Goal: Task Accomplishment & Management: Complete application form

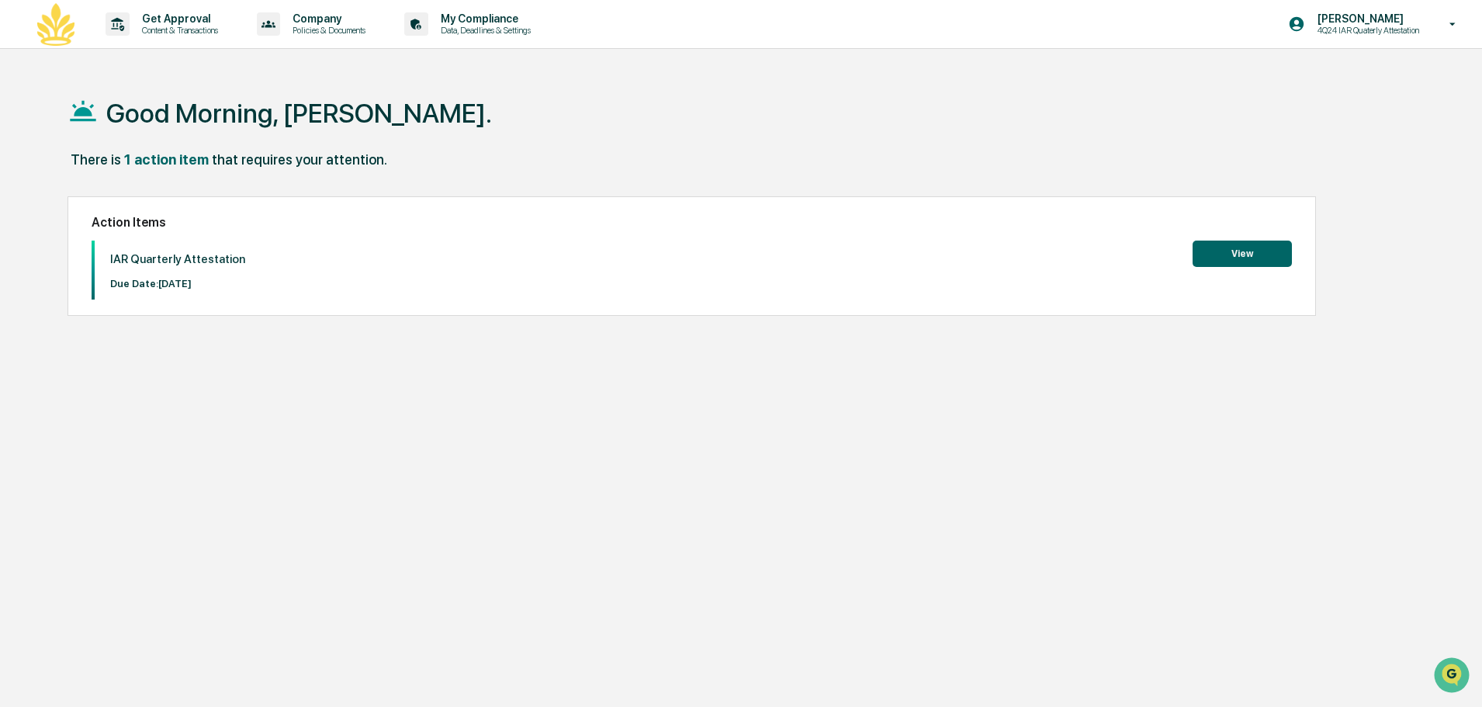
click at [1247, 250] on button "View" at bounding box center [1241, 253] width 99 height 26
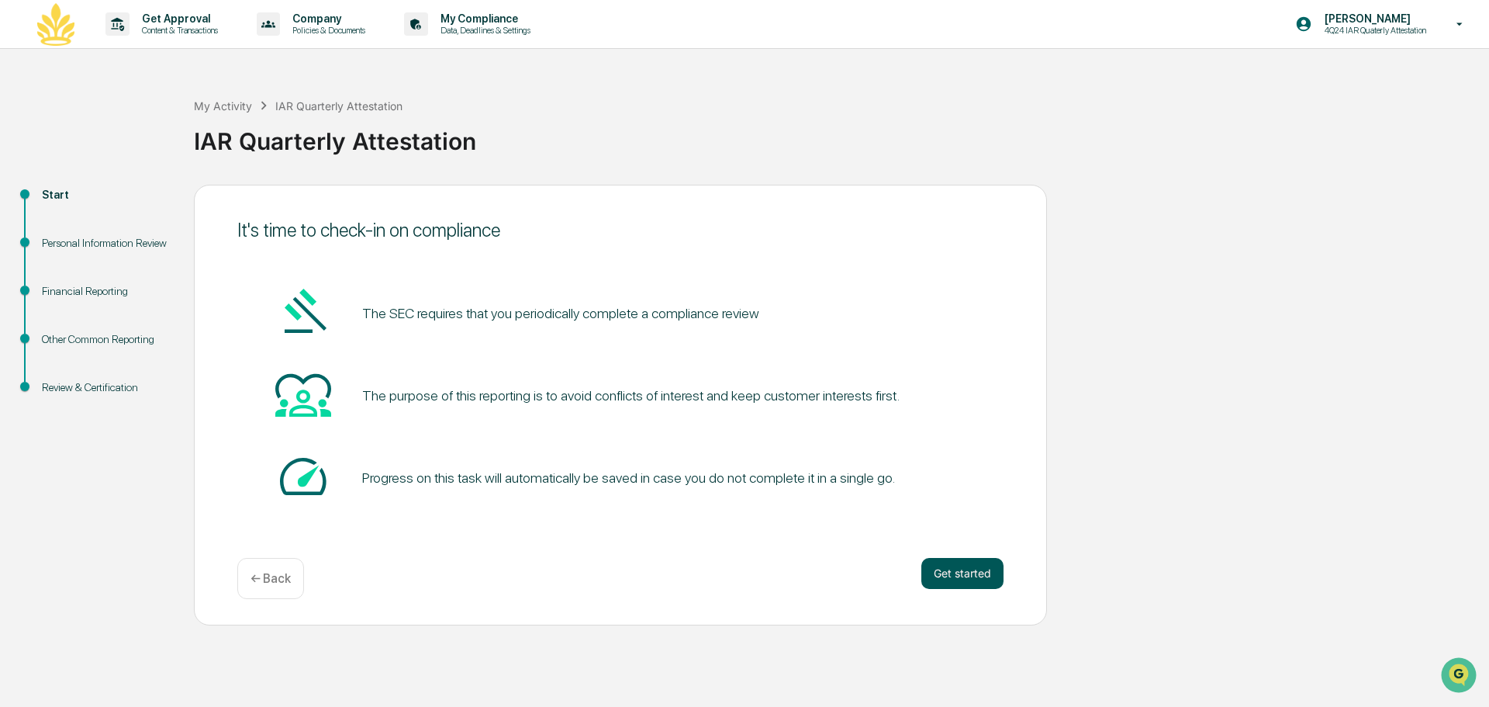
click at [955, 570] on button "Get started" at bounding box center [963, 573] width 82 height 31
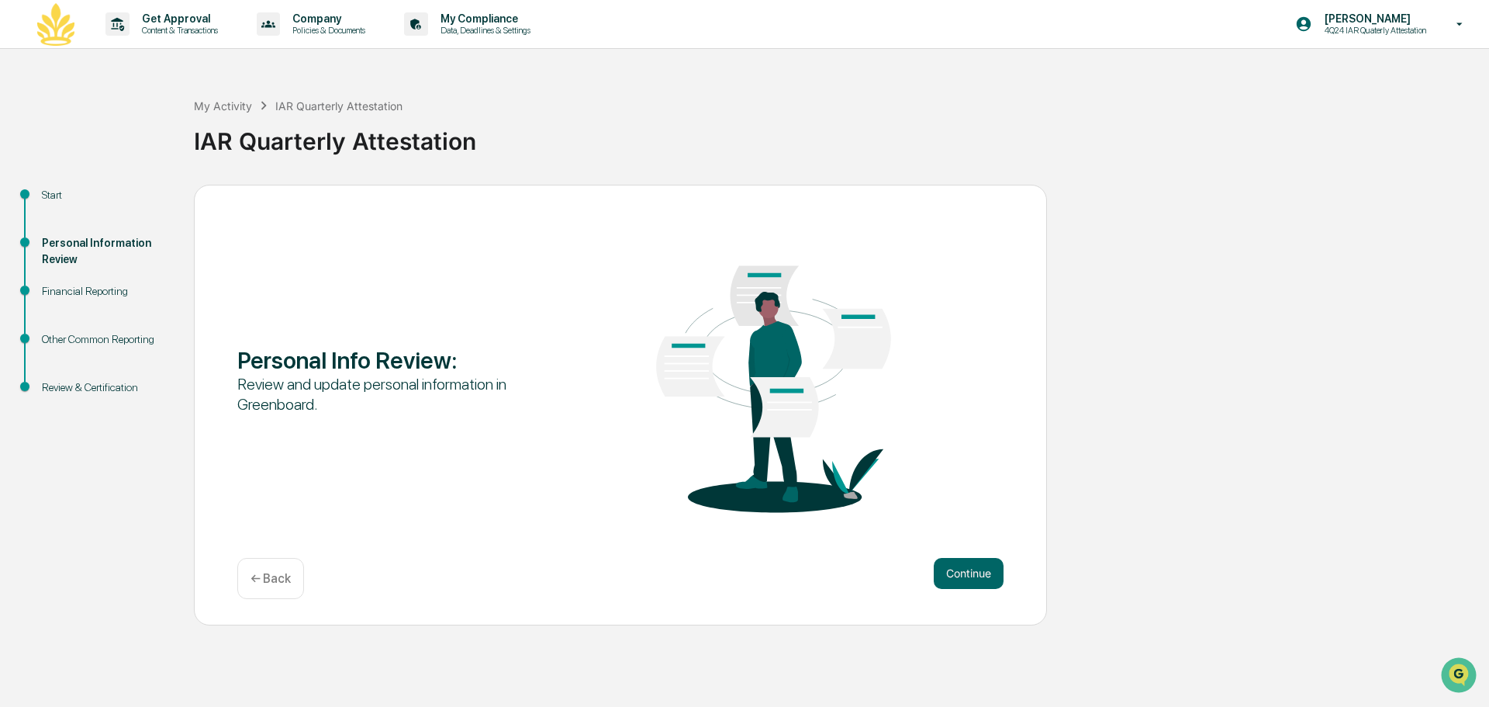
click at [968, 589] on div "Continue ← Back" at bounding box center [620, 578] width 766 height 41
click at [968, 587] on button "Continue" at bounding box center [969, 573] width 70 height 31
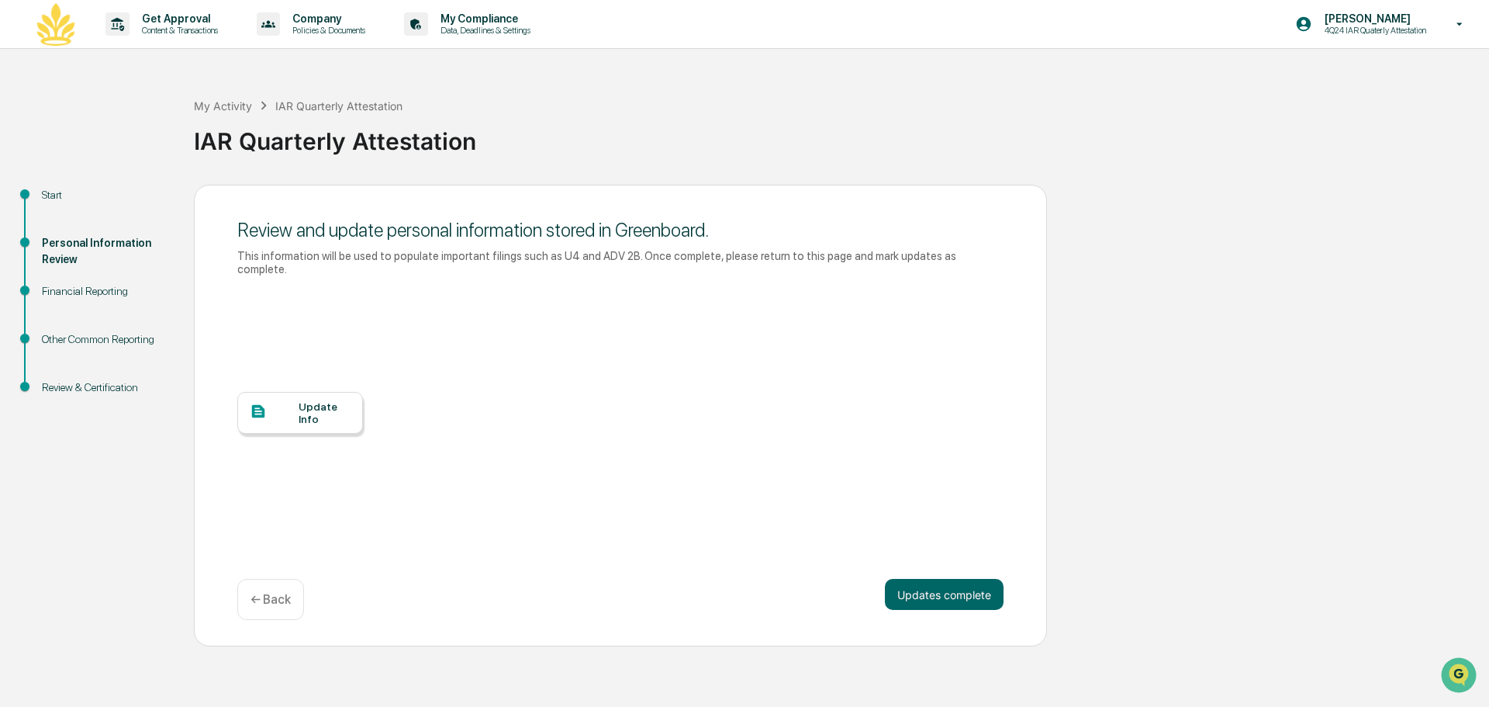
click at [299, 413] on div "Update Info" at bounding box center [300, 413] width 126 height 42
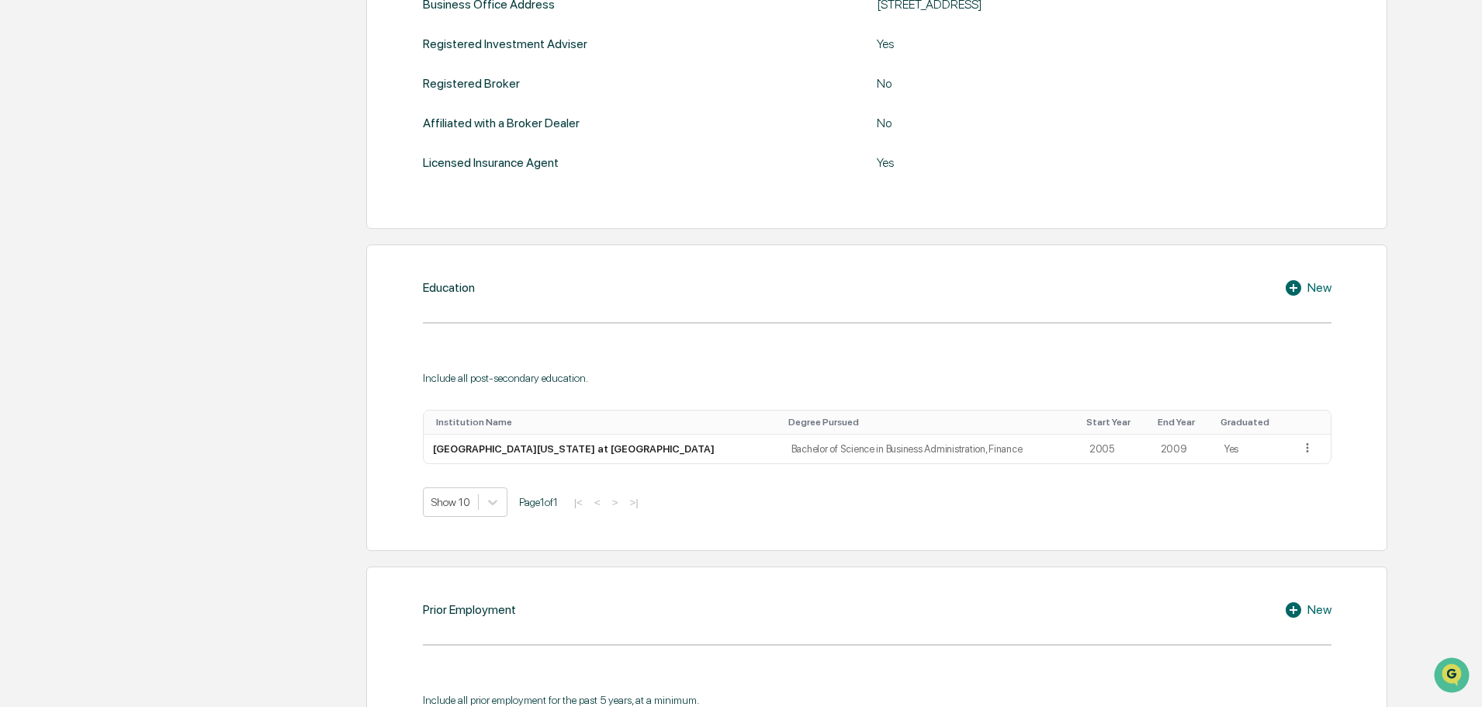
scroll to position [621, 0]
click at [1311, 287] on div "New" at bounding box center [1307, 287] width 47 height 19
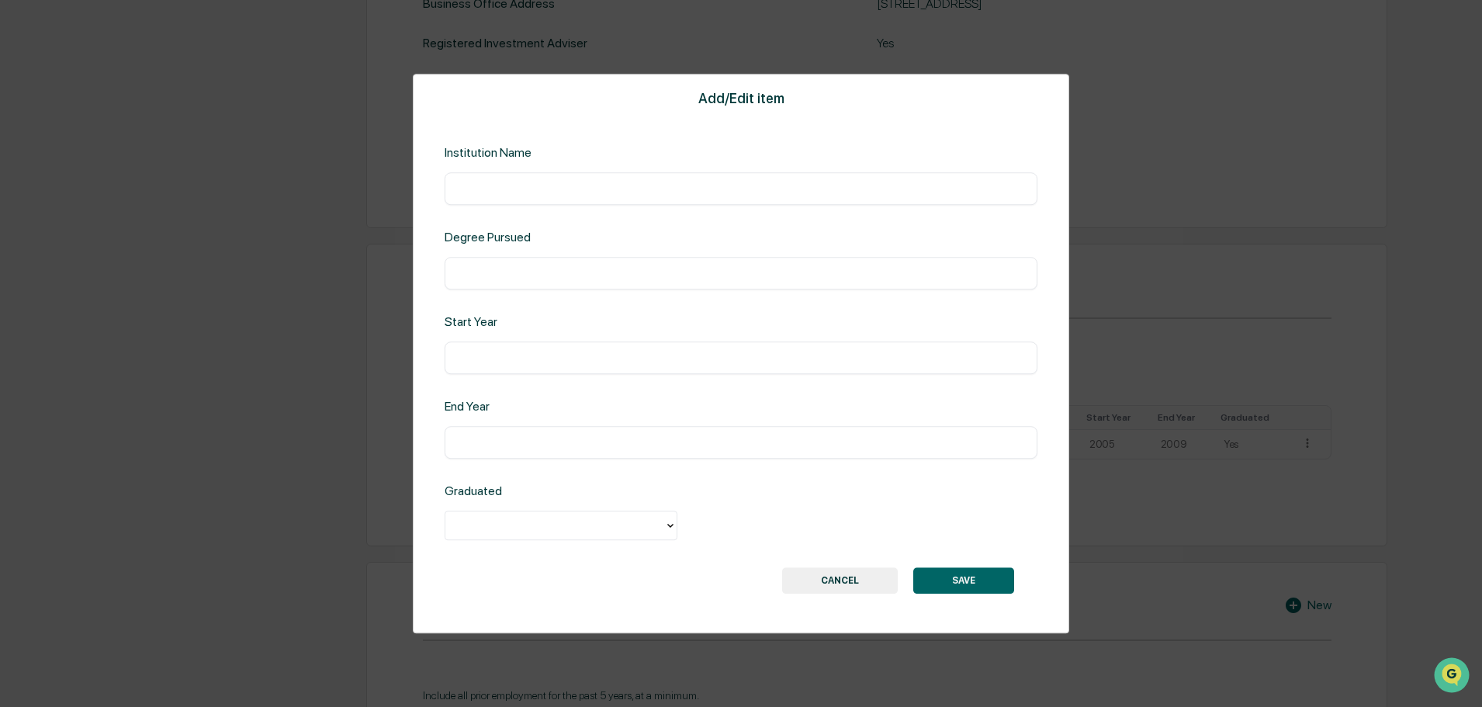
click at [680, 190] on input "text" at bounding box center [740, 189] width 569 height 16
type input "**********"
type input "*"
type input "**********"
click at [614, 361] on input "text" at bounding box center [740, 358] width 569 height 16
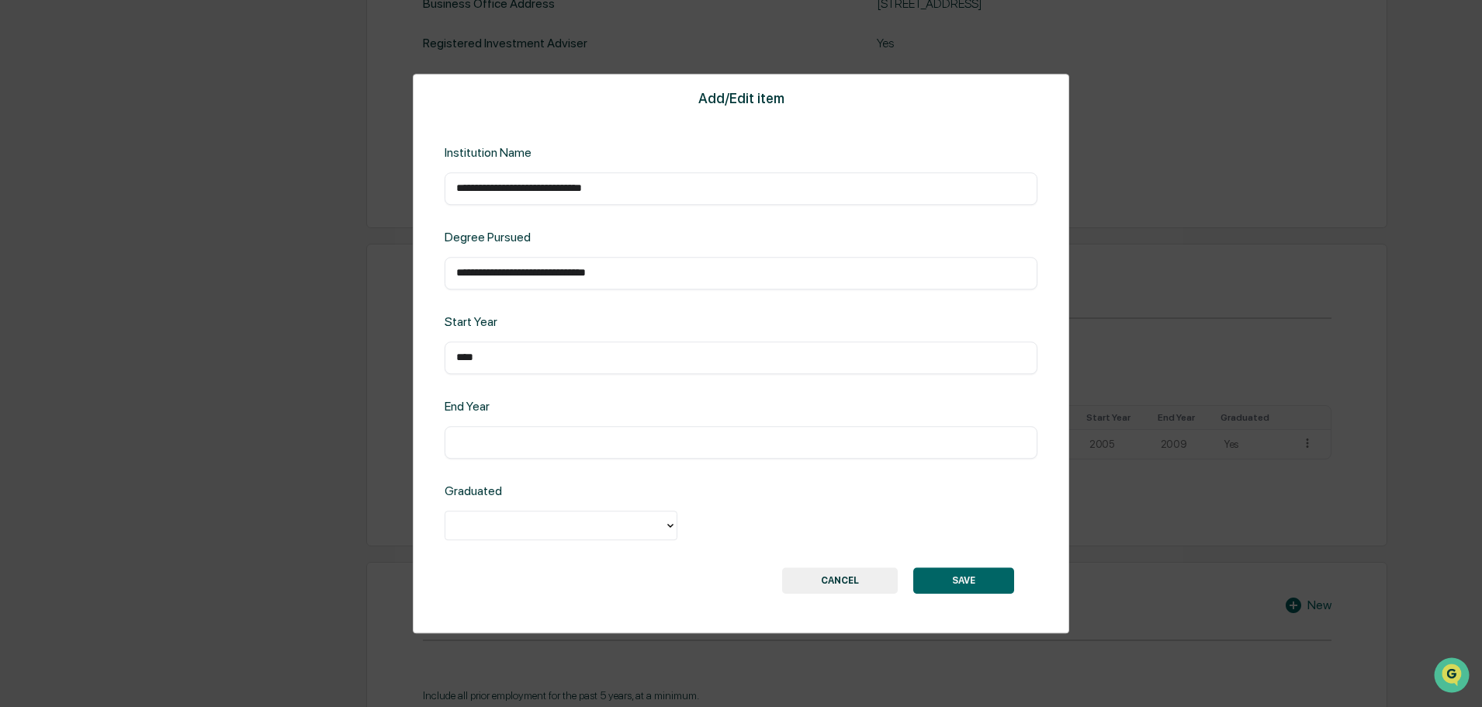
type input "****"
type input "*"
click at [559, 557] on div "Yes" at bounding box center [560, 560] width 233 height 31
click at [960, 583] on button "SAVE" at bounding box center [963, 580] width 101 height 26
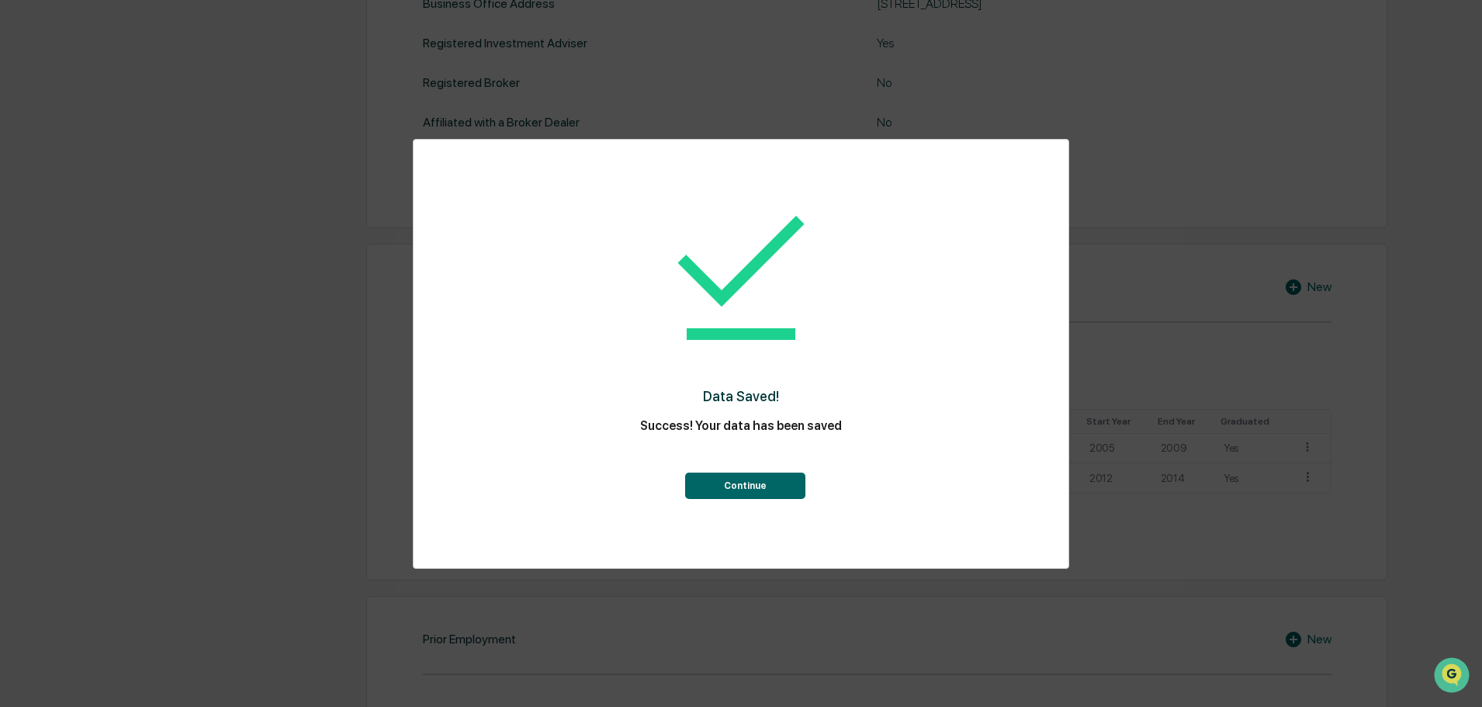
click at [776, 490] on button "Continue" at bounding box center [745, 485] width 120 height 26
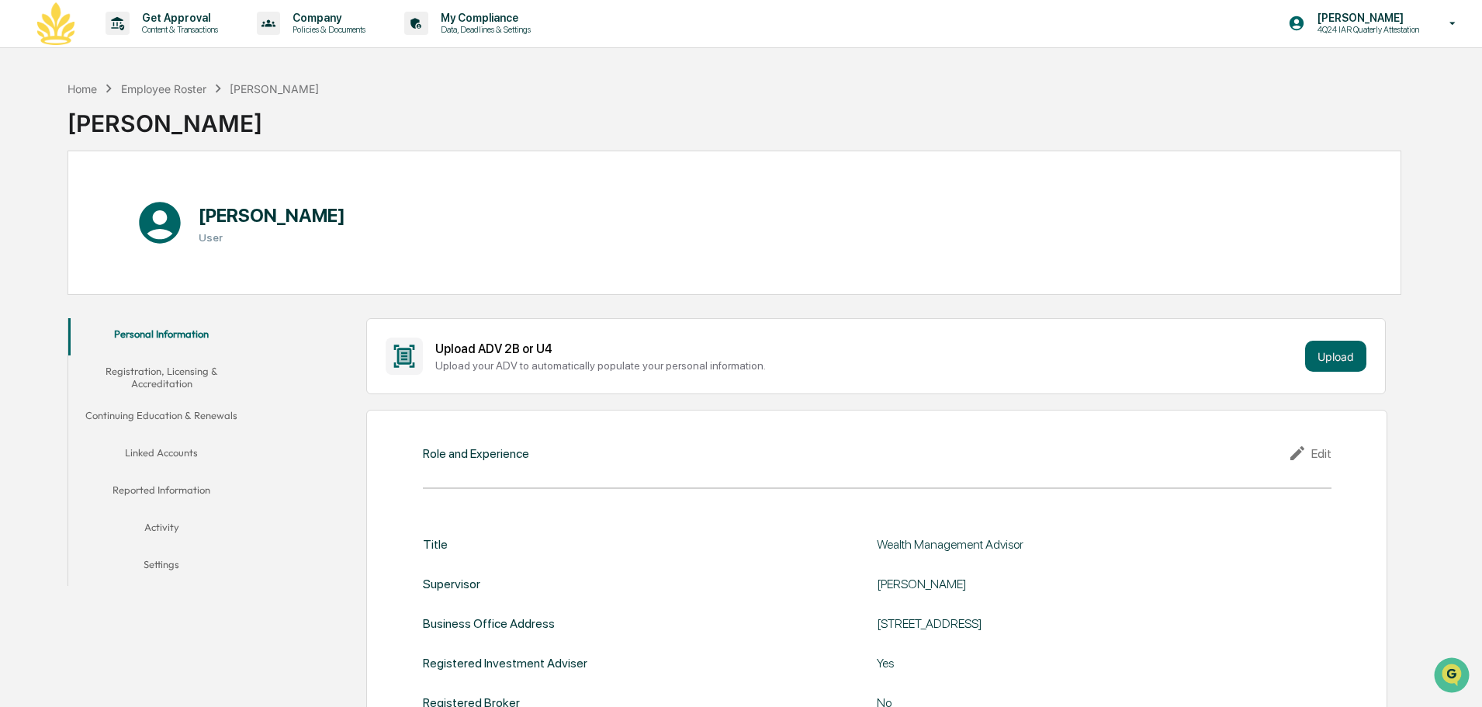
scroll to position [0, 0]
click at [165, 377] on button "Registration, Licensing & Accreditation" at bounding box center [161, 378] width 186 height 44
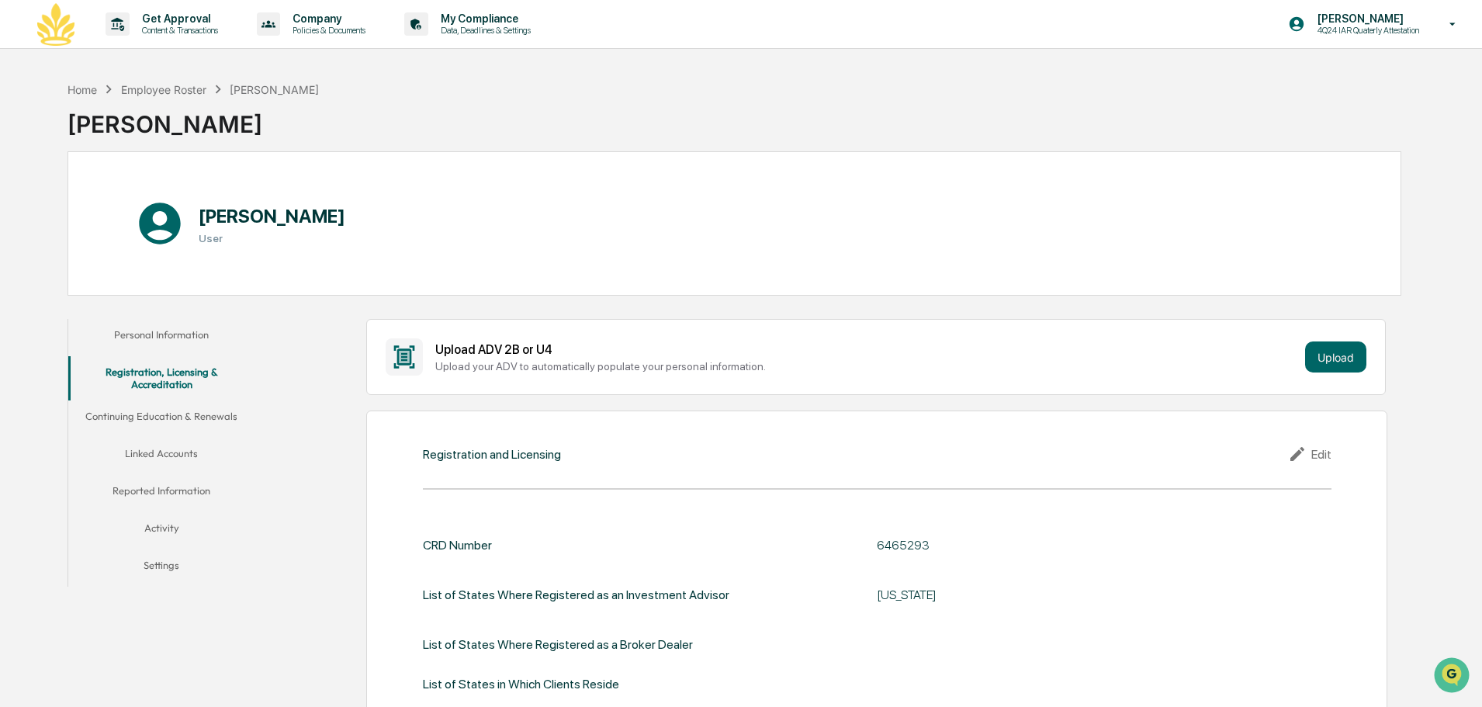
click at [142, 424] on button "Continuing Education & Renewals" at bounding box center [161, 418] width 186 height 37
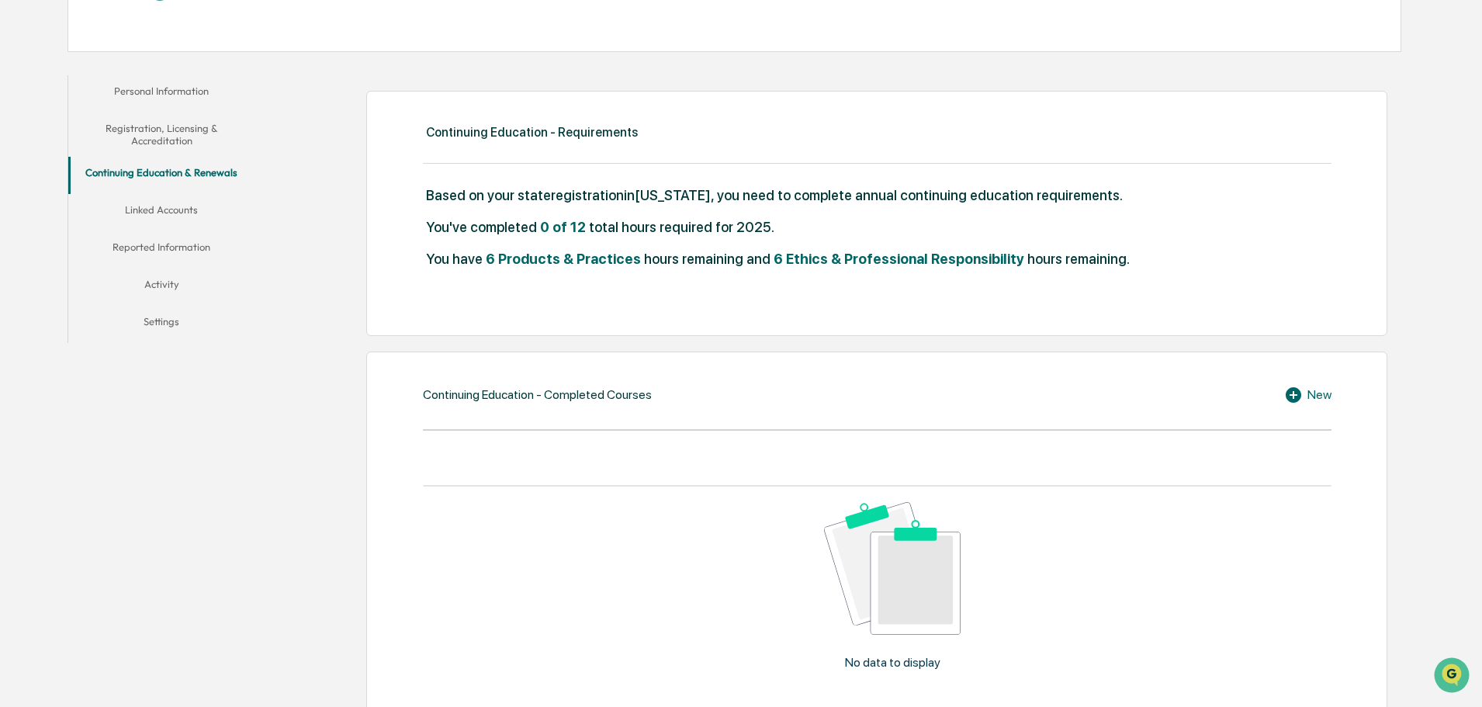
scroll to position [233, 0]
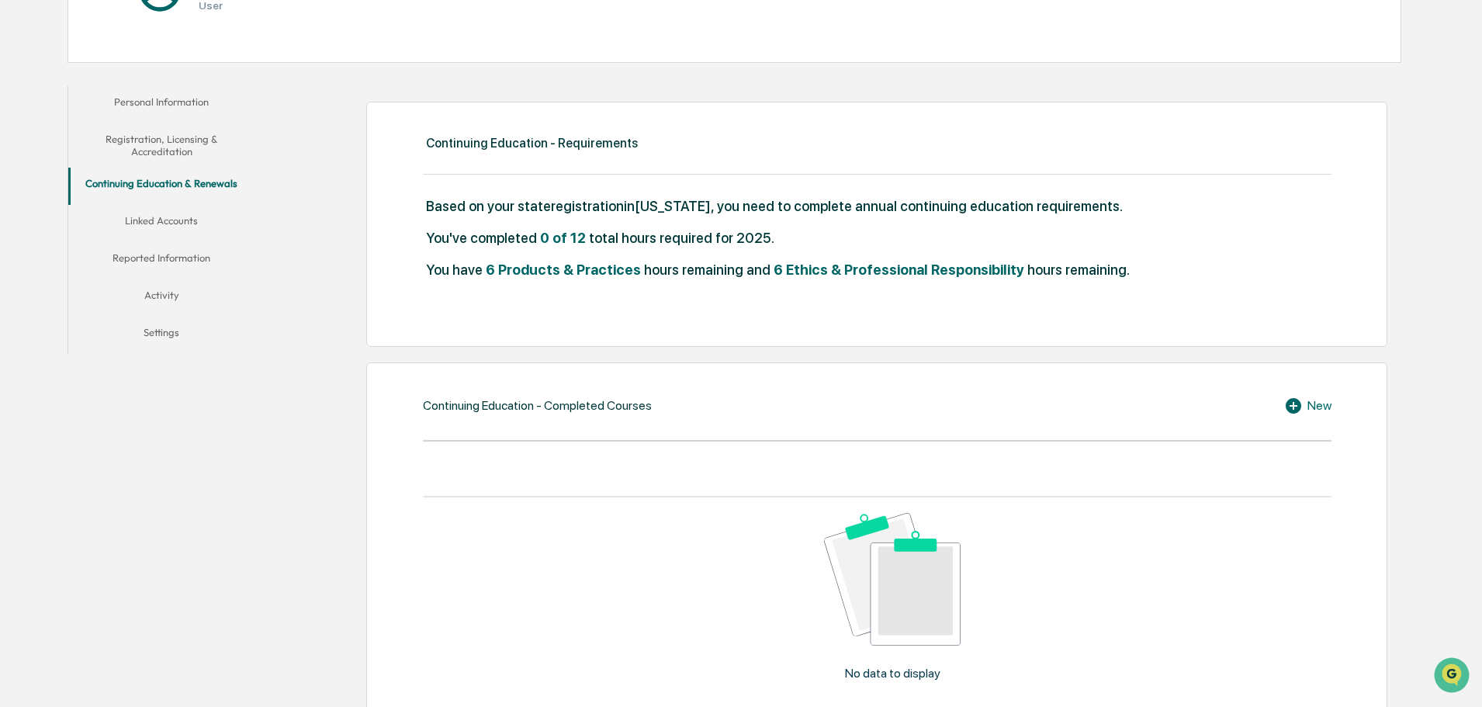
click at [178, 206] on button "Linked Accounts" at bounding box center [161, 223] width 186 height 37
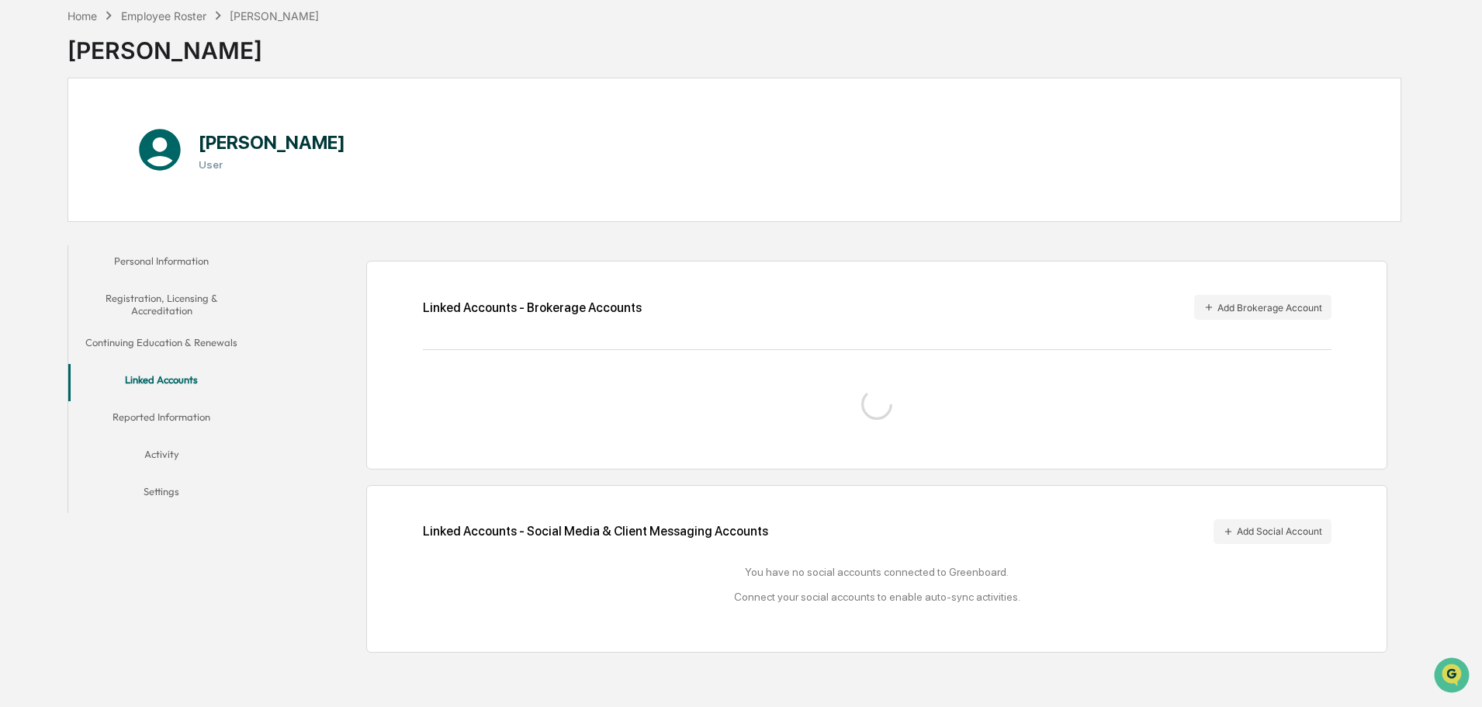
scroll to position [87, 0]
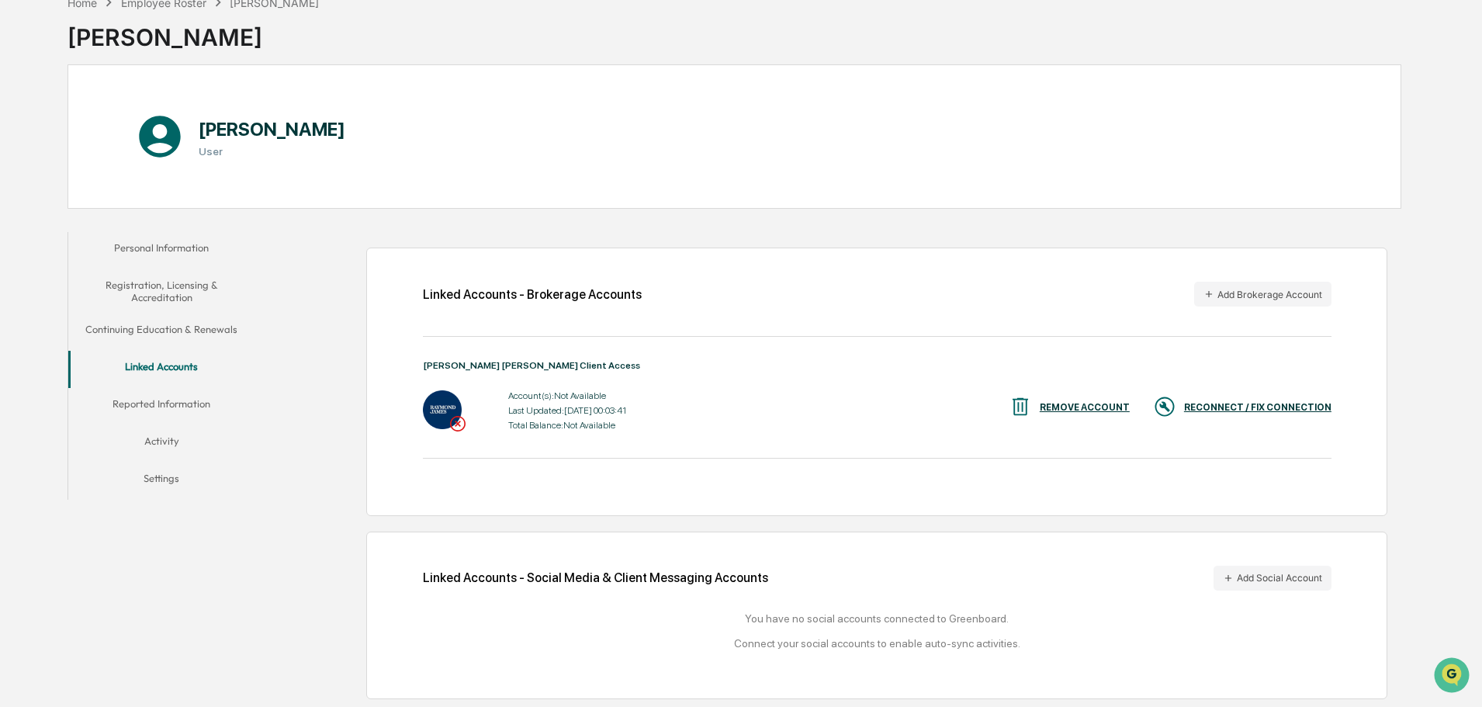
click at [1265, 415] on div "RECONNECT / FIX CONNECTION" at bounding box center [1242, 408] width 178 height 26
click at [164, 404] on button "Reported Information" at bounding box center [161, 406] width 186 height 37
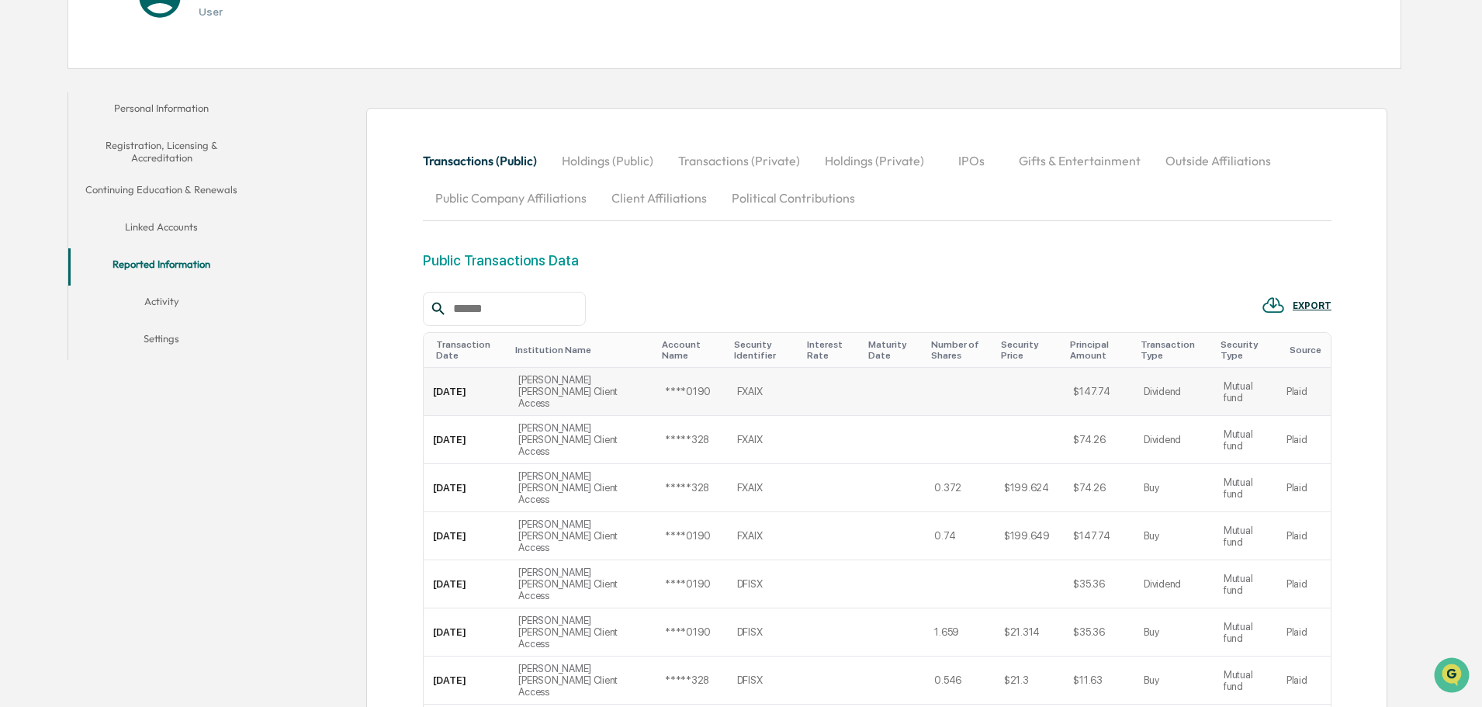
scroll to position [91, 0]
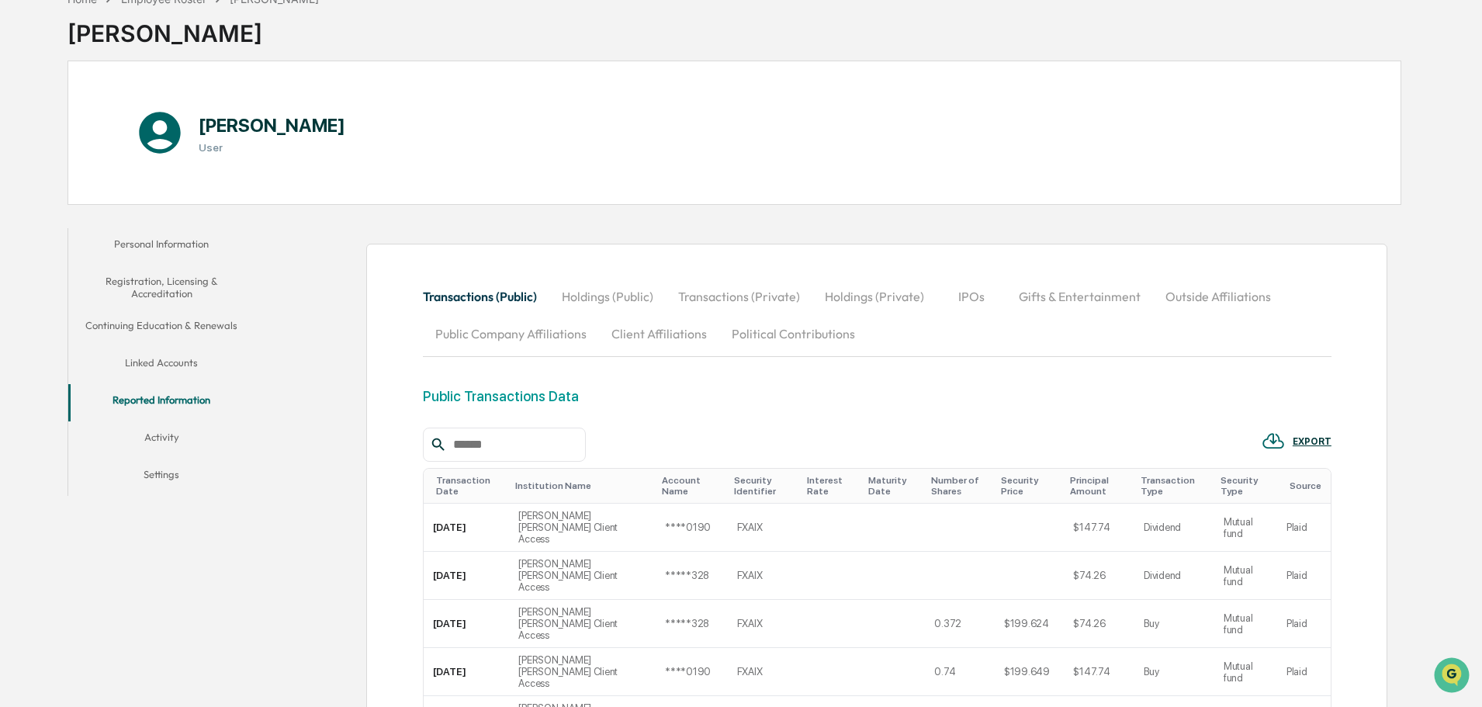
click at [168, 431] on button "Activity" at bounding box center [161, 439] width 186 height 37
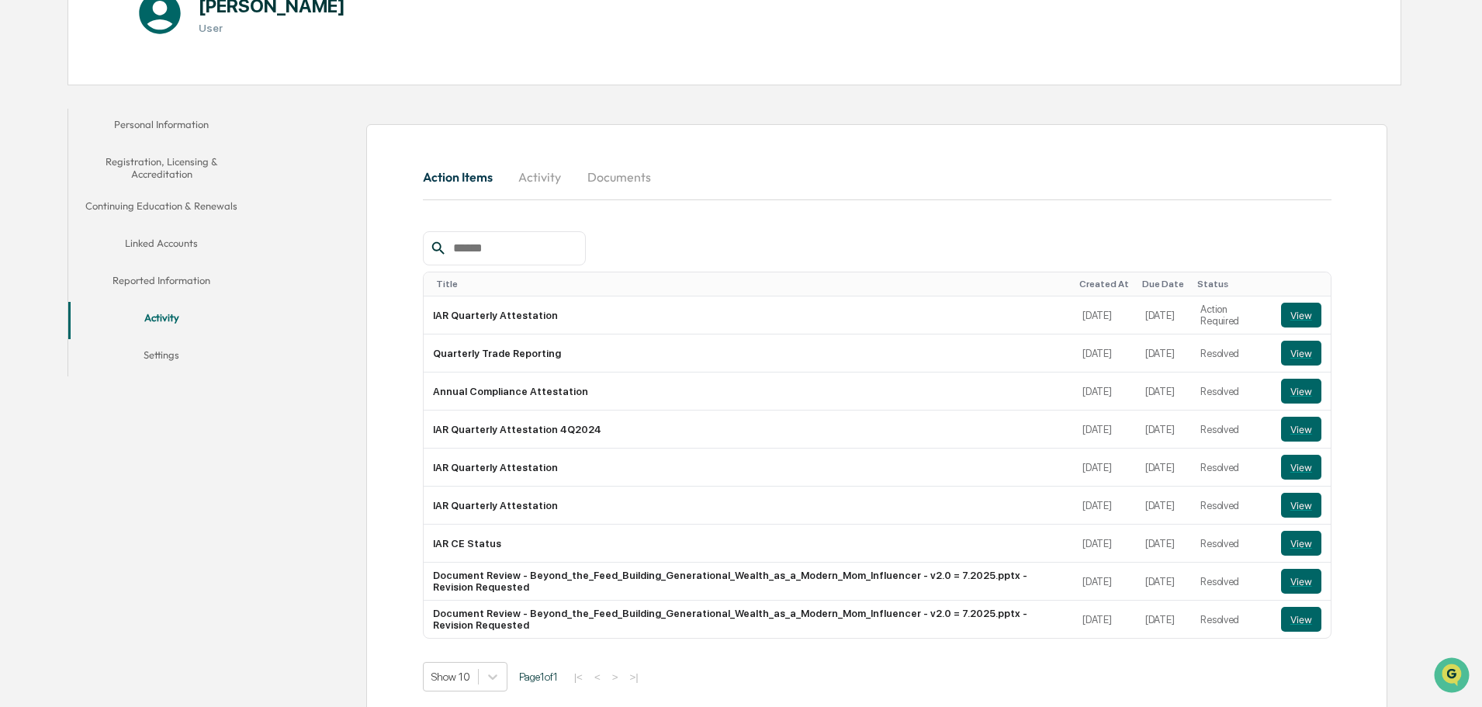
scroll to position [237, 0]
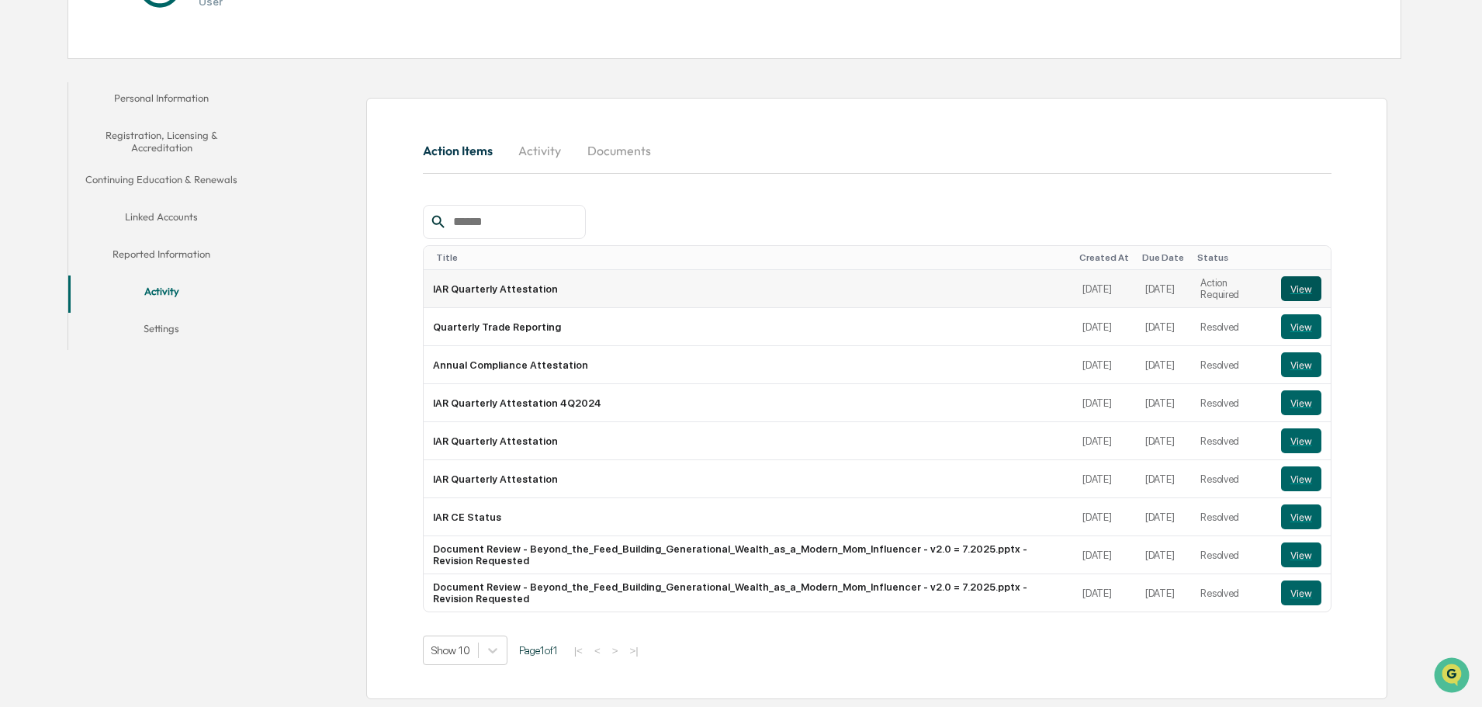
click at [1303, 283] on button "View" at bounding box center [1301, 288] width 40 height 25
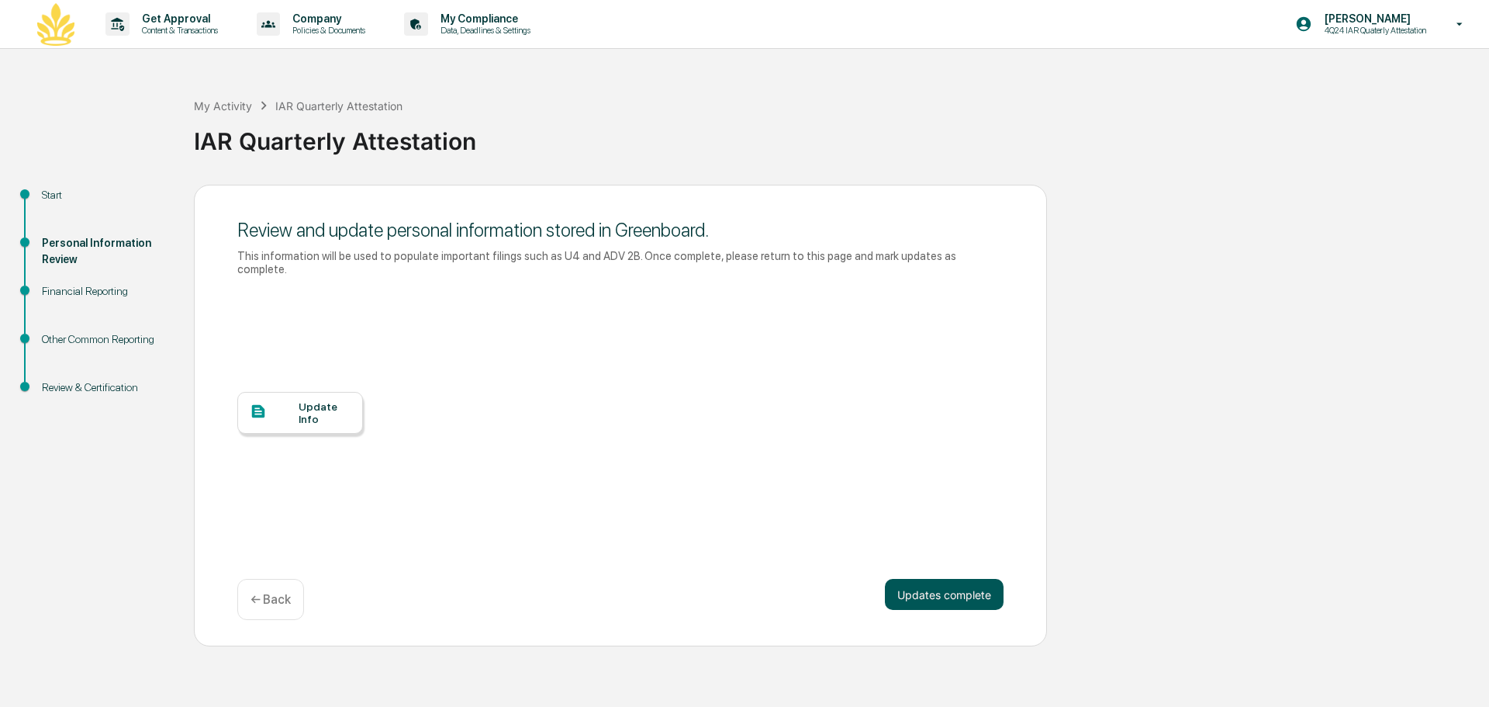
click at [932, 588] on button "Updates complete" at bounding box center [944, 594] width 119 height 31
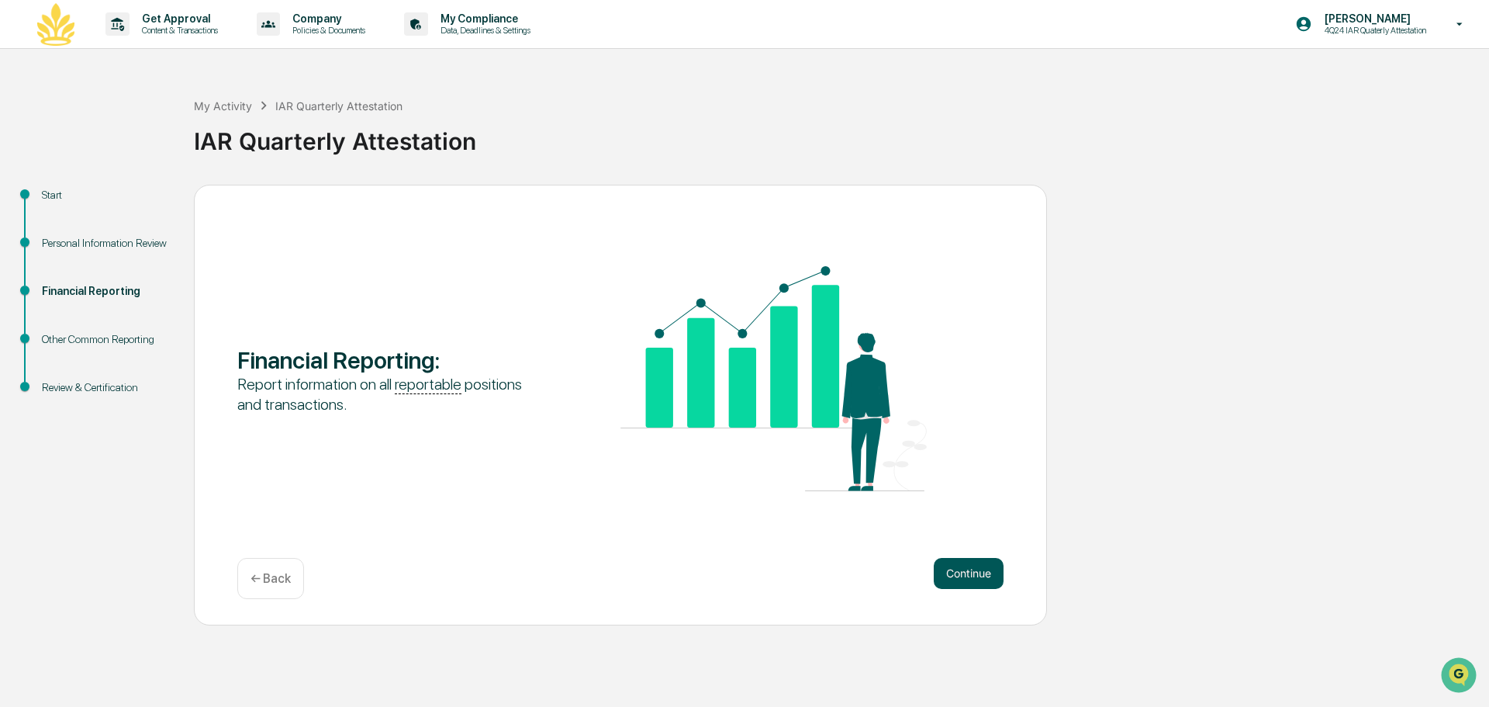
click at [993, 578] on button "Continue" at bounding box center [969, 573] width 70 height 31
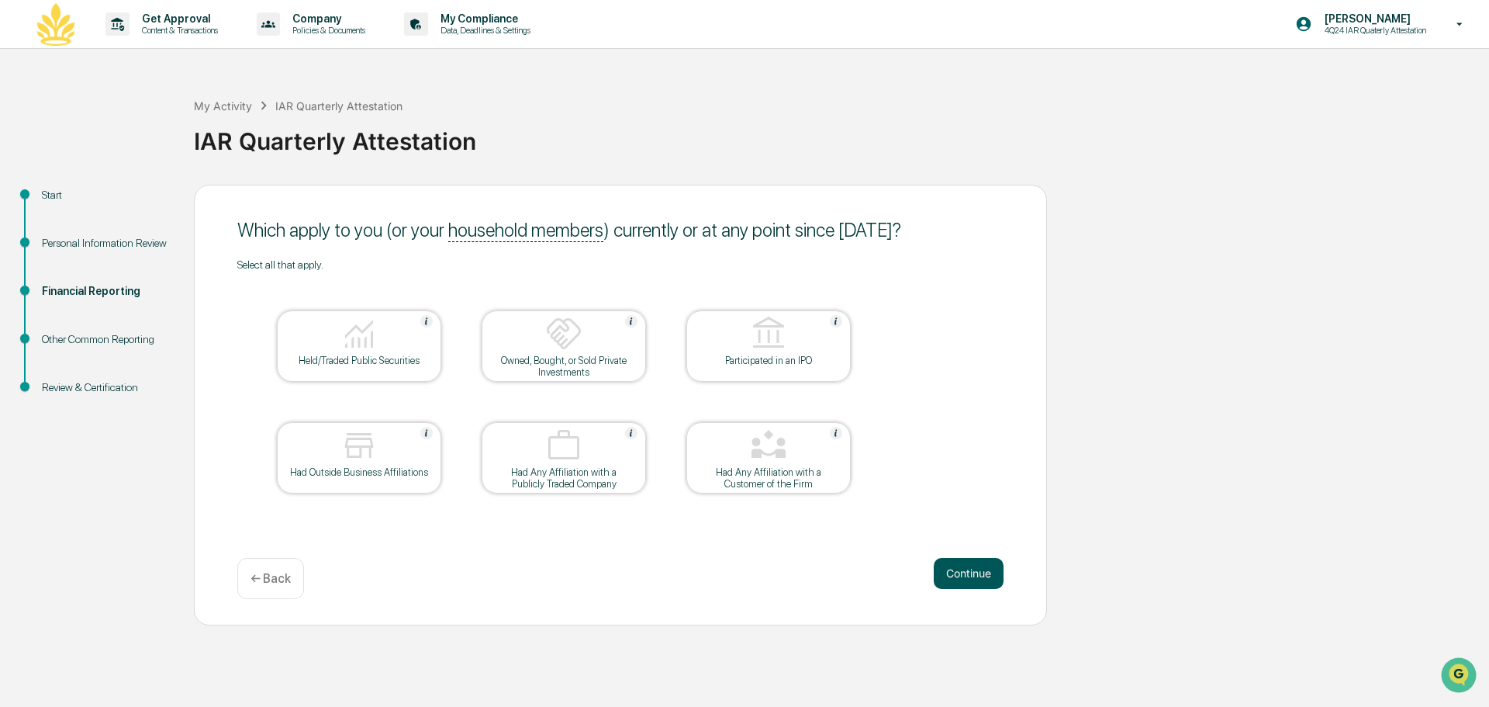
click at [965, 579] on button "Continue" at bounding box center [969, 573] width 70 height 31
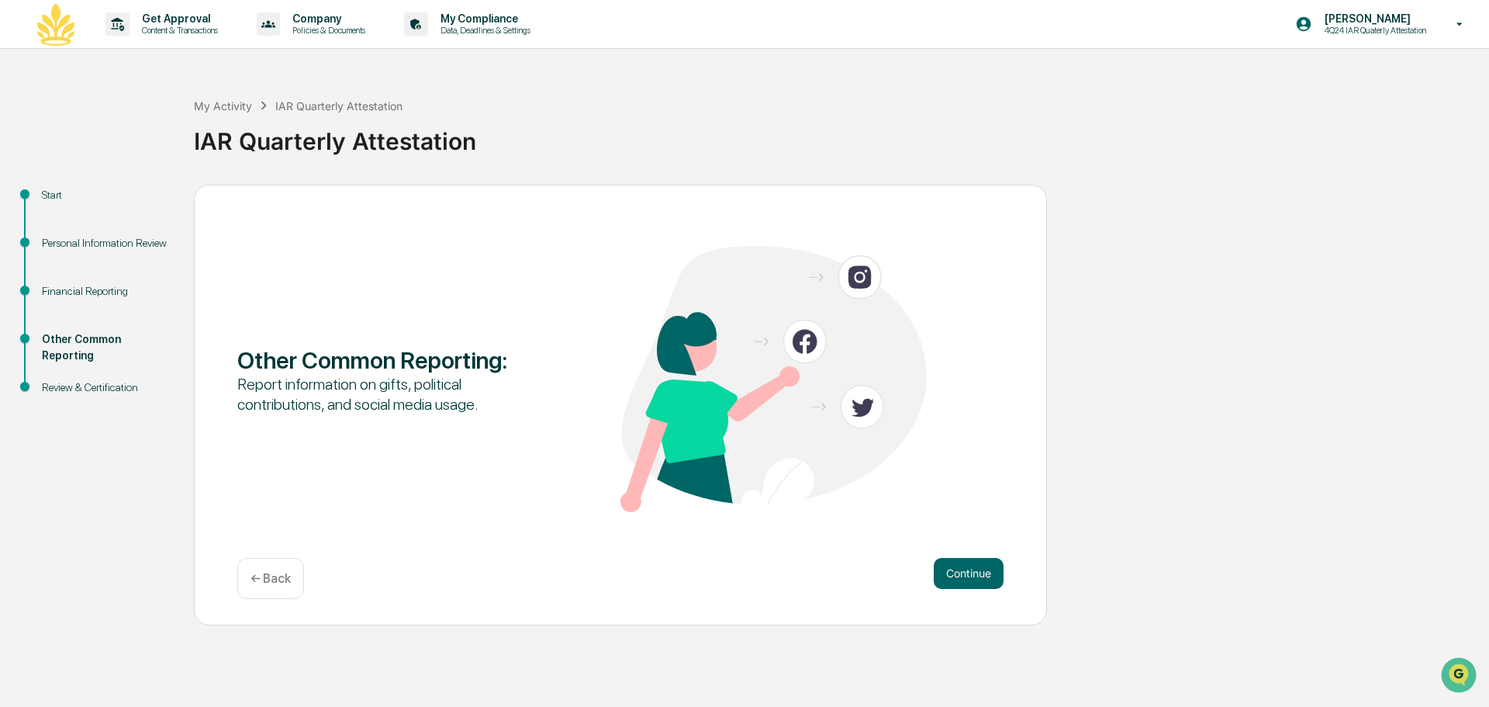
click at [965, 579] on button "Continue" at bounding box center [969, 573] width 70 height 31
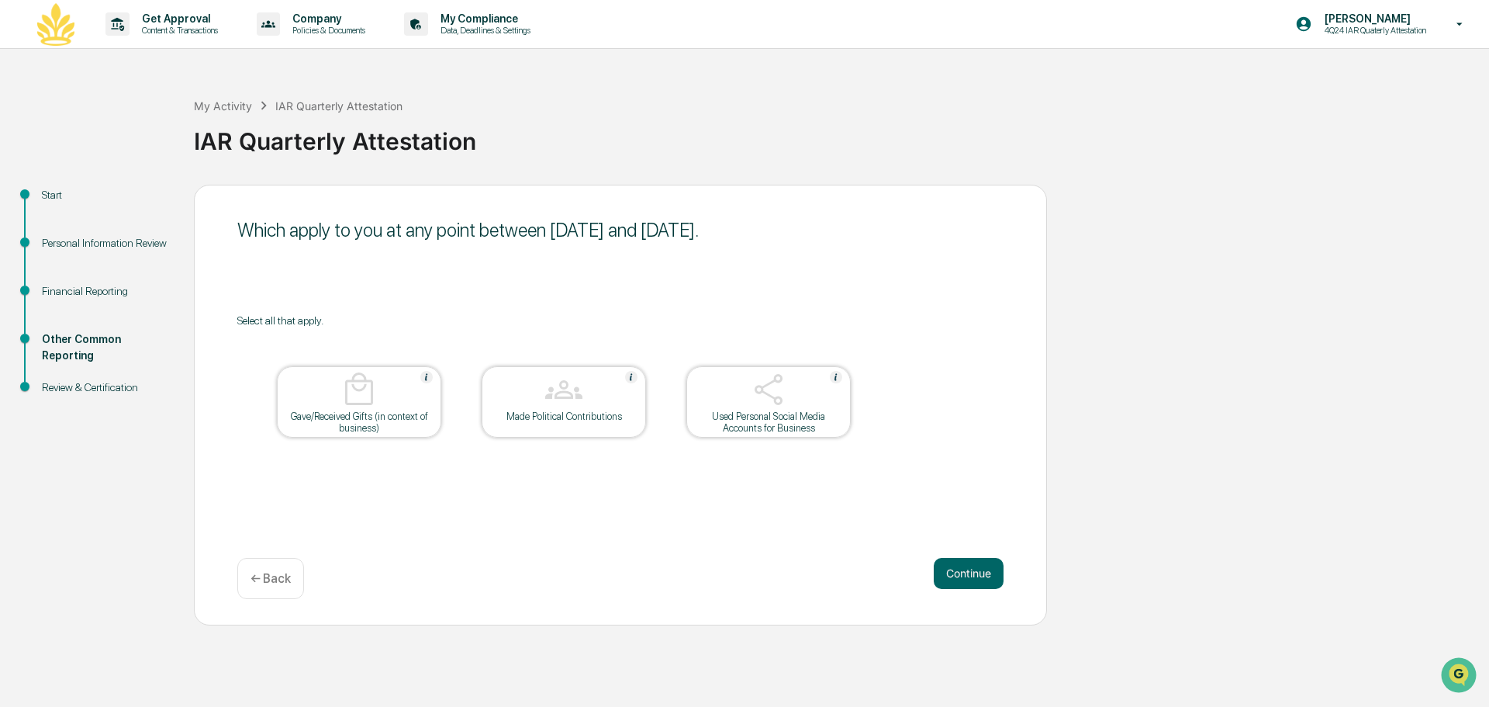
click at [965, 579] on button "Continue" at bounding box center [969, 573] width 70 height 31
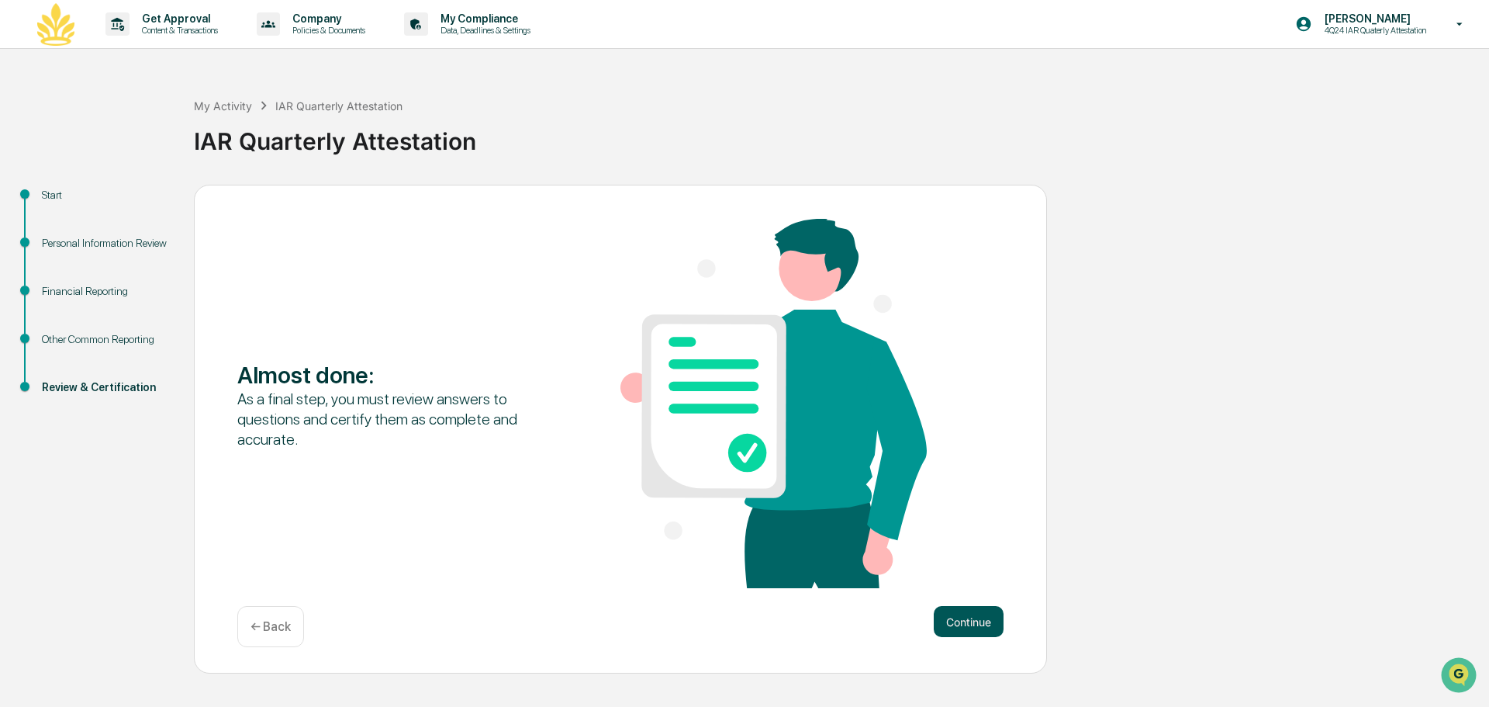
click at [965, 607] on button "Continue" at bounding box center [969, 621] width 70 height 31
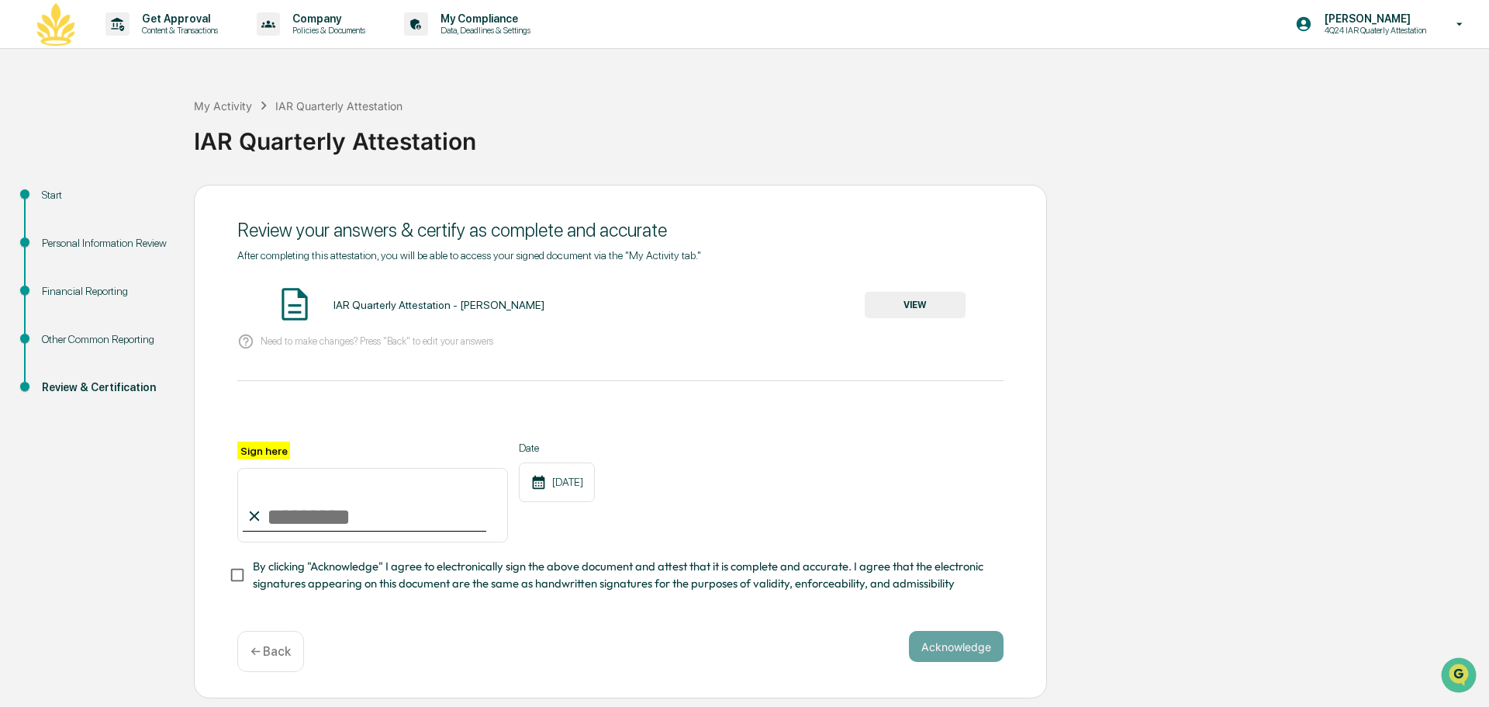
click at [334, 520] on input "Sign here" at bounding box center [372, 505] width 271 height 74
type input "**********"
click at [997, 651] on button "Acknowledge" at bounding box center [956, 646] width 95 height 31
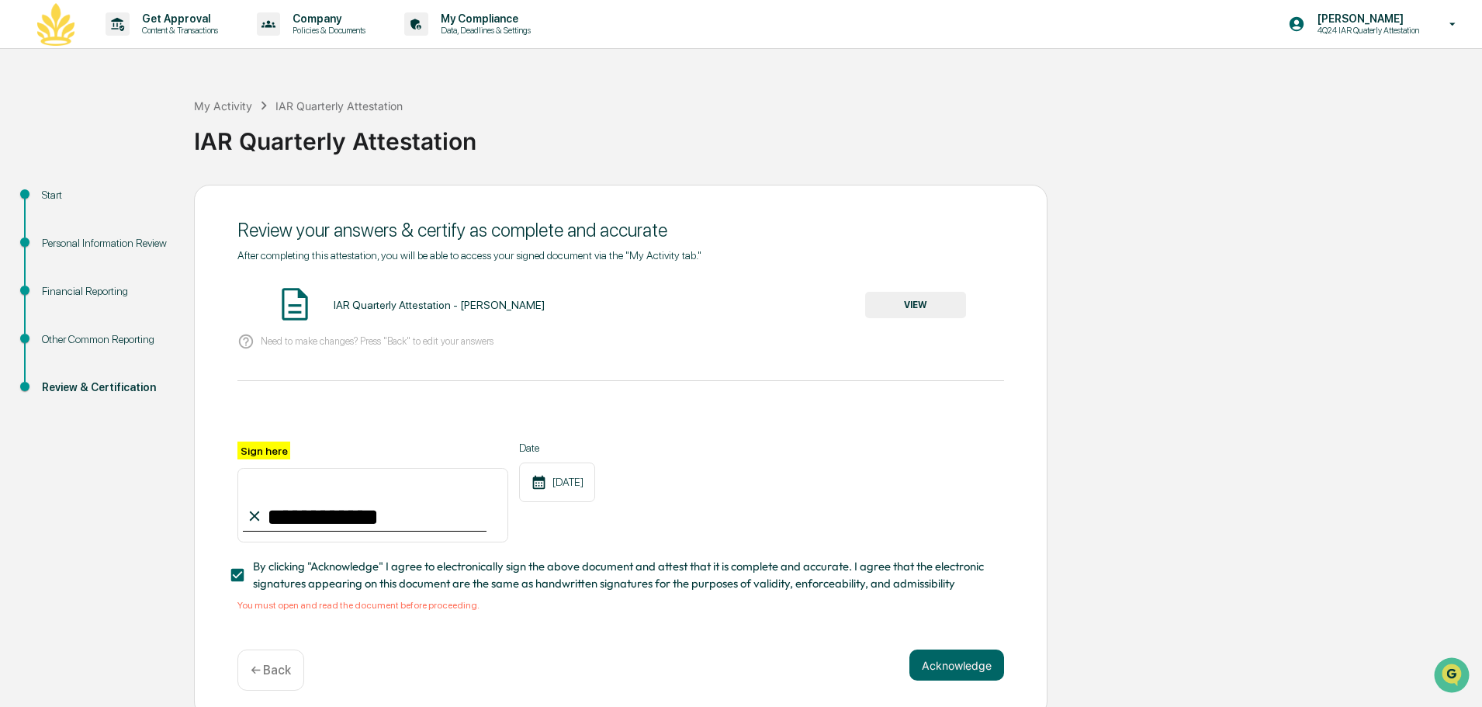
click at [901, 305] on button "VIEW" at bounding box center [915, 305] width 101 height 26
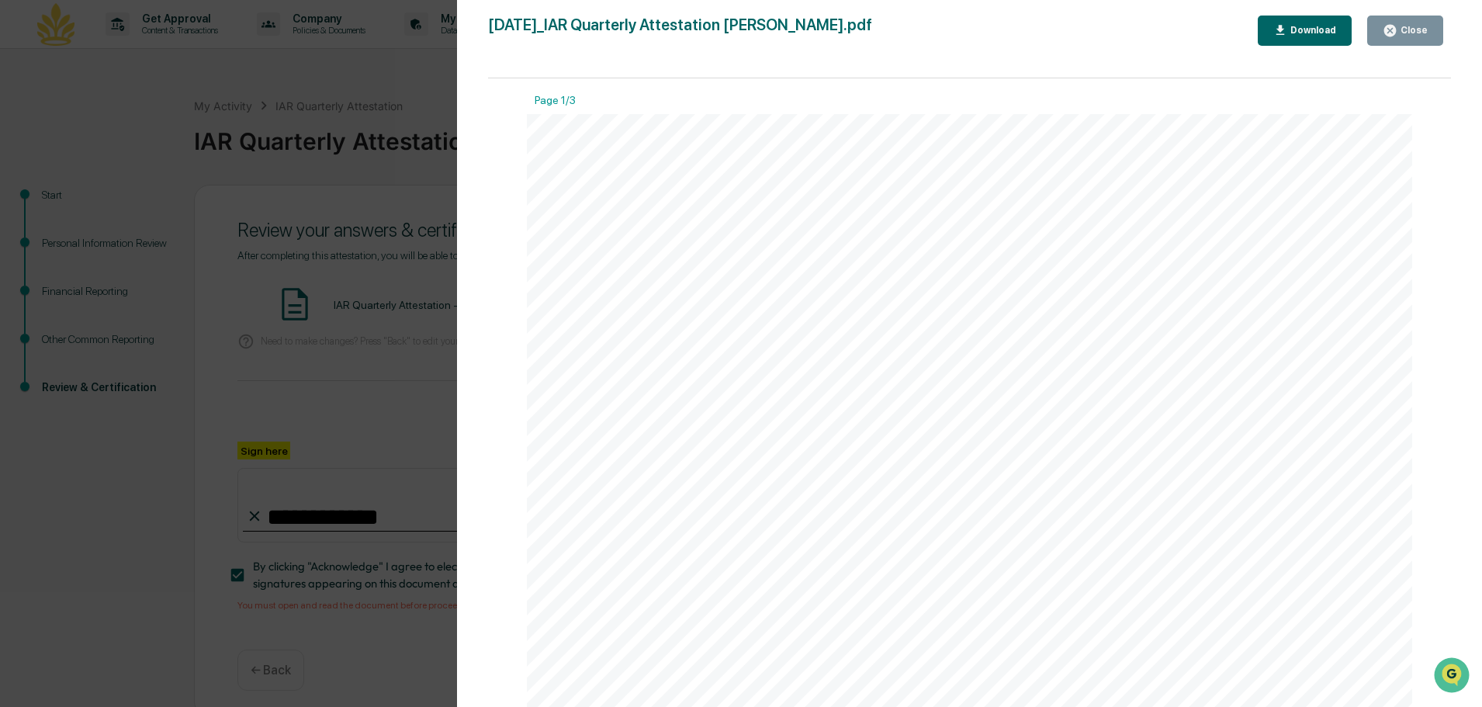
click at [1389, 29] on icon "button" at bounding box center [1390, 31] width 12 height 12
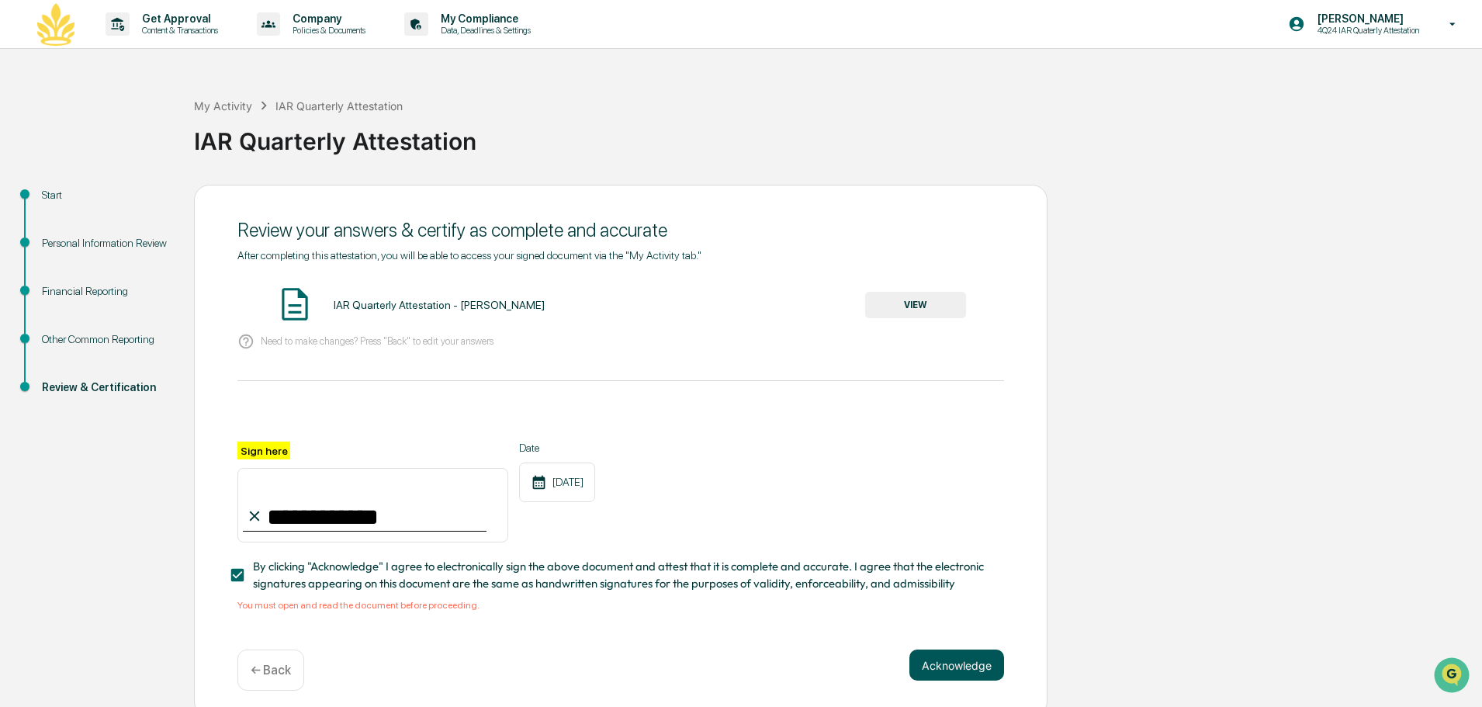
click at [977, 672] on button "Acknowledge" at bounding box center [956, 664] width 95 height 31
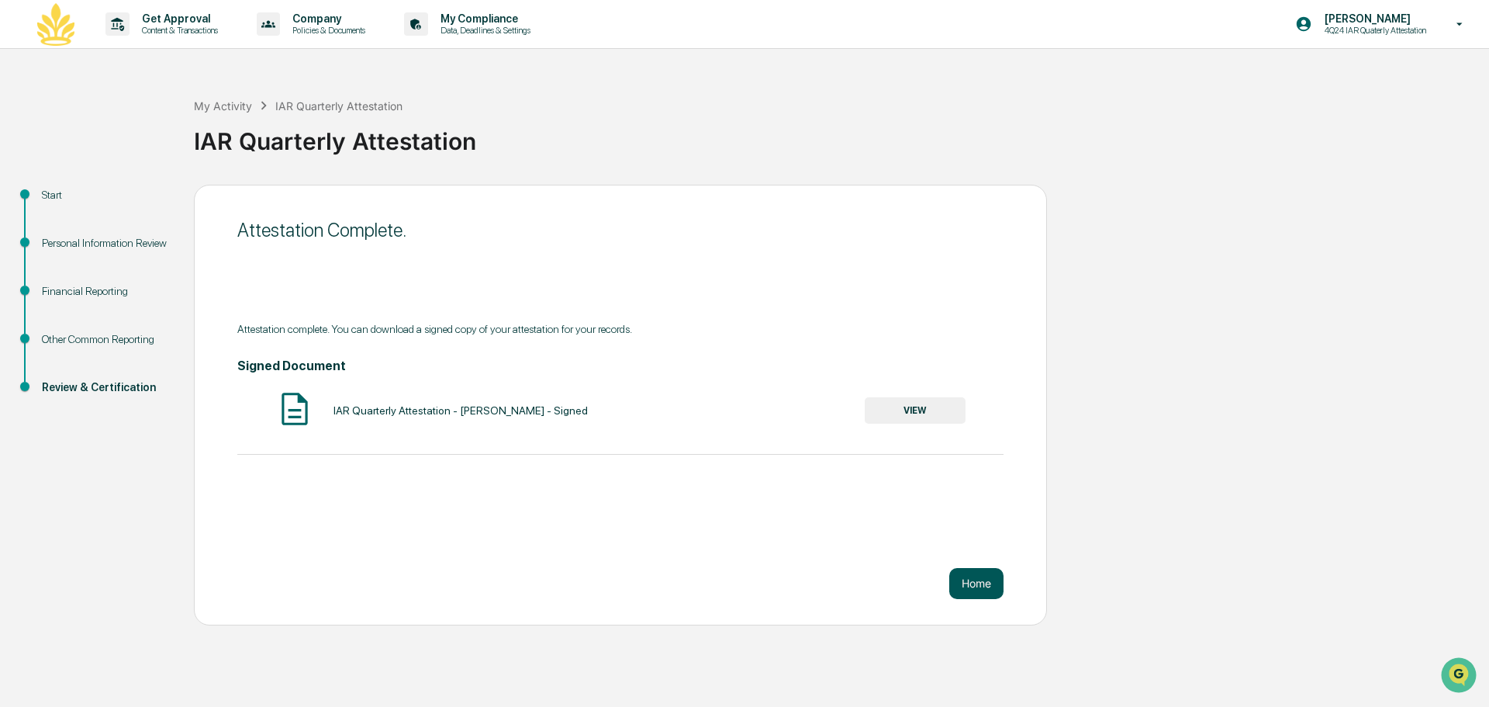
click at [990, 586] on button "Home" at bounding box center [976, 583] width 54 height 31
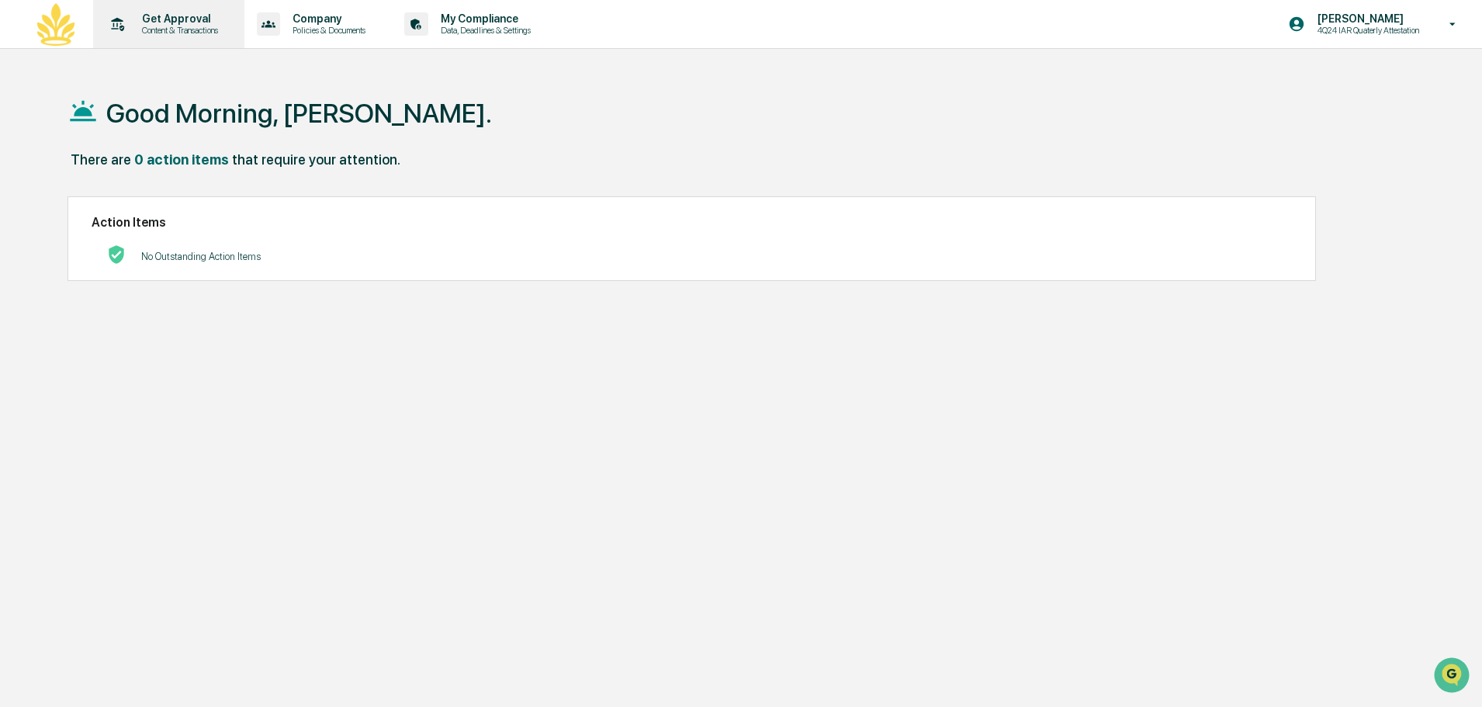
click at [154, 19] on p "Get Approval" at bounding box center [178, 18] width 96 height 12
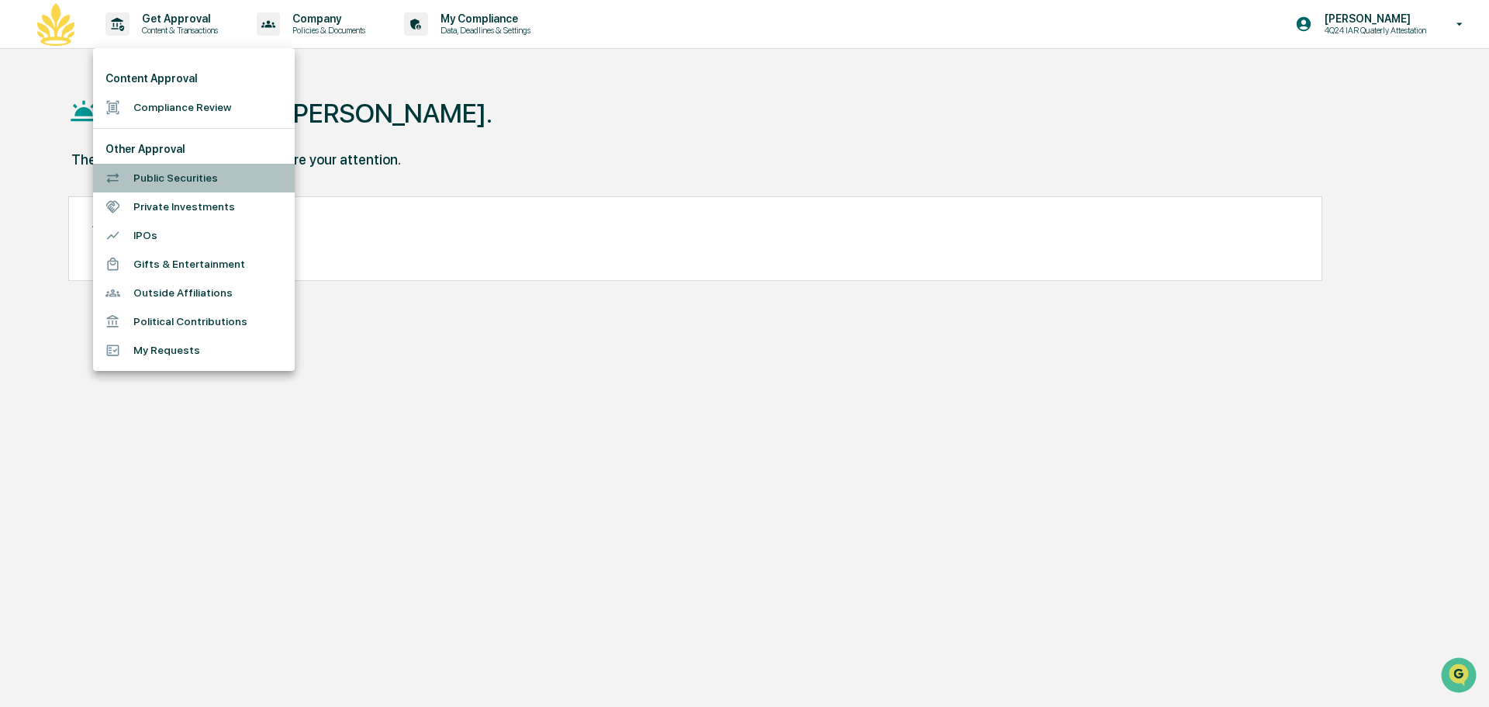
click at [206, 185] on li "Public Securities" at bounding box center [194, 178] width 202 height 29
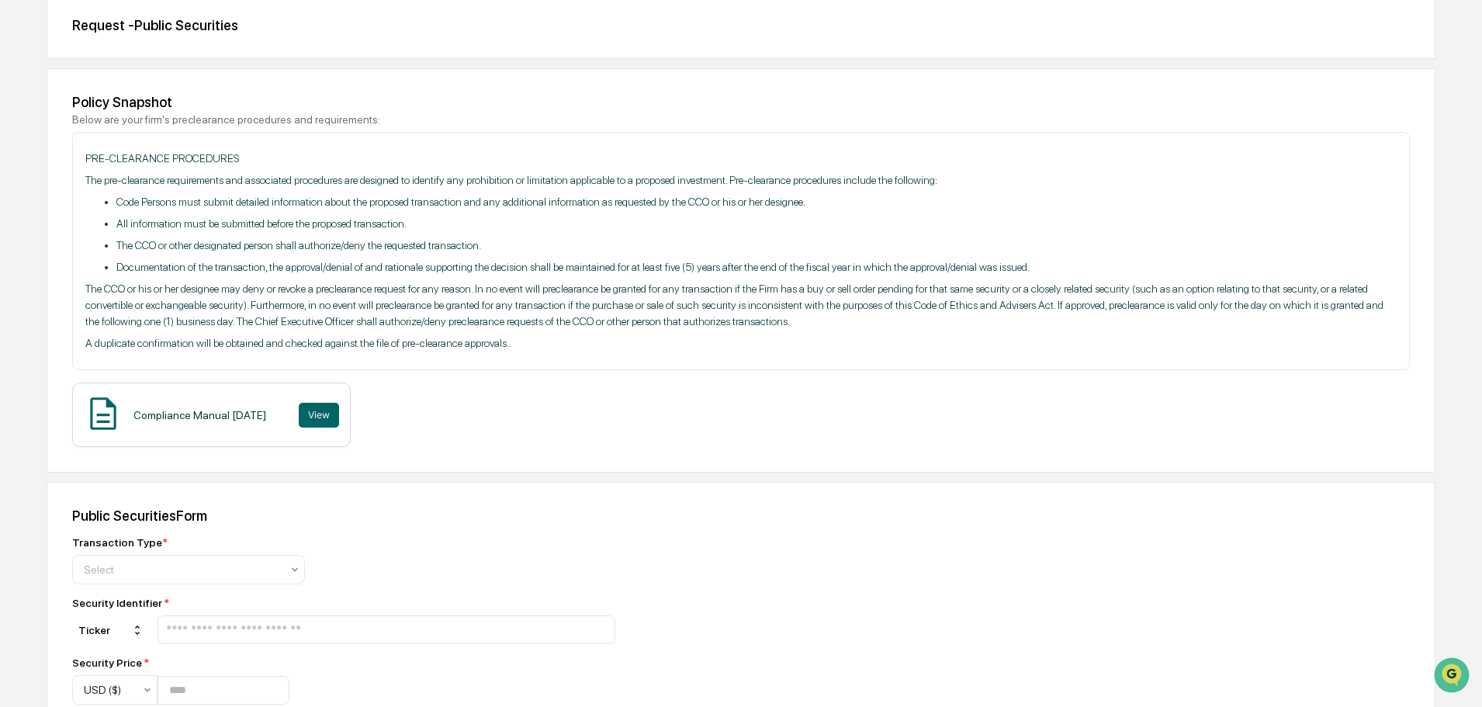
scroll to position [233, 0]
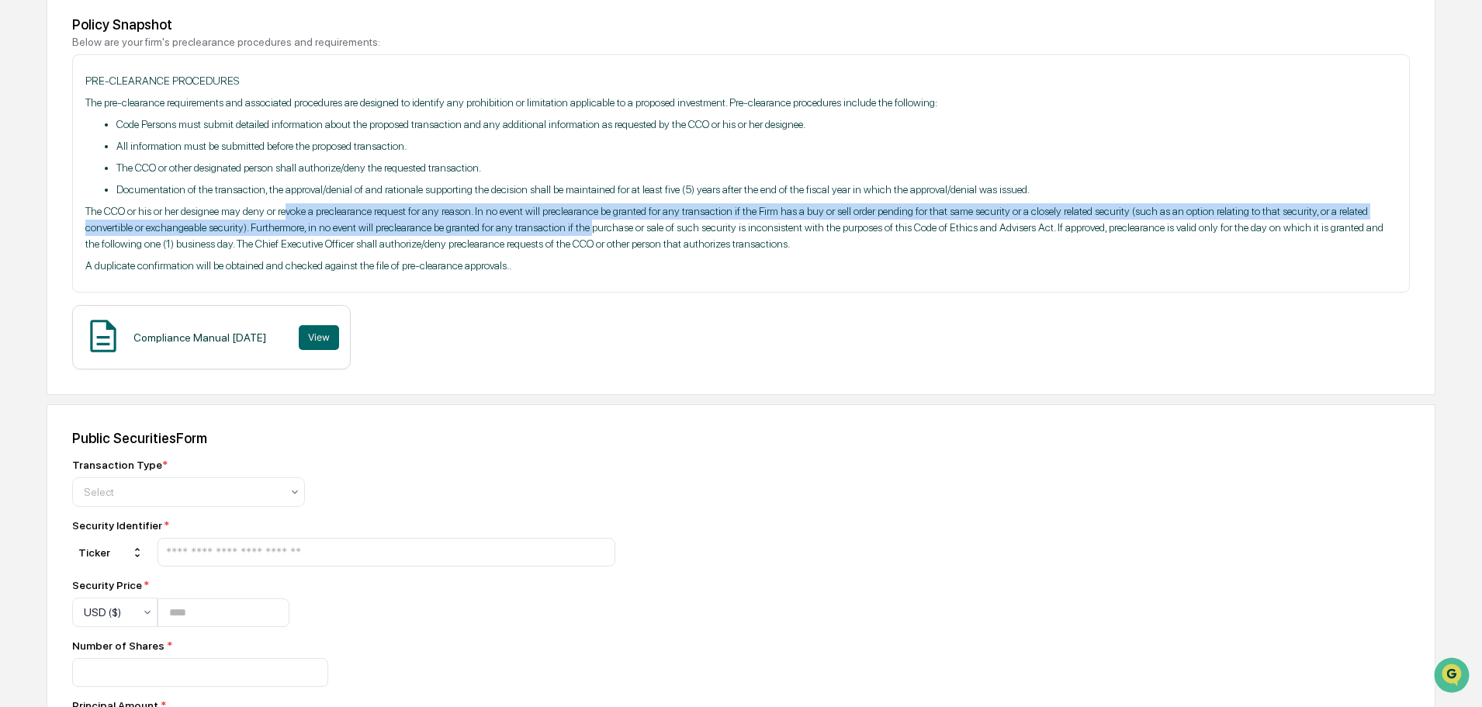
drag, startPoint x: 293, startPoint y: 208, endPoint x: 597, endPoint y: 231, distance: 305.0
click at [597, 231] on p "The CCO or his or her designee may deny or revoke a preclearance request for an…" at bounding box center [740, 227] width 1311 height 49
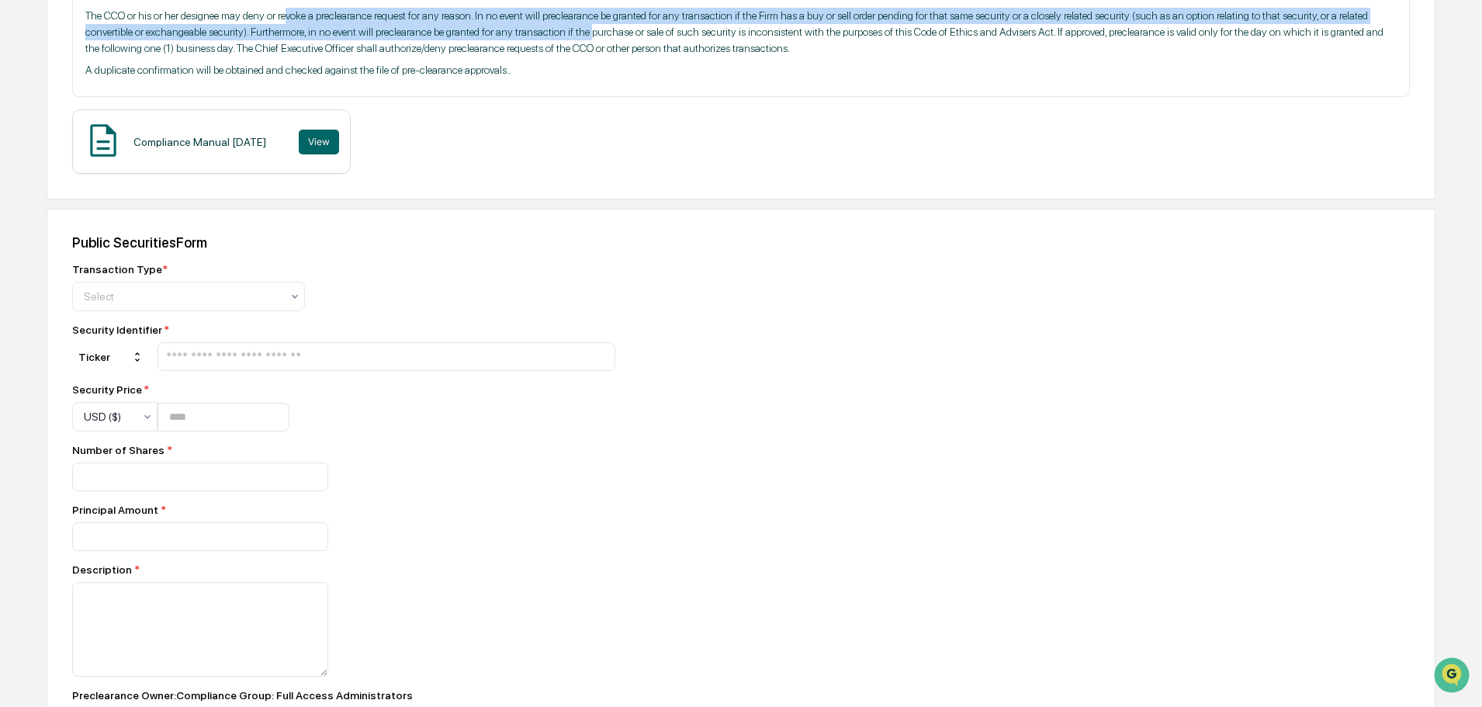
scroll to position [465, 0]
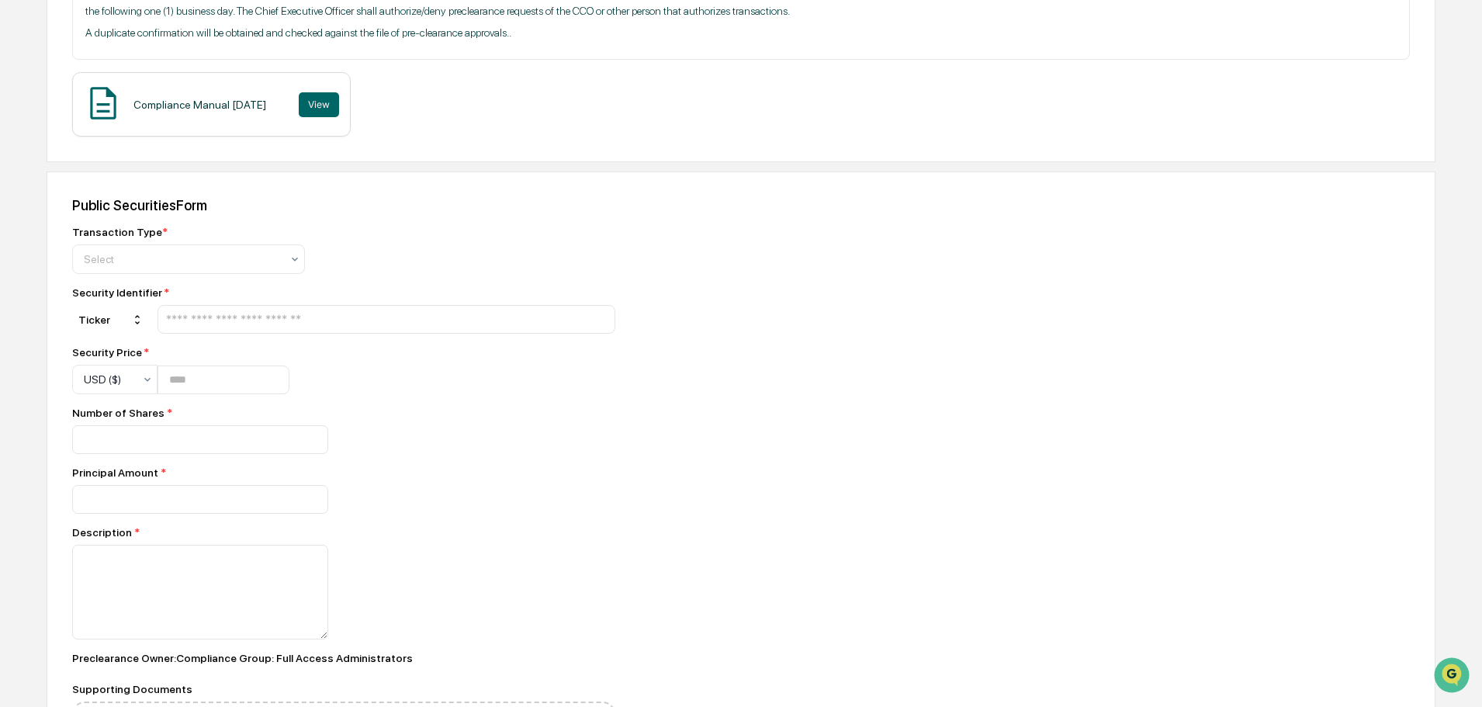
click at [328, 325] on input "text" at bounding box center [386, 319] width 444 height 15
click at [263, 250] on div "Select" at bounding box center [182, 259] width 213 height 22
click at [237, 334] on div "Sell" at bounding box center [188, 327] width 231 height 31
click at [231, 327] on input "text" at bounding box center [386, 319] width 444 height 15
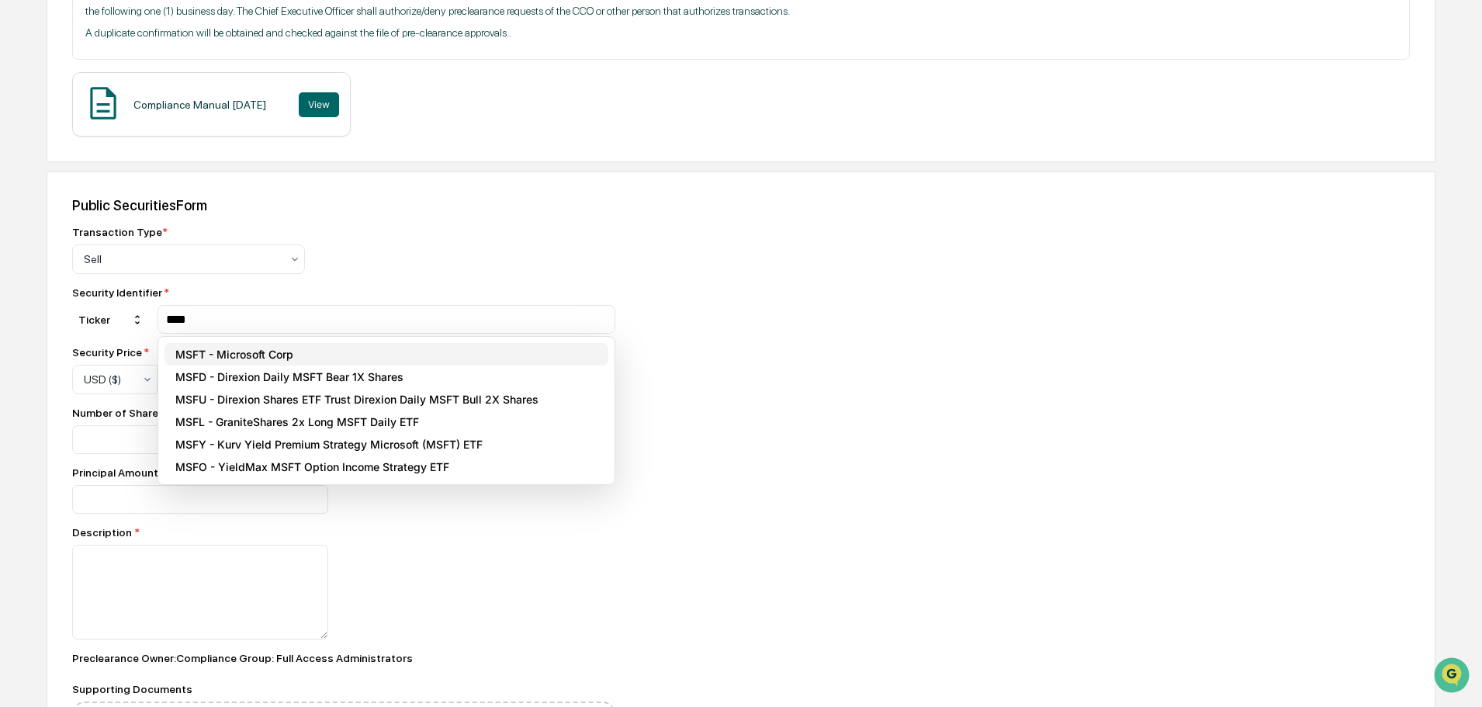
type input "****"
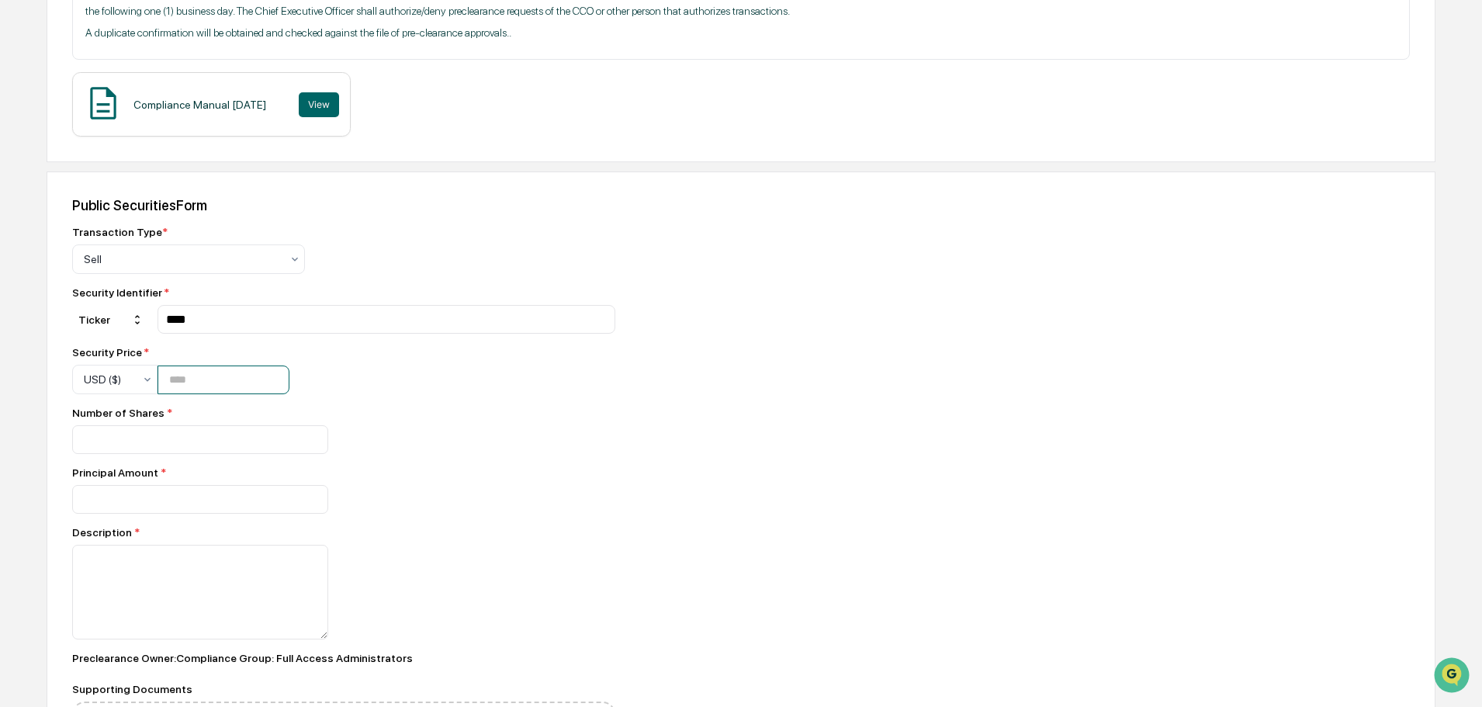
click at [211, 389] on input "number" at bounding box center [223, 379] width 132 height 29
type input "*"
click at [179, 437] on input "number" at bounding box center [200, 439] width 256 height 29
type input "*"
click at [431, 448] on div "*" at bounding box center [343, 439] width 543 height 29
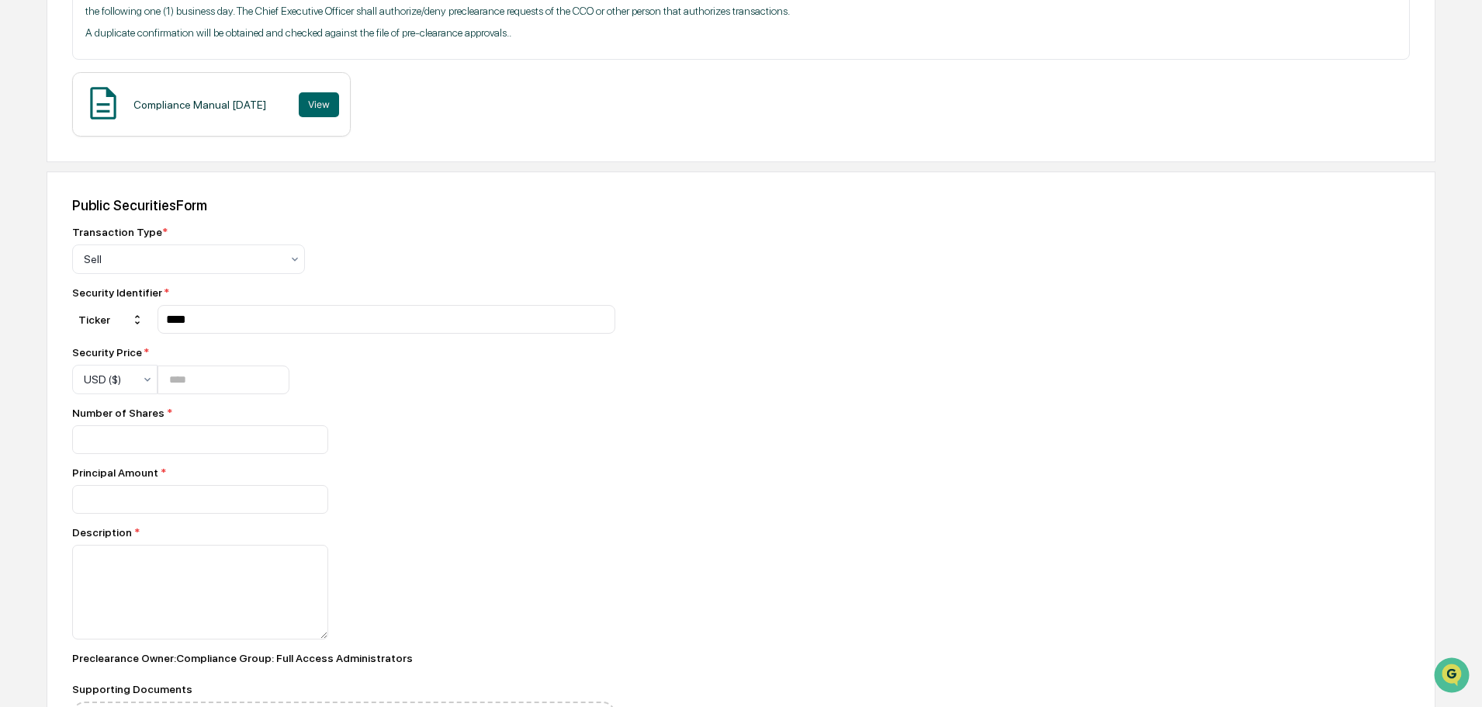
click at [199, 344] on div "Transaction Type * Sell Security Identifier * Ticker **** Security Price * USD …" at bounding box center [343, 515] width 543 height 578
drag, startPoint x: 209, startPoint y: 375, endPoint x: 146, endPoint y: 387, distance: 64.0
click at [147, 387] on div "USD ($) *" at bounding box center [180, 379] width 217 height 29
click at [480, 466] on div "Transaction Type * Sell Security Identifier * Ticker **** Security Price * USD …" at bounding box center [343, 515] width 543 height 578
click at [268, 386] on input "number" at bounding box center [223, 379] width 132 height 29
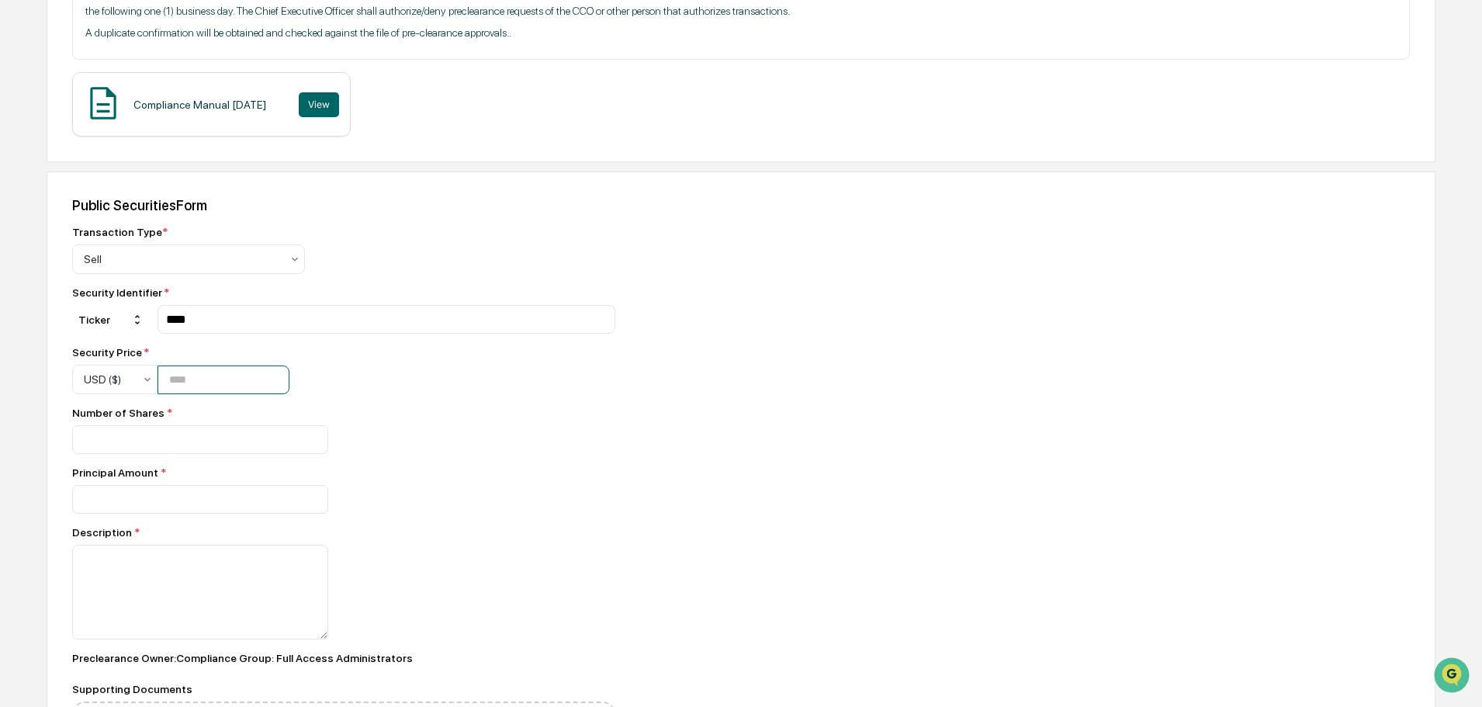
type input "******"
click at [431, 514] on div at bounding box center [343, 499] width 543 height 29
click at [179, 502] on input "number" at bounding box center [200, 499] width 256 height 29
paste input "*******"
type input "*******"
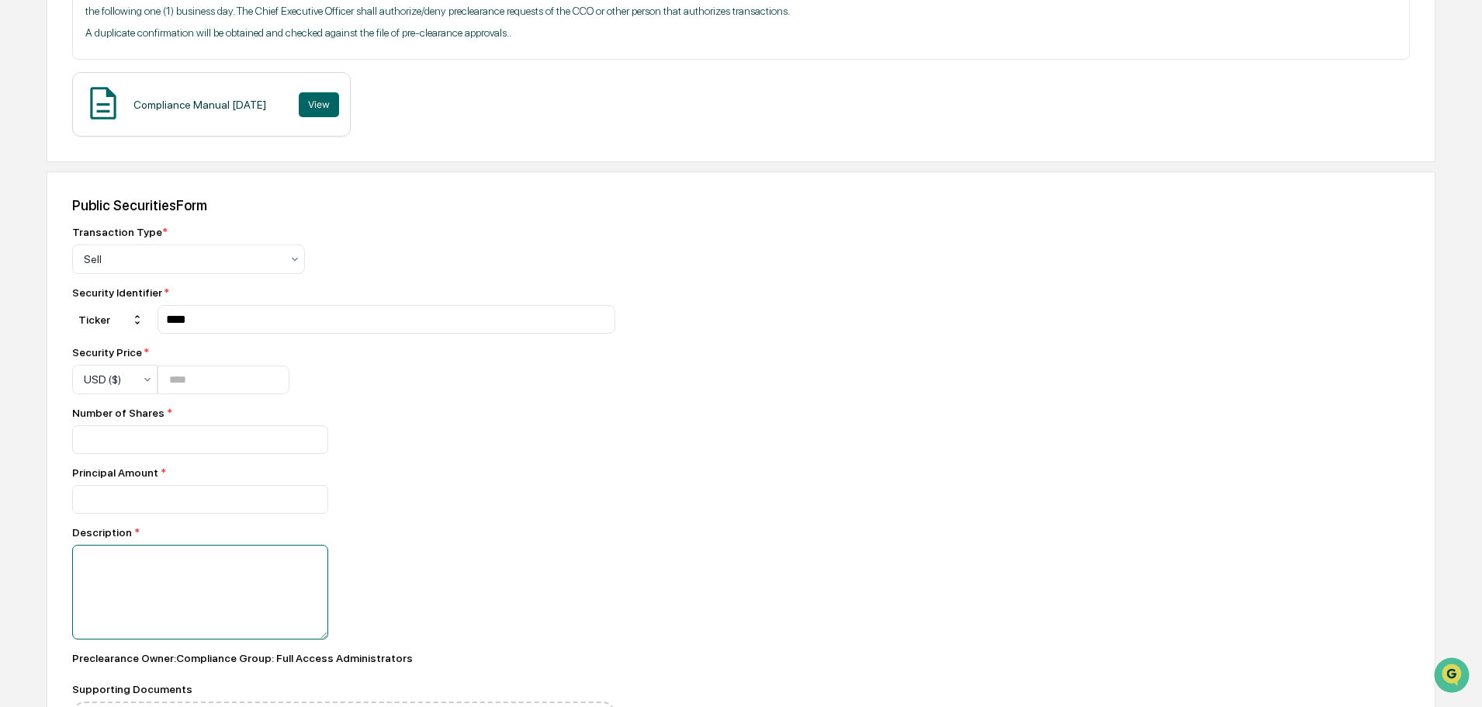
click at [134, 579] on textarea at bounding box center [200, 592] width 256 height 95
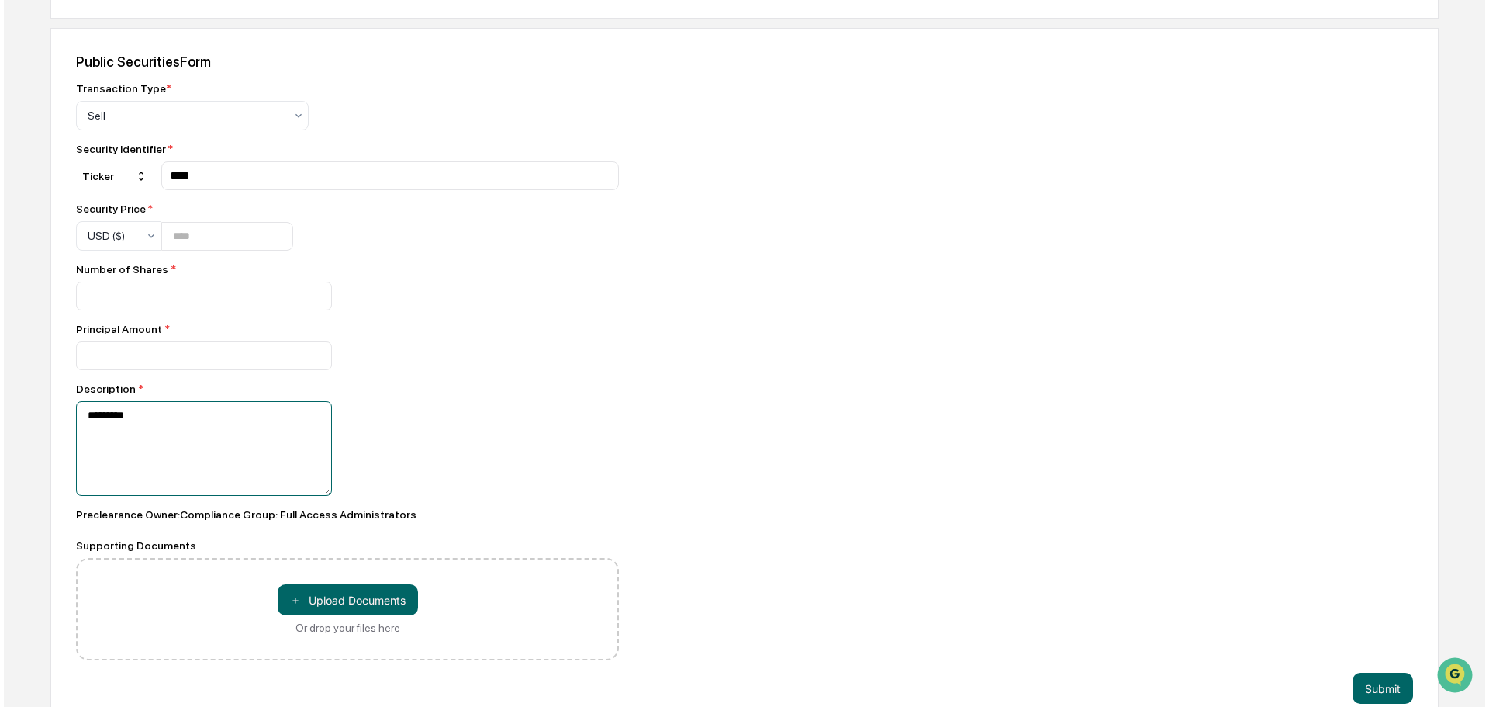
scroll to position [634, 0]
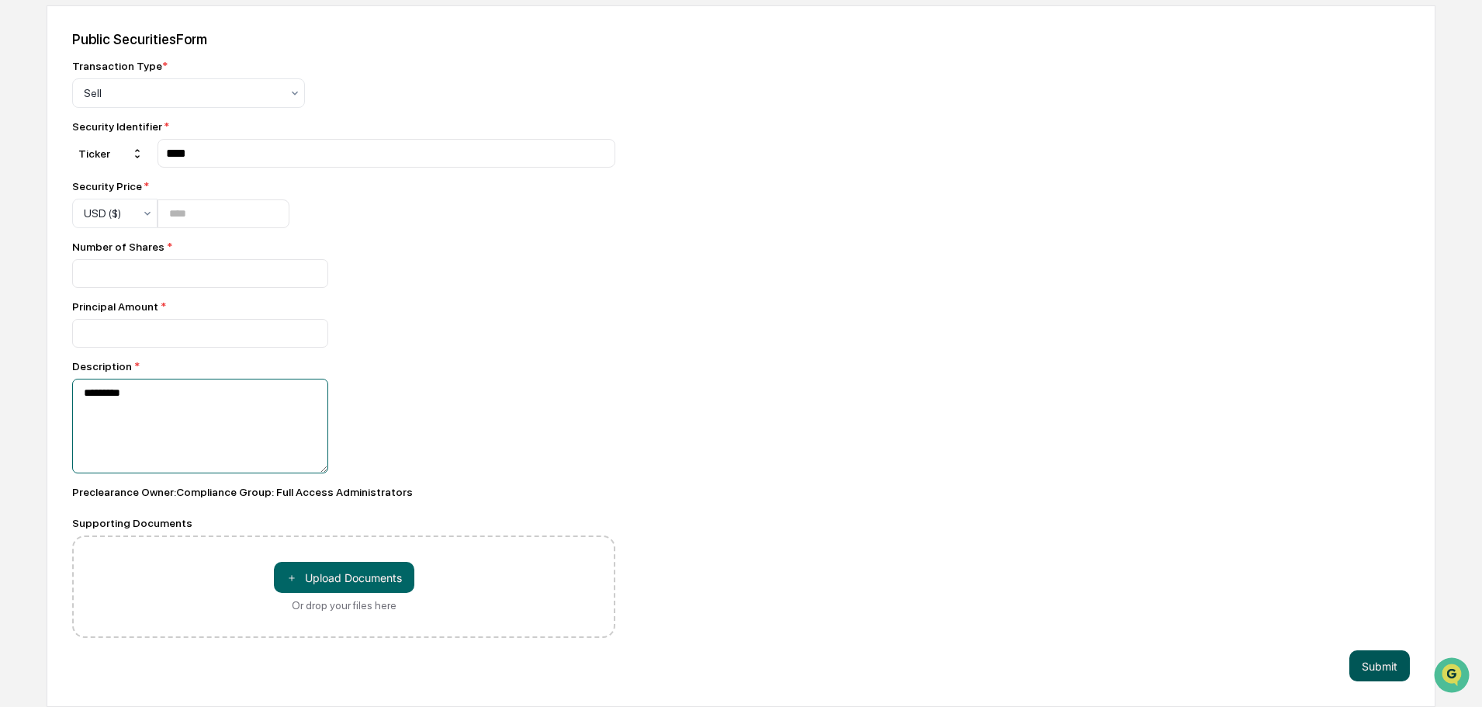
type textarea "*********"
click at [1369, 660] on button "Submit" at bounding box center [1379, 665] width 61 height 31
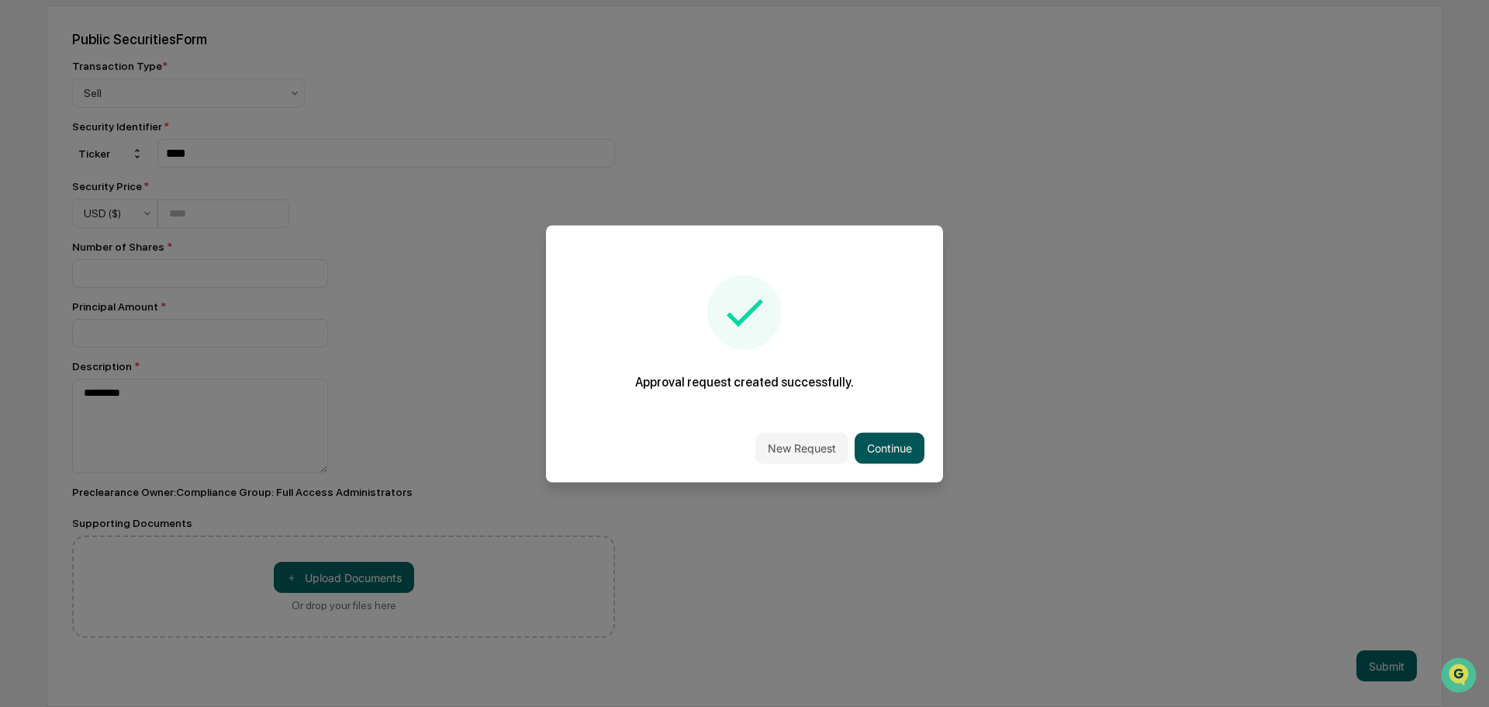
click at [880, 453] on button "Continue" at bounding box center [890, 447] width 70 height 31
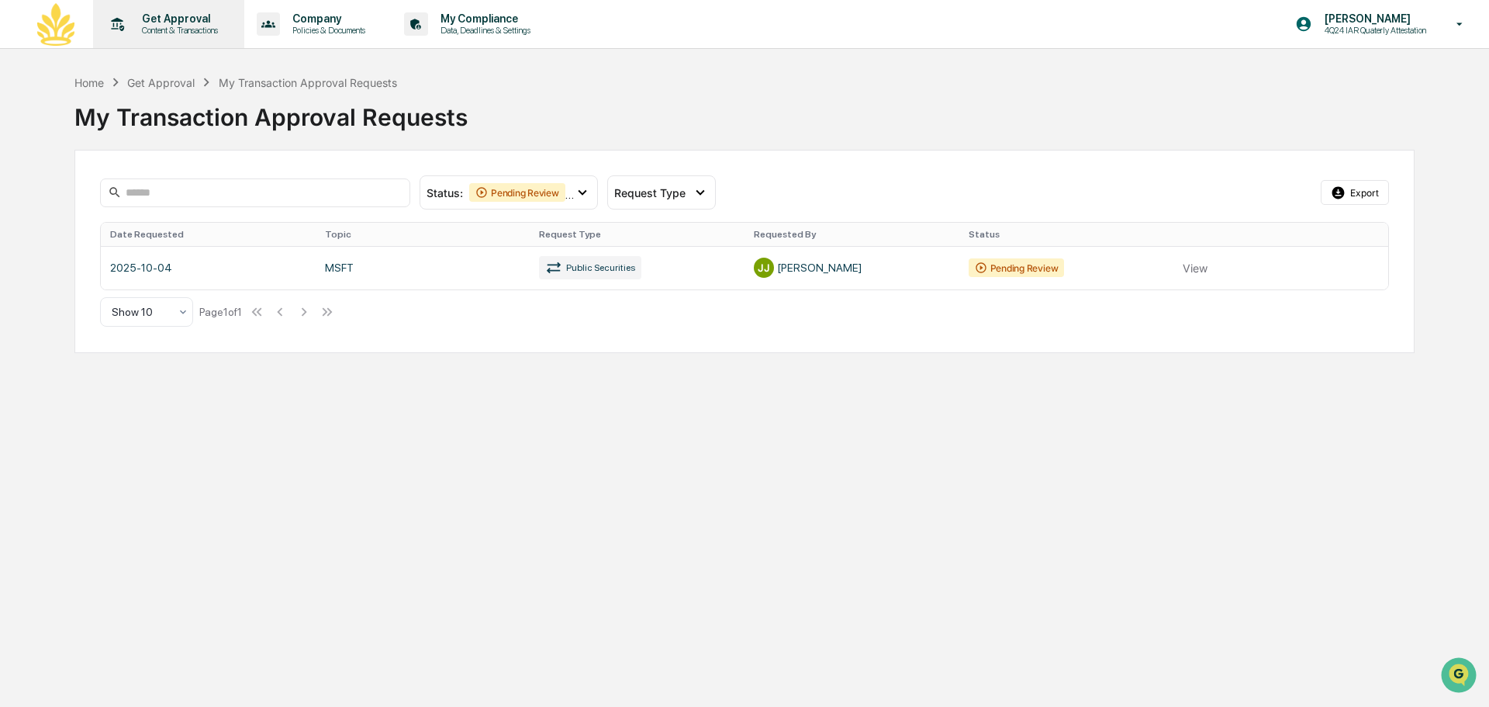
click at [178, 7] on div "Get Approval Content & Transactions" at bounding box center [167, 24] width 136 height 48
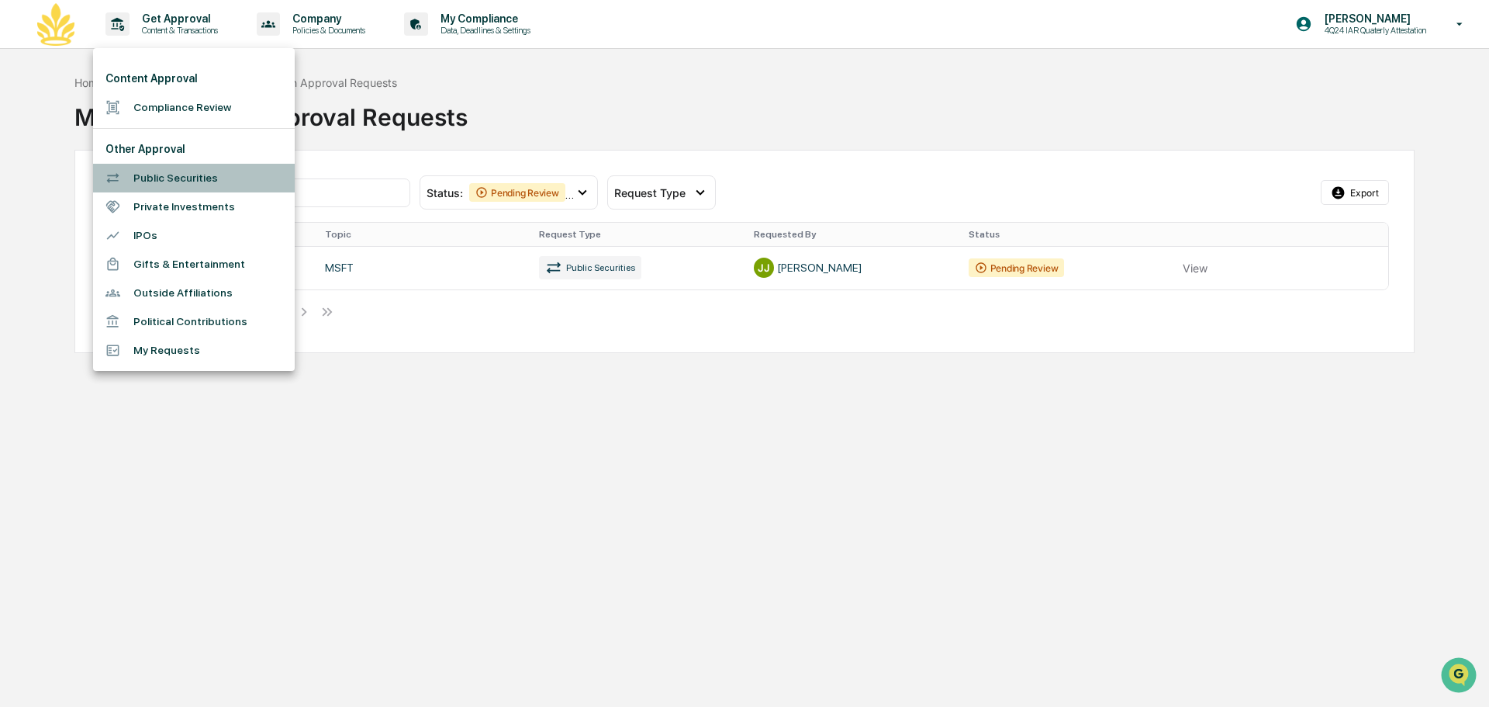
click at [223, 173] on li "Public Securities" at bounding box center [194, 178] width 202 height 29
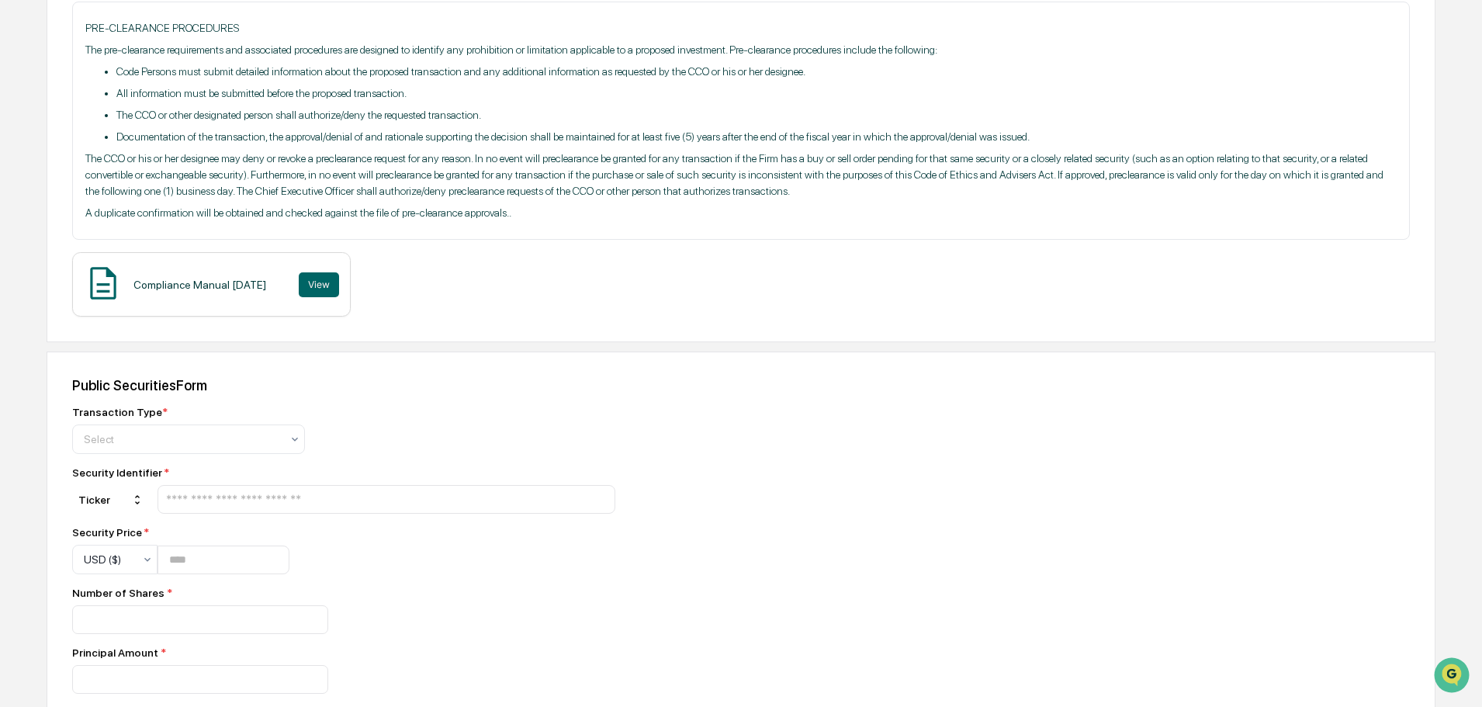
scroll to position [310, 0]
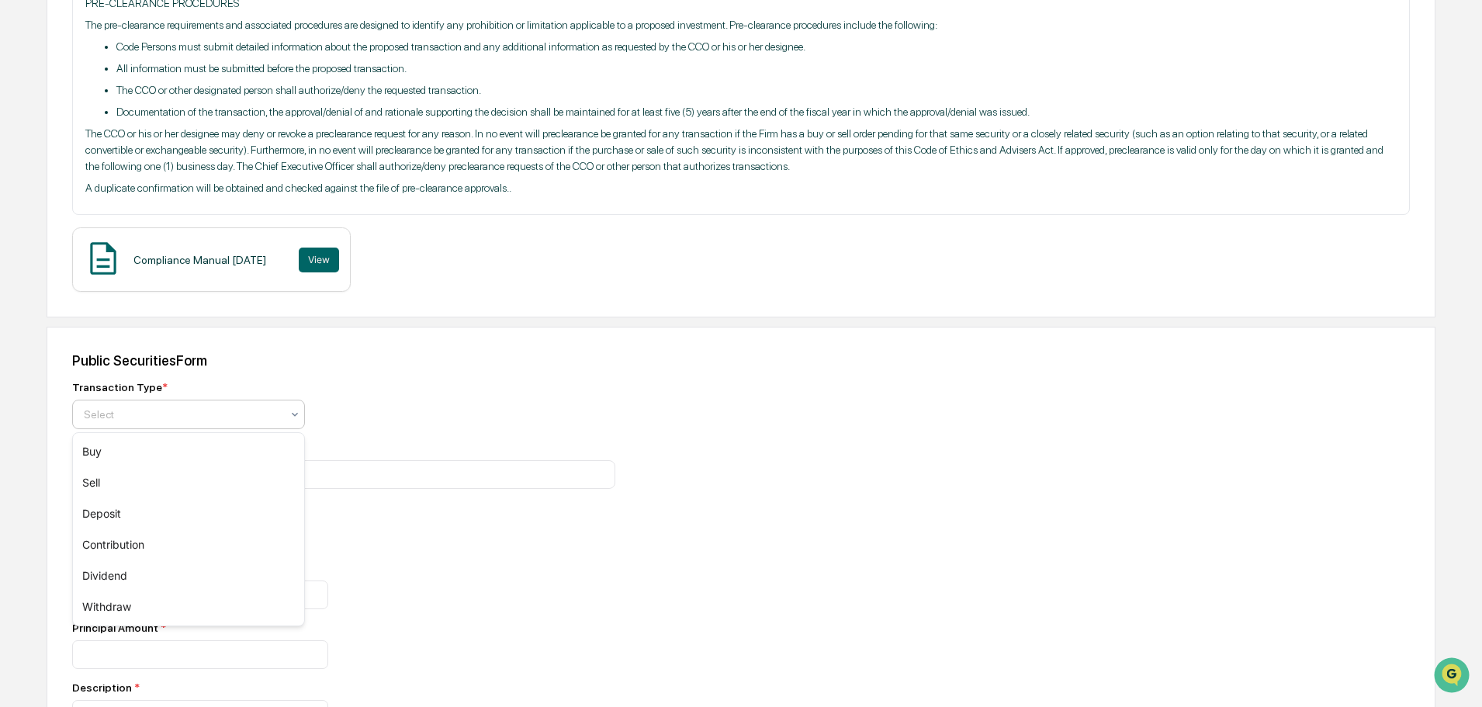
click at [232, 410] on div at bounding box center [182, 414] width 197 height 16
click at [213, 475] on div "Sell" at bounding box center [188, 482] width 231 height 31
click at [230, 469] on input "text" at bounding box center [386, 474] width 444 height 15
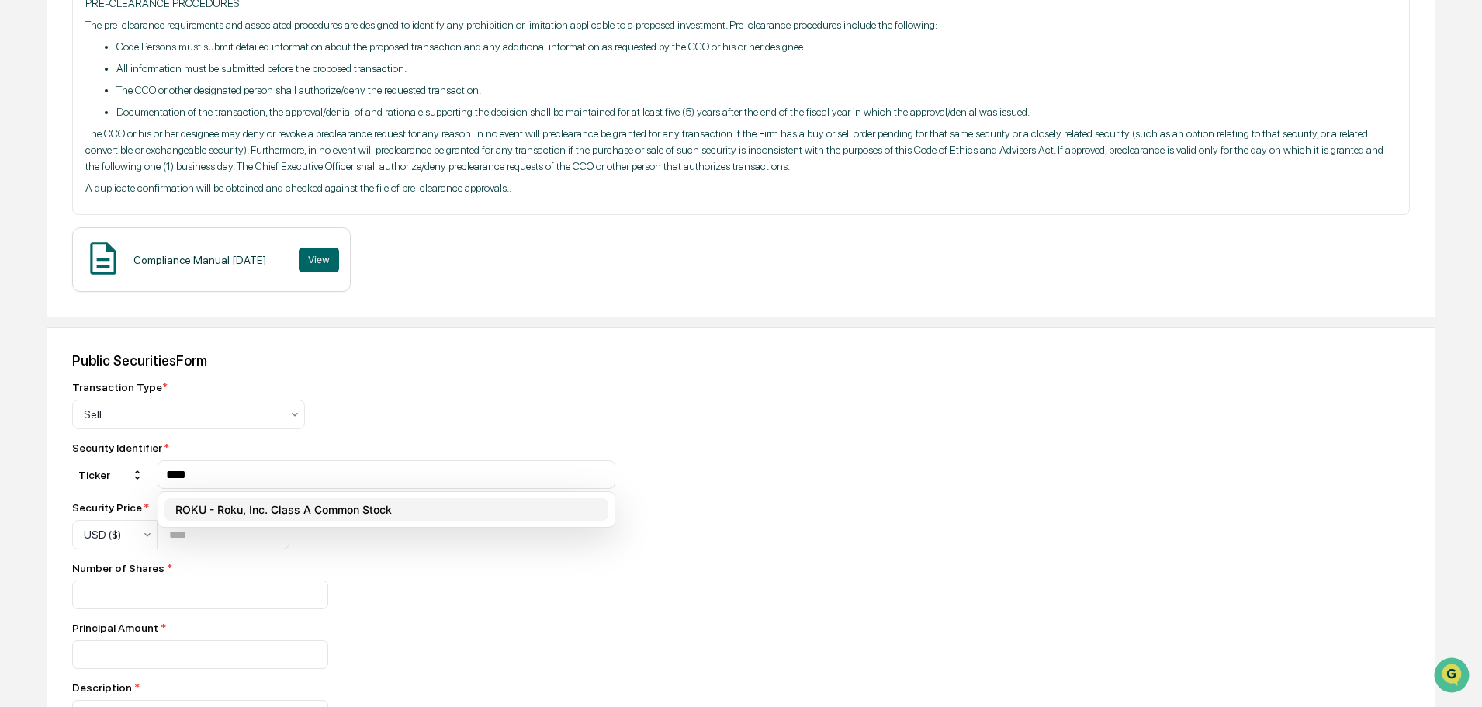
type input "****"
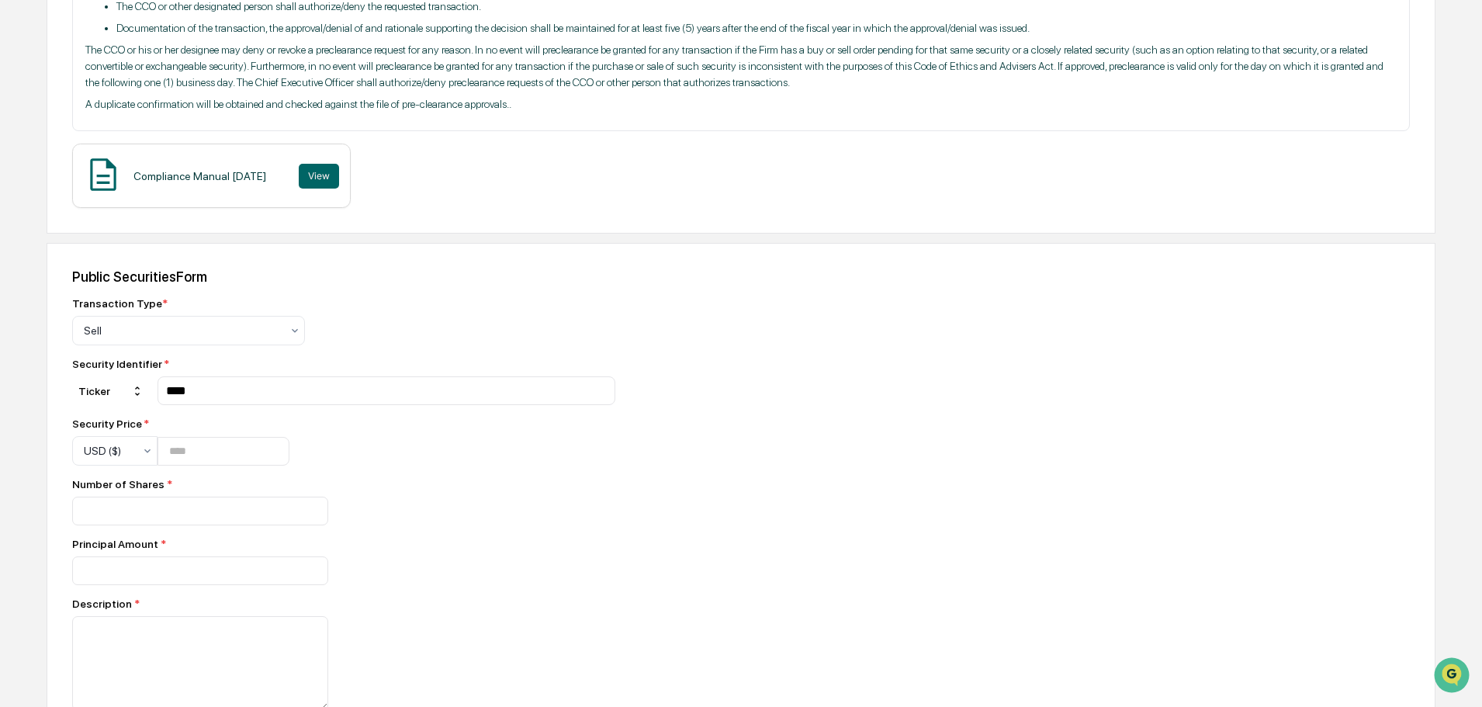
scroll to position [465, 0]
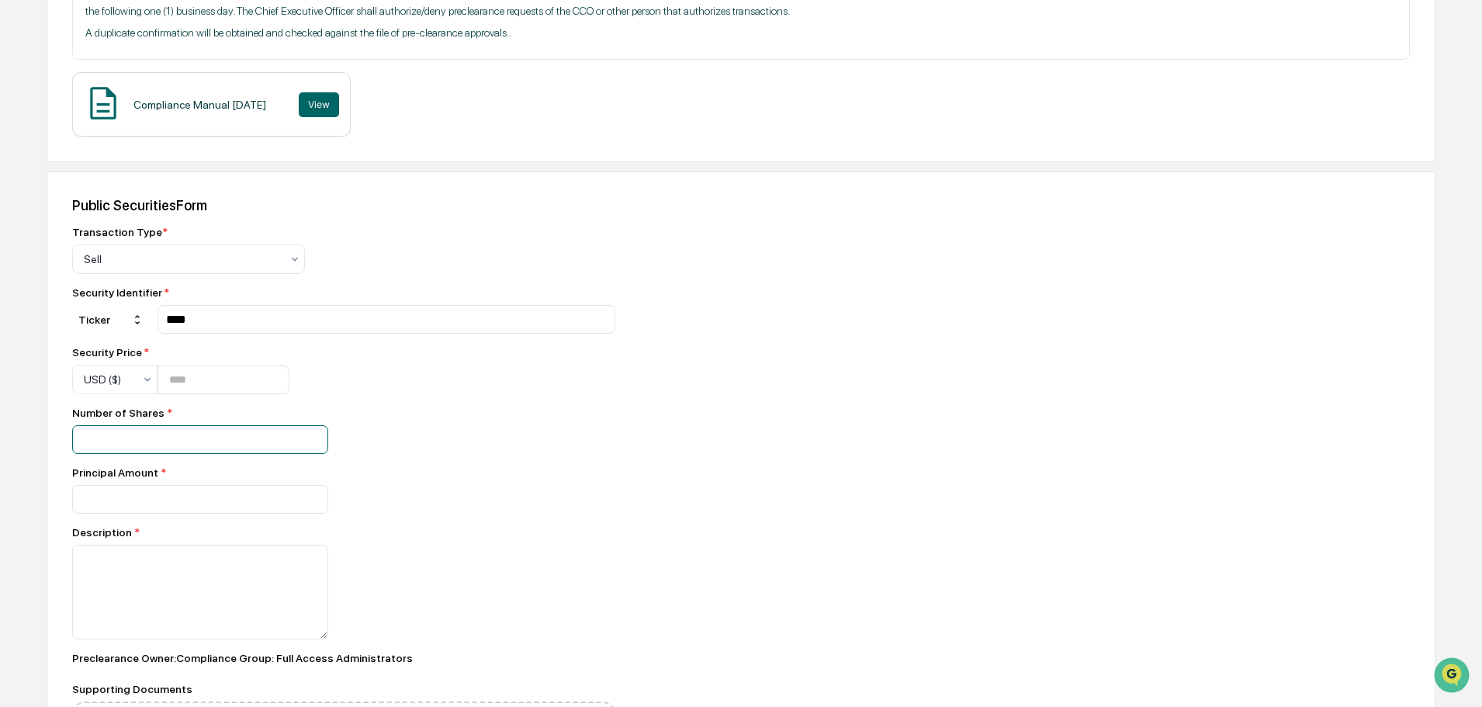
click at [220, 431] on input "number" at bounding box center [200, 439] width 256 height 29
type input "**"
click at [238, 389] on input "number" at bounding box center [223, 379] width 132 height 29
type input "******"
click at [193, 493] on input "number" at bounding box center [200, 499] width 256 height 29
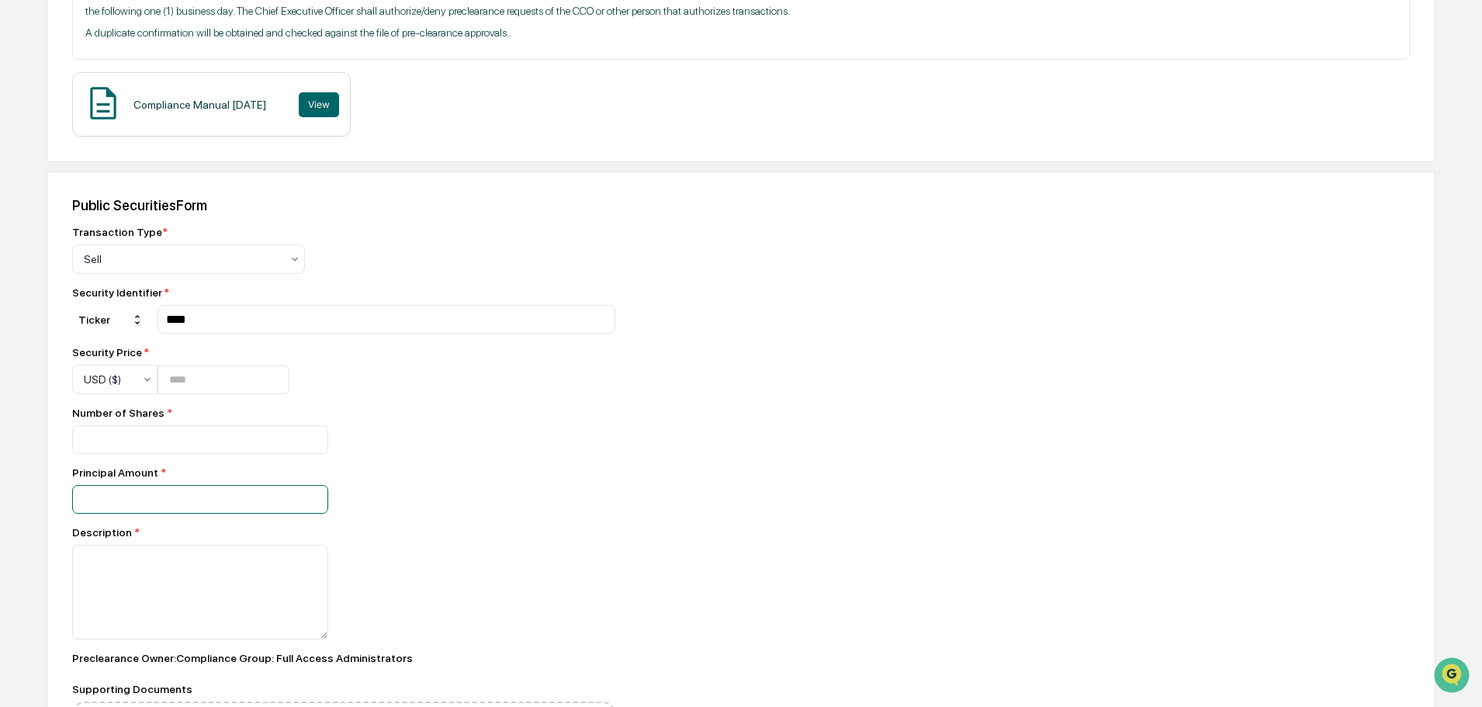
paste input "*******"
type input "*******"
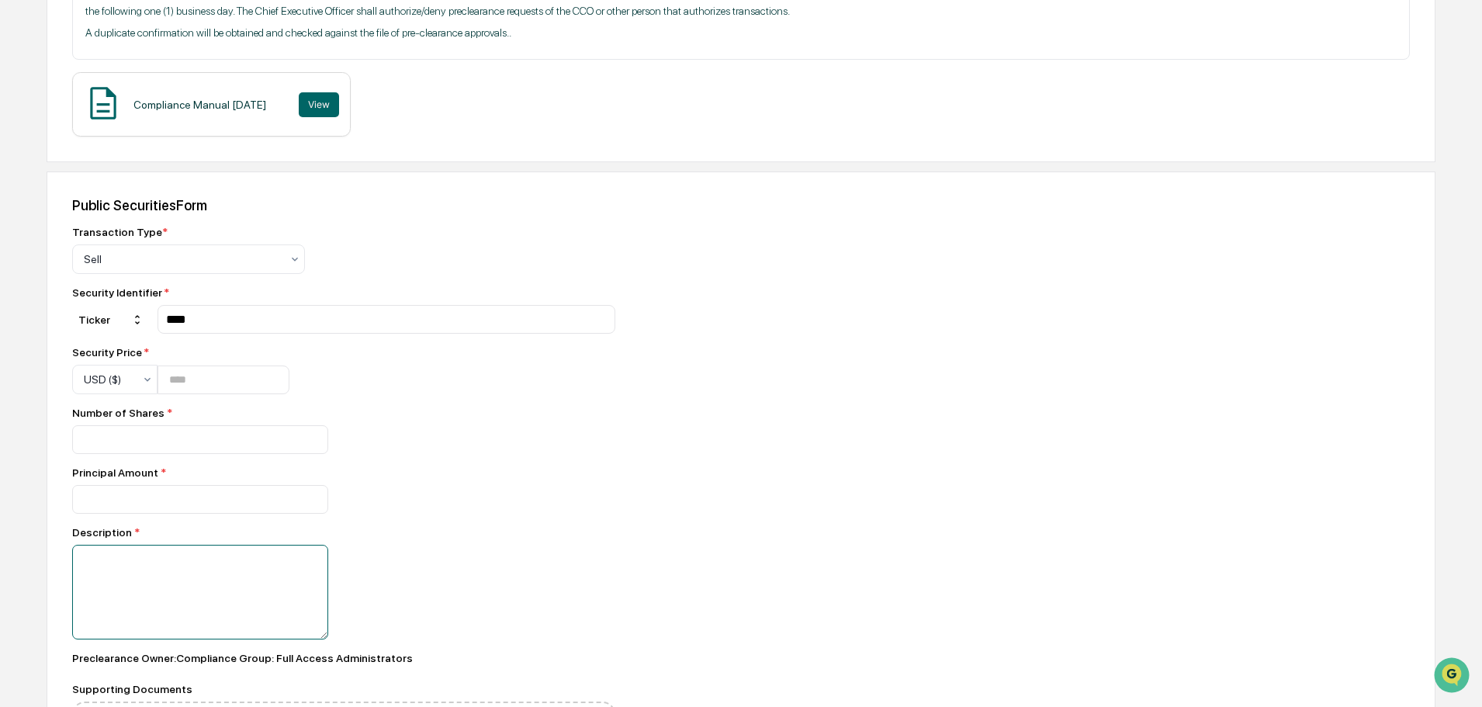
click at [123, 607] on textarea at bounding box center [200, 592] width 256 height 95
type textarea "*"
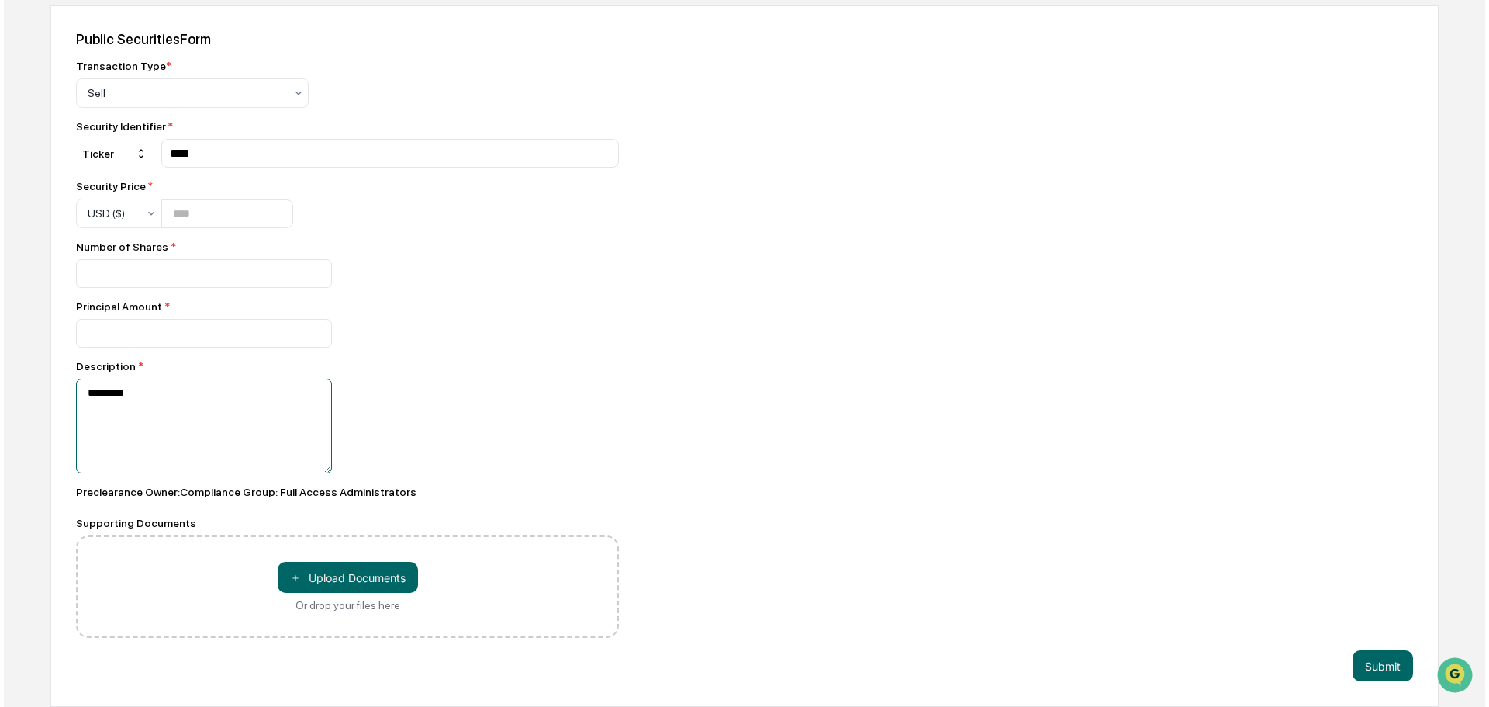
scroll to position [634, 0]
type textarea "*********"
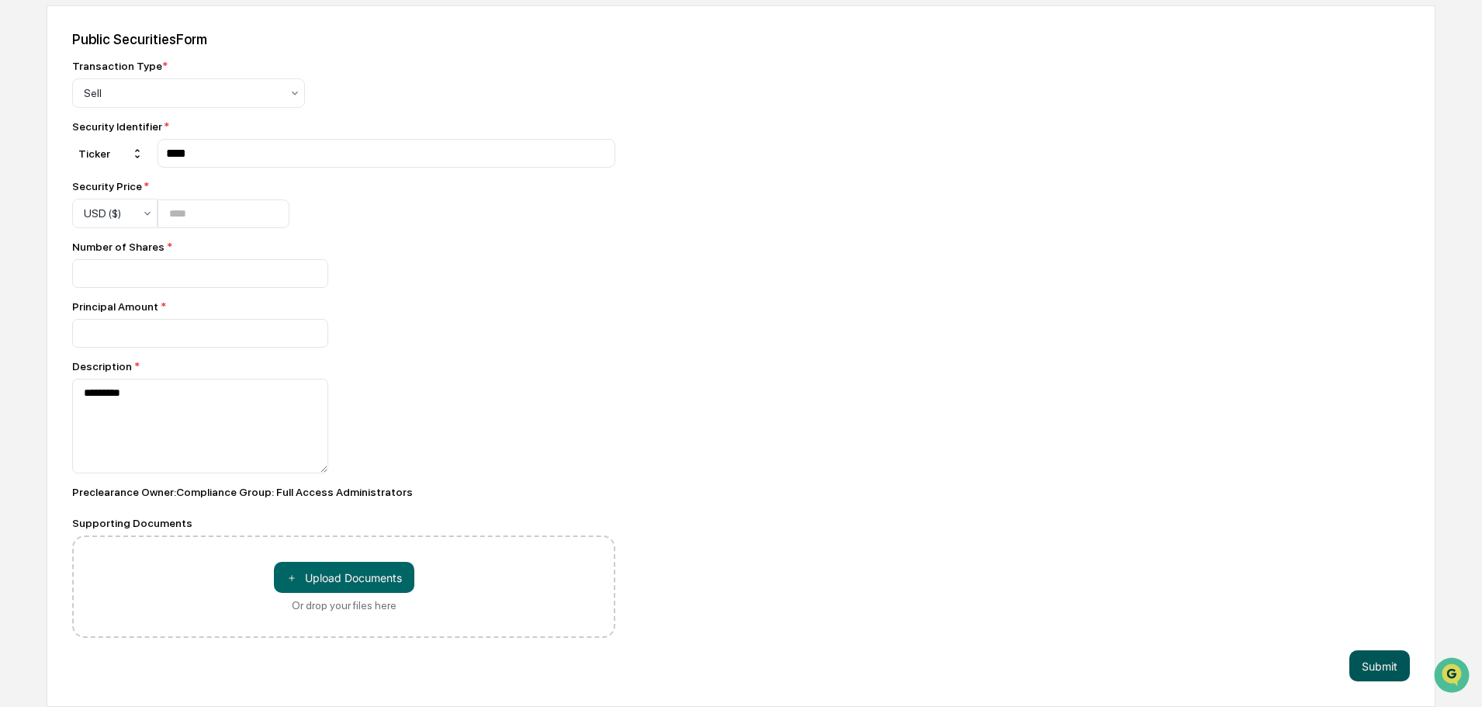
click at [1366, 662] on button "Submit" at bounding box center [1379, 665] width 61 height 31
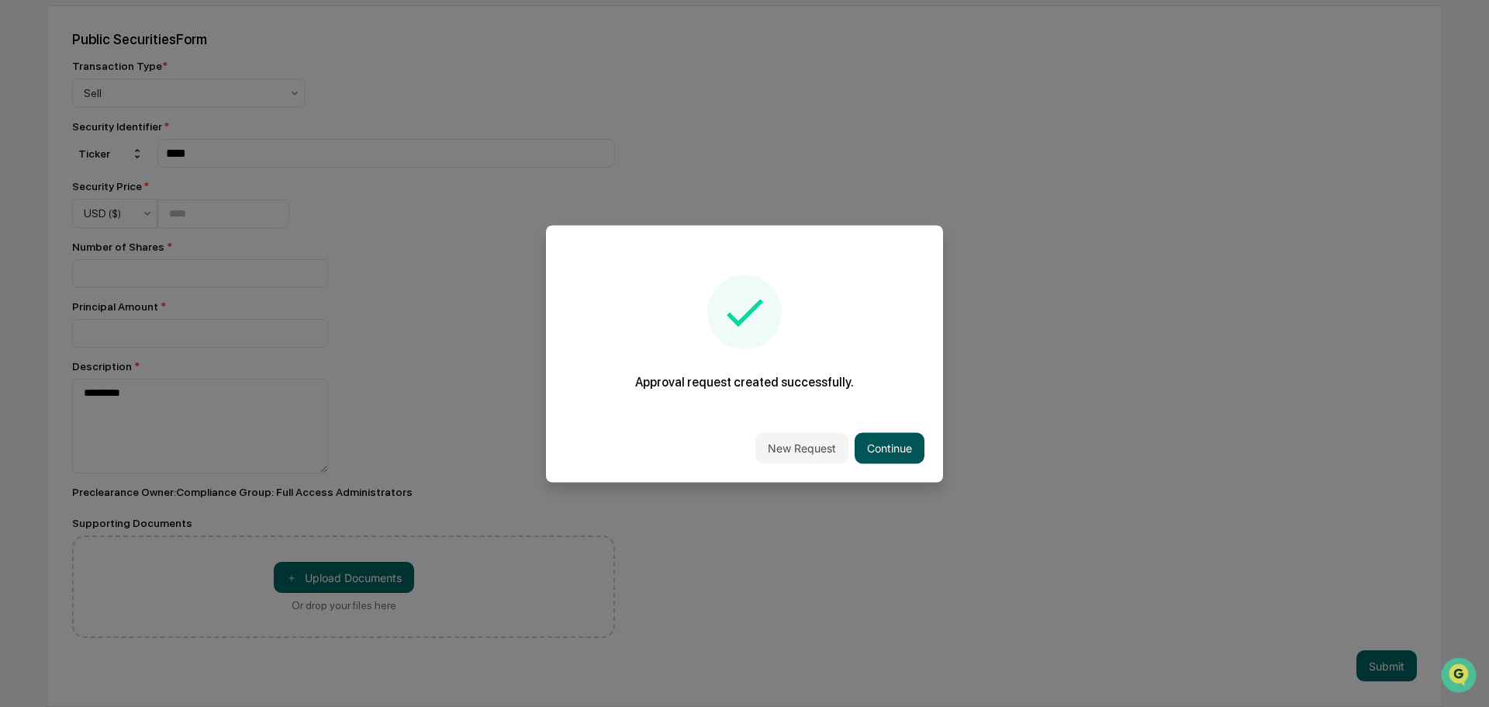
click at [879, 455] on button "Continue" at bounding box center [890, 447] width 70 height 31
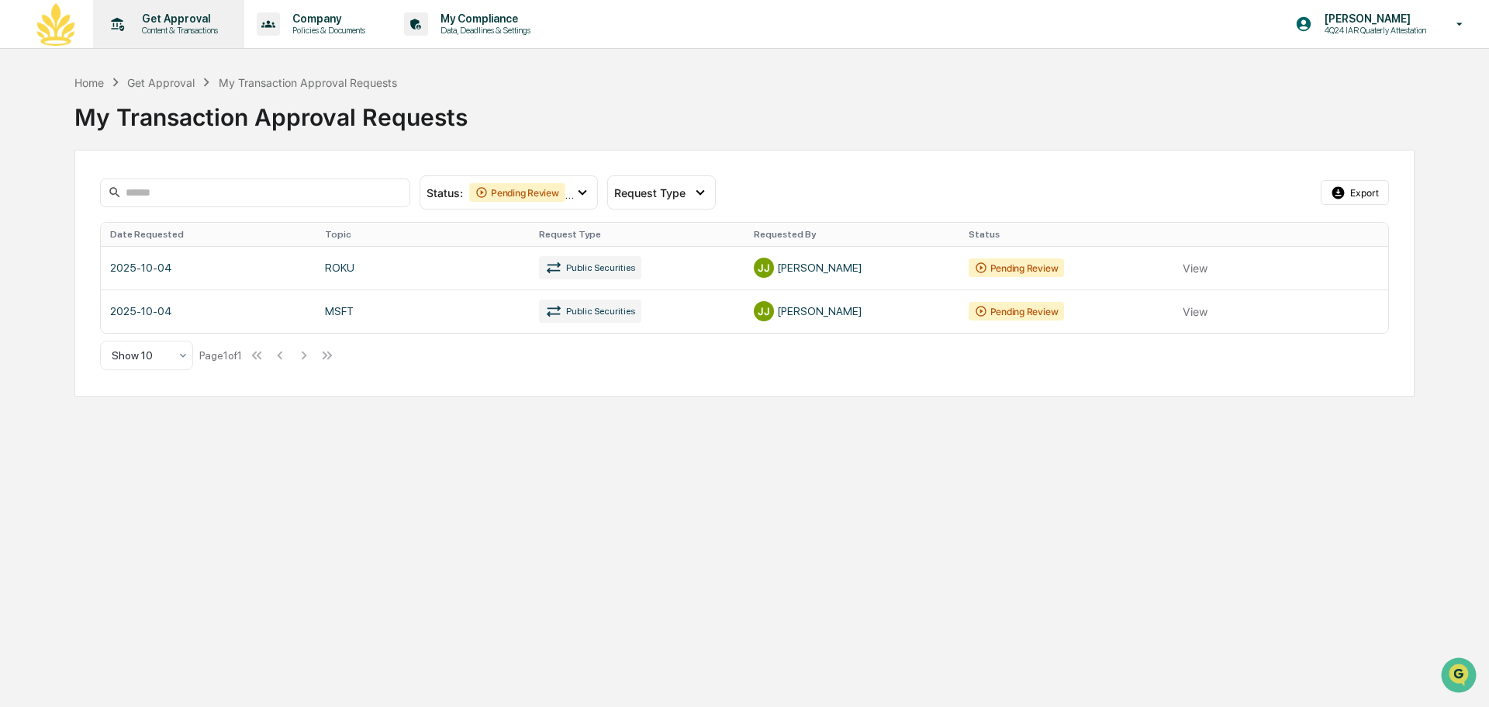
click at [190, 29] on p "Content & Transactions" at bounding box center [178, 30] width 96 height 11
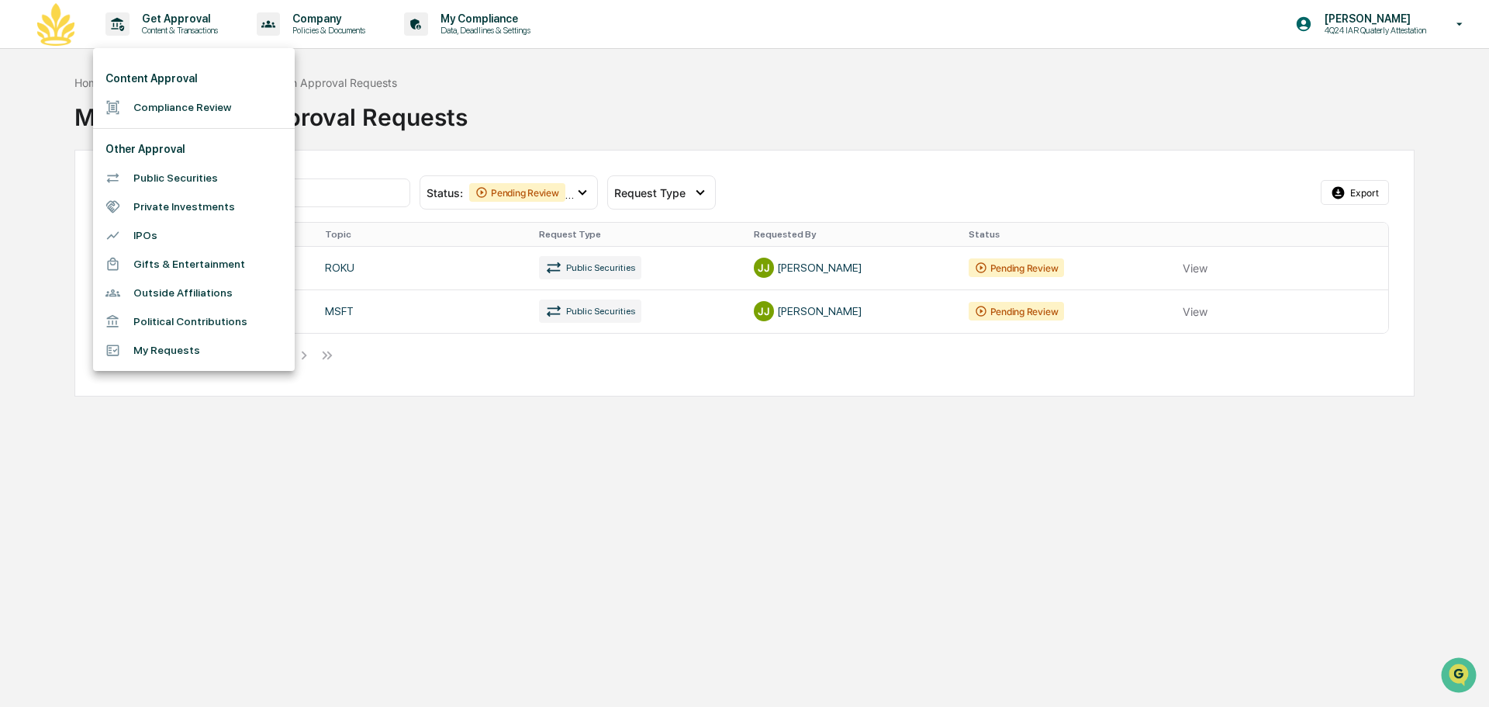
click at [175, 175] on li "Public Securities" at bounding box center [194, 178] width 202 height 29
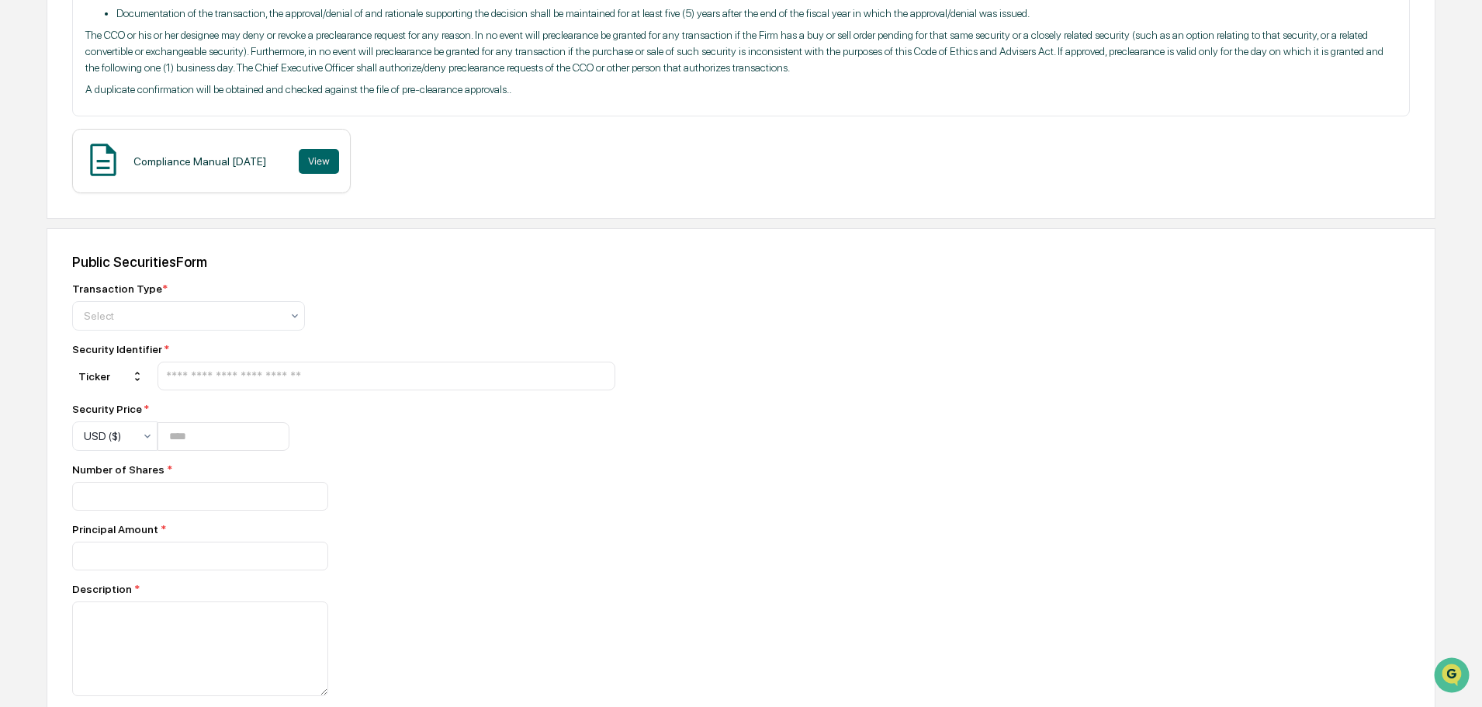
scroll to position [465, 0]
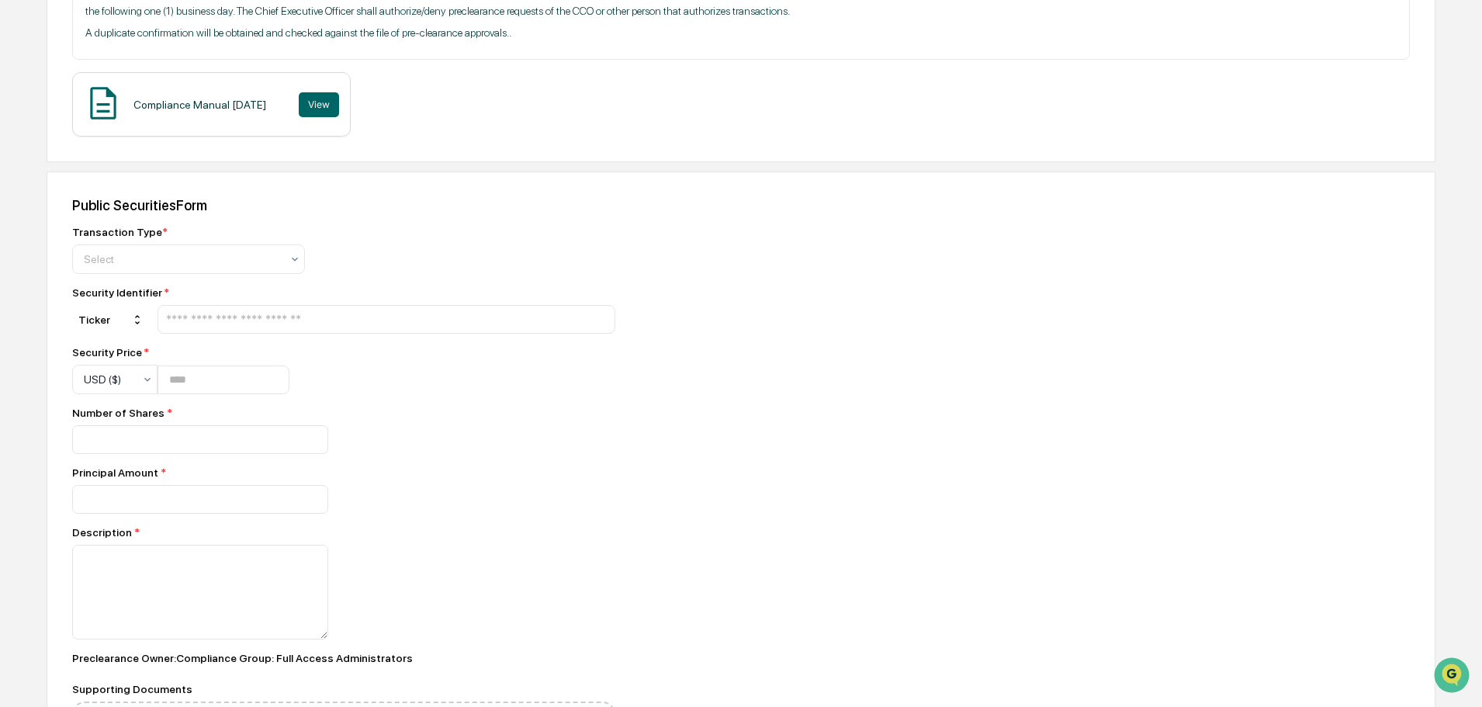
click at [351, 330] on div at bounding box center [386, 319] width 458 height 29
click at [356, 327] on input "text" at bounding box center [386, 319] width 444 height 15
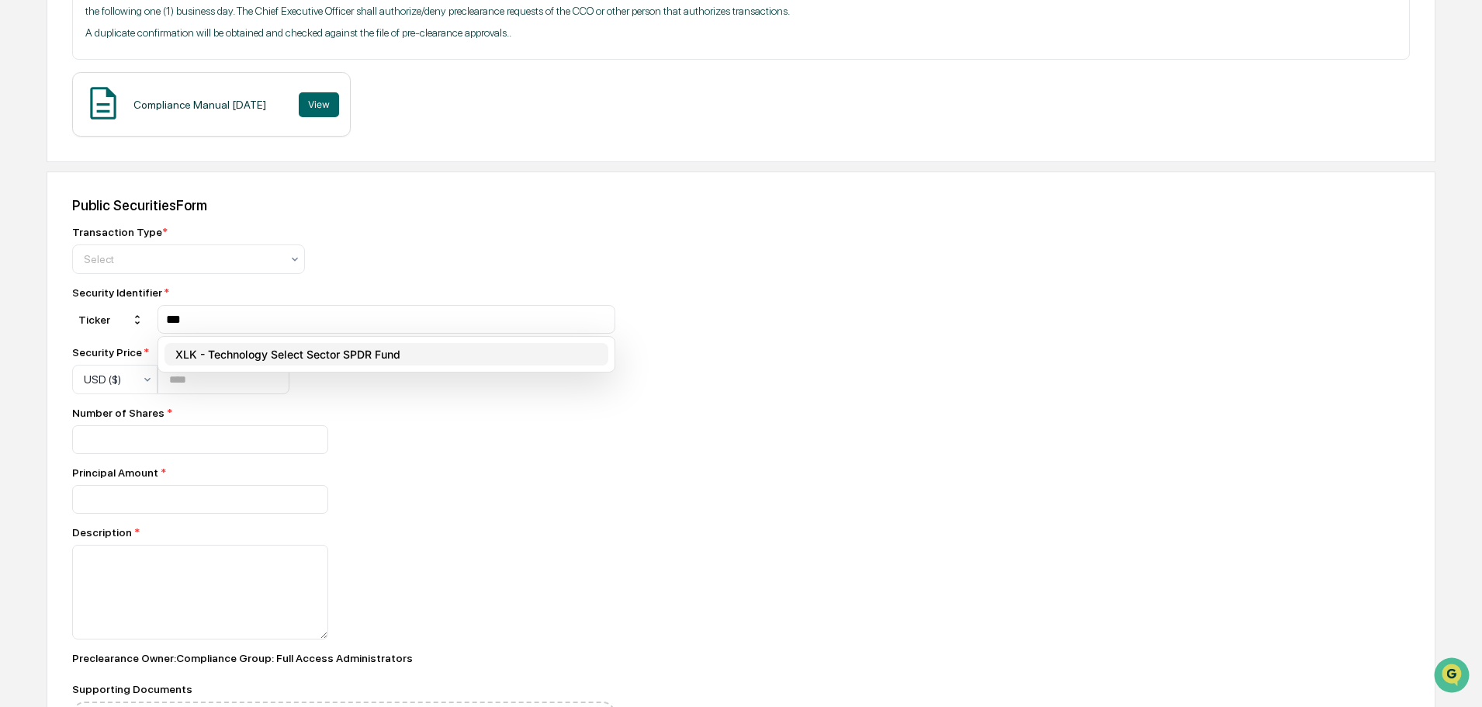
type input "***"
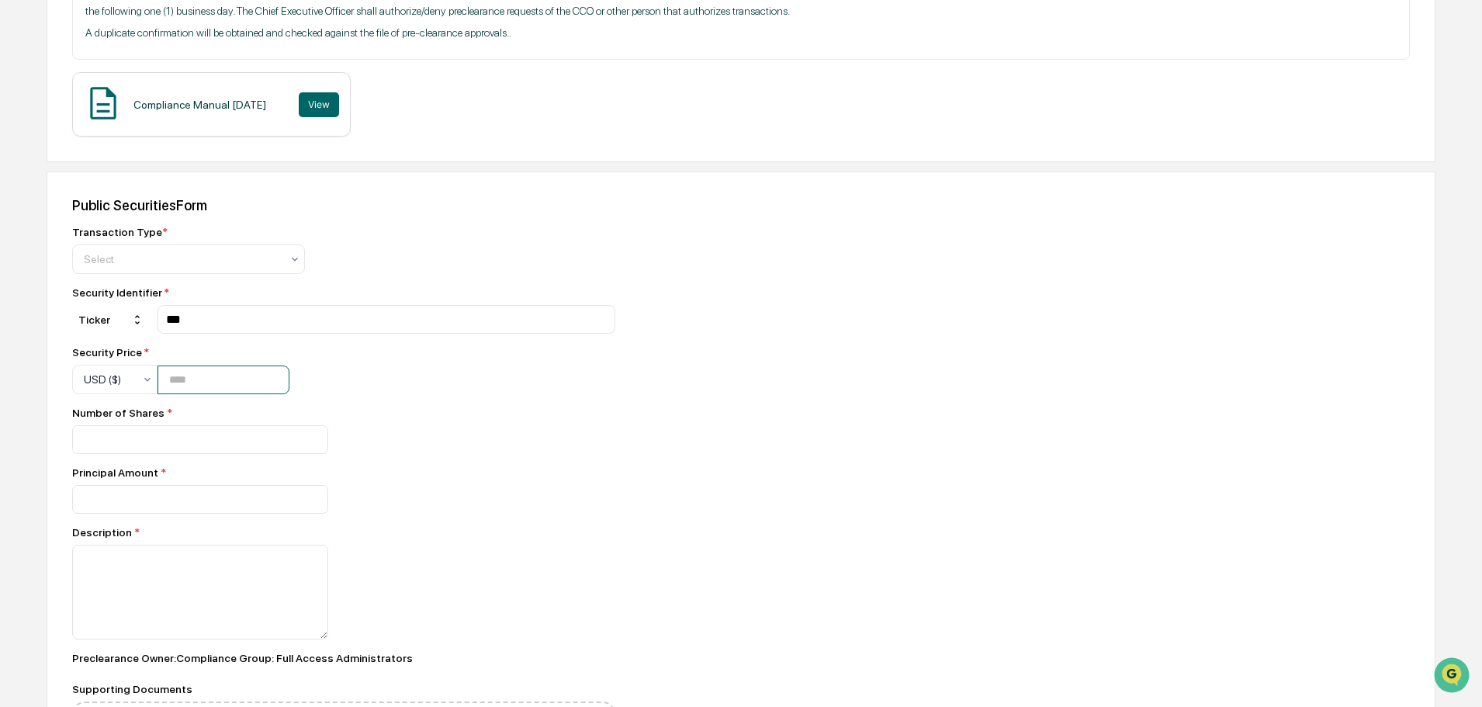
click at [255, 379] on input "number" at bounding box center [223, 379] width 132 height 29
type input "******"
click at [224, 436] on input "number" at bounding box center [200, 439] width 256 height 29
click at [135, 508] on input "number" at bounding box center [200, 499] width 256 height 29
paste input "*******"
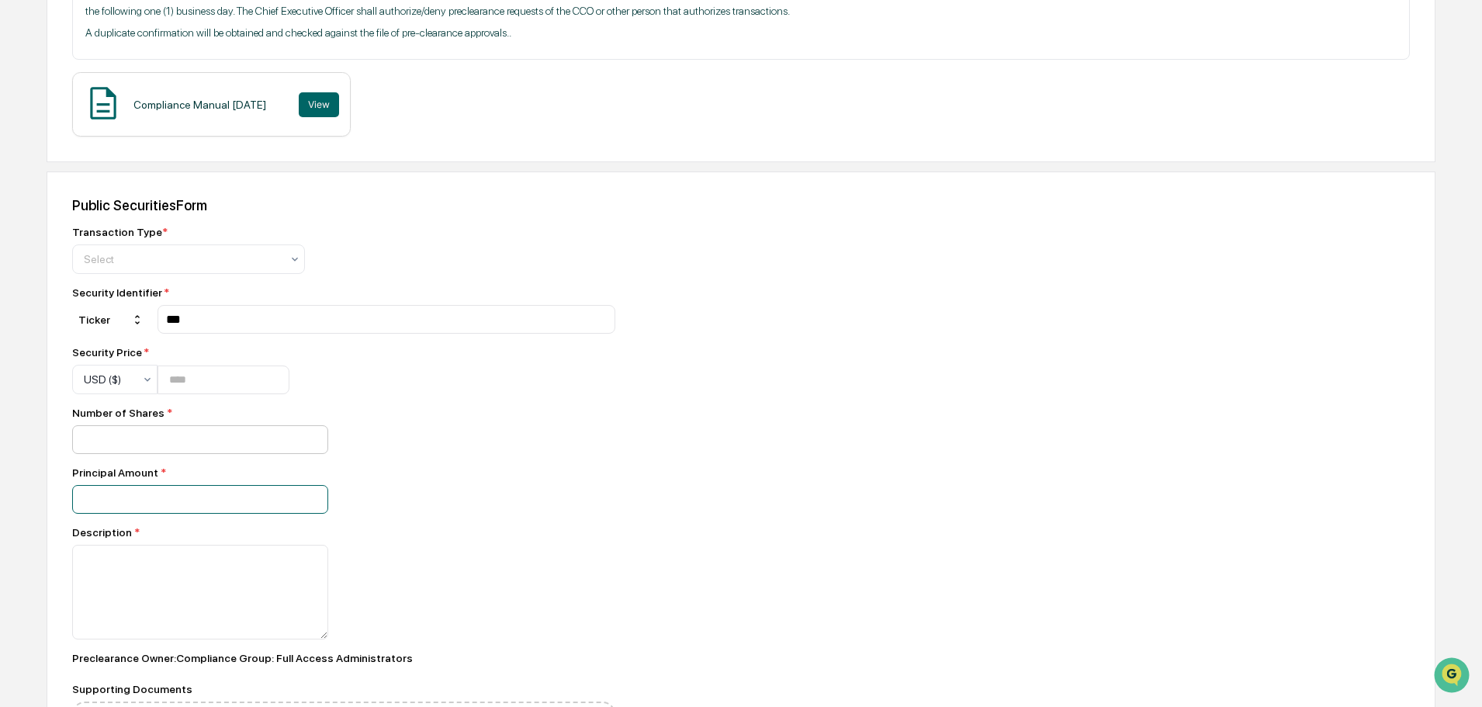
type input "*******"
click at [140, 443] on input "number" at bounding box center [200, 439] width 256 height 29
type input "*"
drag, startPoint x: 445, startPoint y: 443, endPoint x: 384, endPoint y: 421, distance: 65.0
click at [440, 440] on div "*" at bounding box center [343, 439] width 543 height 29
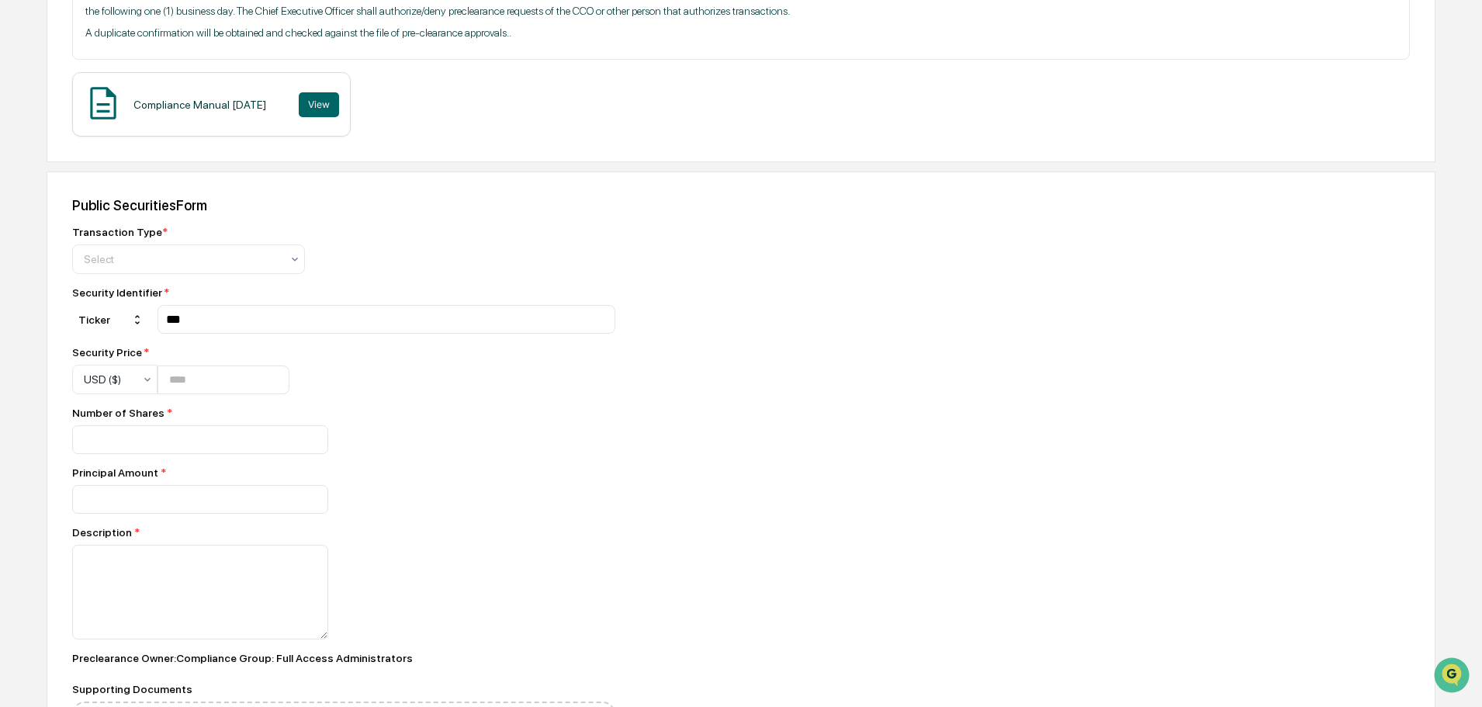
click at [534, 431] on div "*" at bounding box center [343, 439] width 543 height 29
click at [780, 531] on div "Public Securities Form Transaction Type * Select Security Identifier * Ticker *…" at bounding box center [741, 521] width 1388 height 701
click at [194, 612] on textarea at bounding box center [200, 592] width 256 height 95
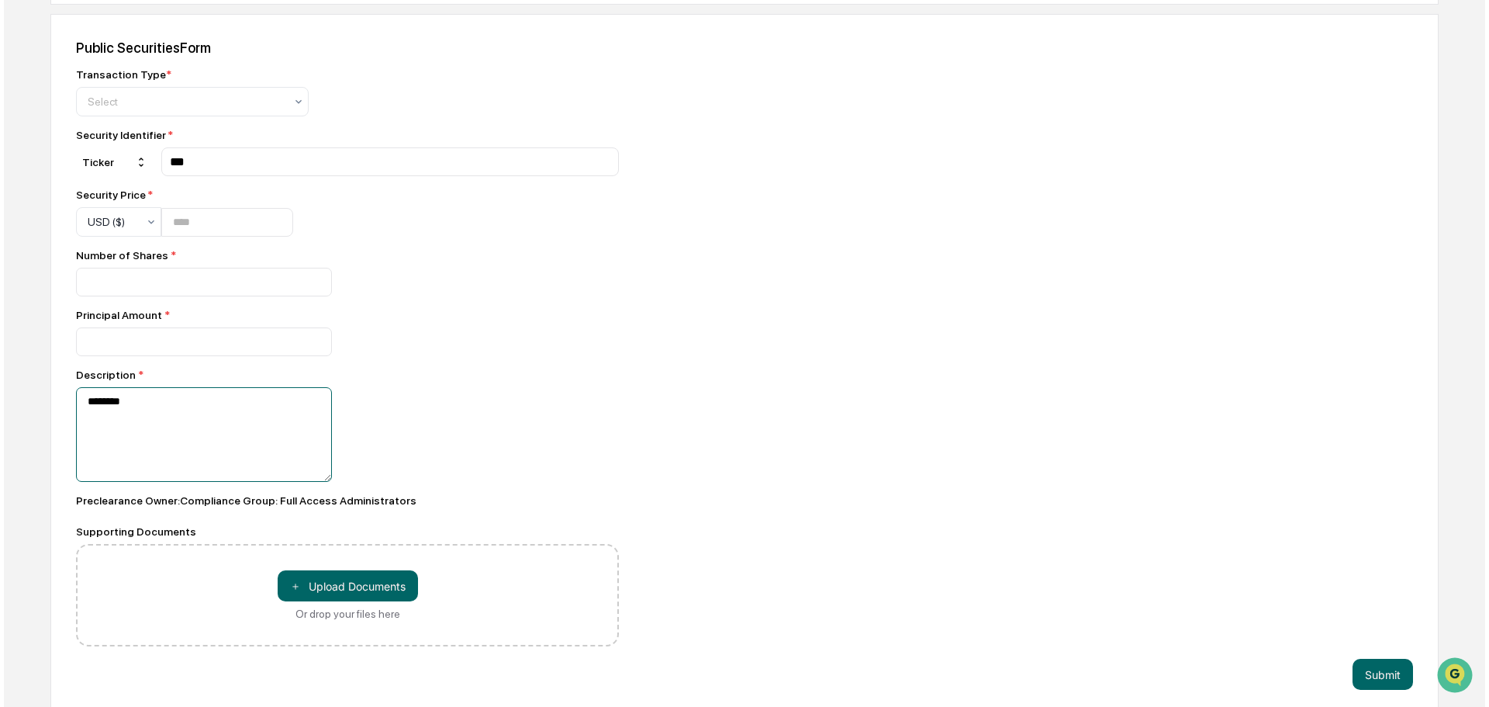
scroll to position [634, 0]
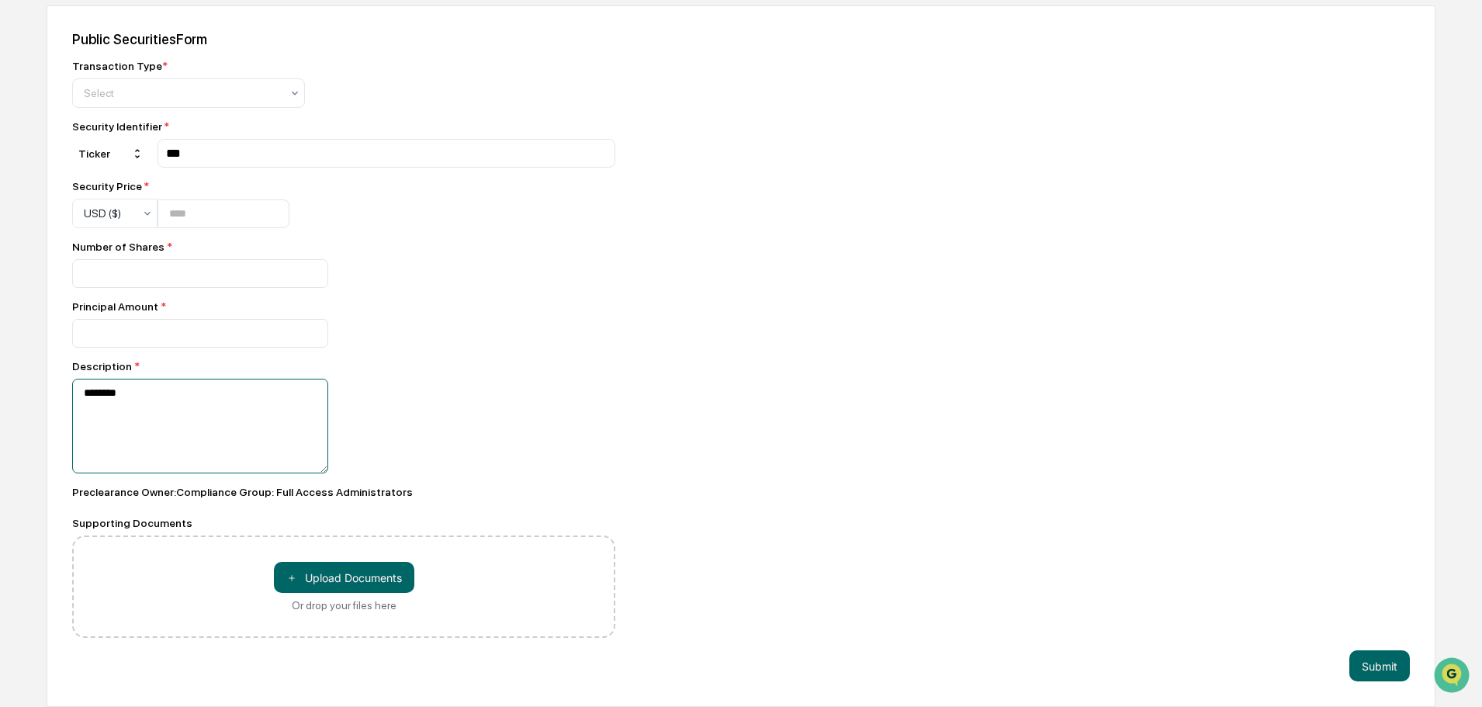
type textarea "********"
click at [1022, 494] on div "Public Securities Form Transaction Type * Select Security Identifier * Ticker *…" at bounding box center [741, 355] width 1388 height 701
click at [1372, 672] on button "Submit" at bounding box center [1379, 665] width 61 height 31
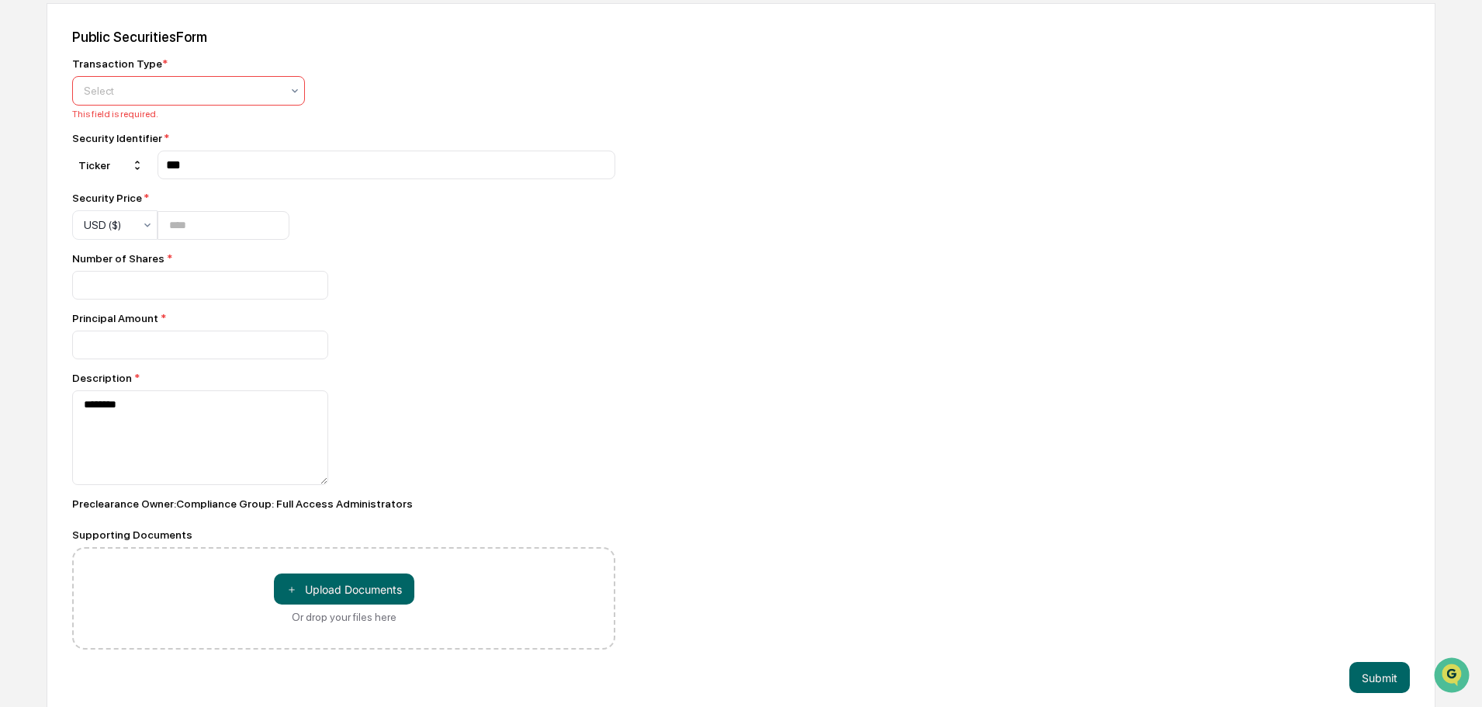
click at [184, 85] on div at bounding box center [182, 91] width 197 height 16
click at [157, 156] on div "Sell" at bounding box center [188, 159] width 231 height 31
drag, startPoint x: 738, startPoint y: 410, endPoint x: 854, endPoint y: 452, distance: 123.9
click at [738, 410] on div "Public Securities Form Transaction Type * option Sell, selected. Sell This fiel…" at bounding box center [741, 360] width 1388 height 715
click at [1368, 674] on button "Submit" at bounding box center [1379, 677] width 61 height 31
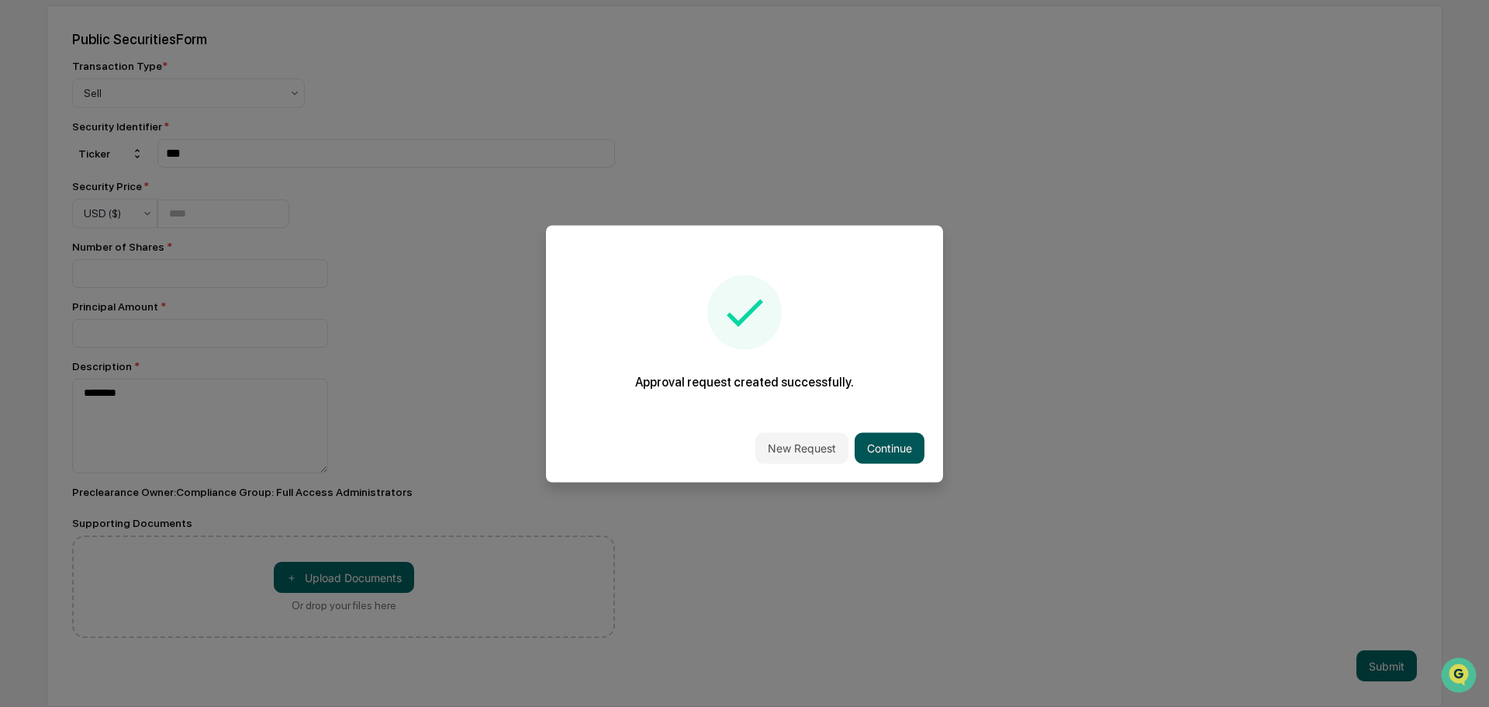
click at [901, 441] on button "Continue" at bounding box center [890, 447] width 70 height 31
